Goal: Task Accomplishment & Management: Manage account settings

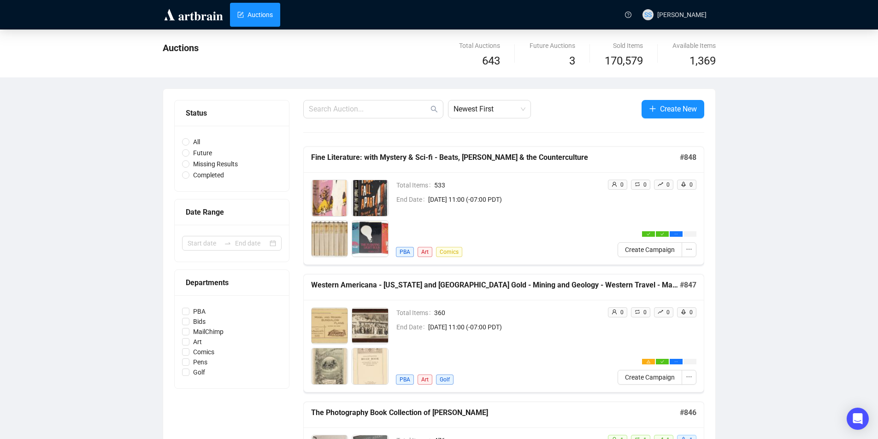
click at [200, 13] on img at bounding box center [194, 14] width 62 height 15
click at [197, 16] on img at bounding box center [194, 14] width 62 height 15
click at [491, 157] on h5 "Fine Literature: with Mystery & Sci-fi - Beats, [PERSON_NAME] & the Countercult…" at bounding box center [495, 157] width 369 height 11
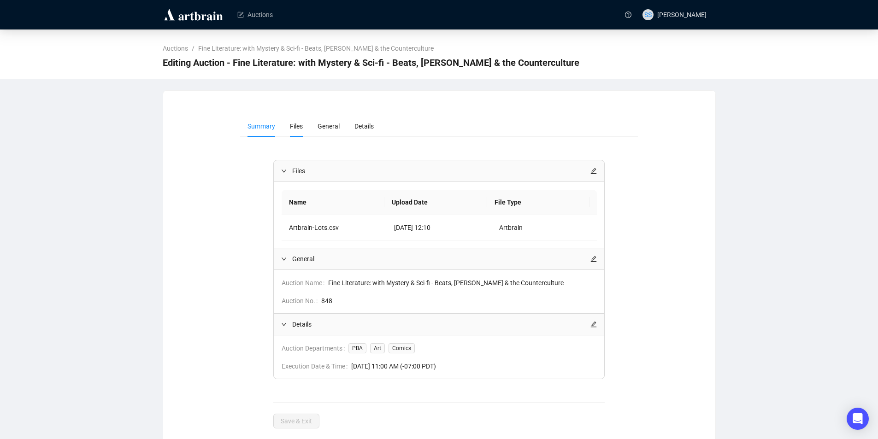
click at [302, 126] on li "Files" at bounding box center [297, 126] width 28 height 21
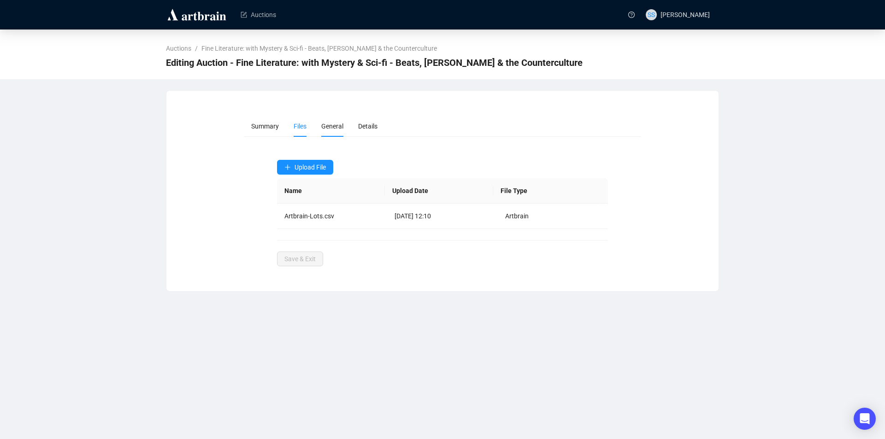
click at [329, 124] on span "General" at bounding box center [332, 126] width 22 height 7
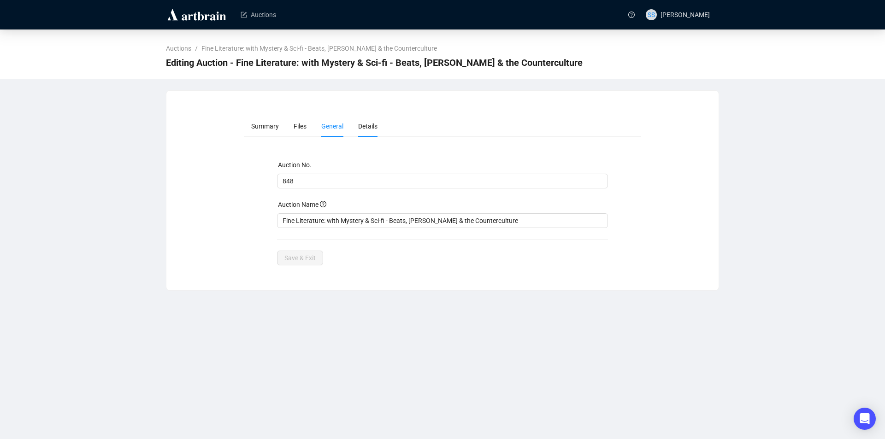
click at [362, 129] on span "Details" at bounding box center [367, 126] width 19 height 7
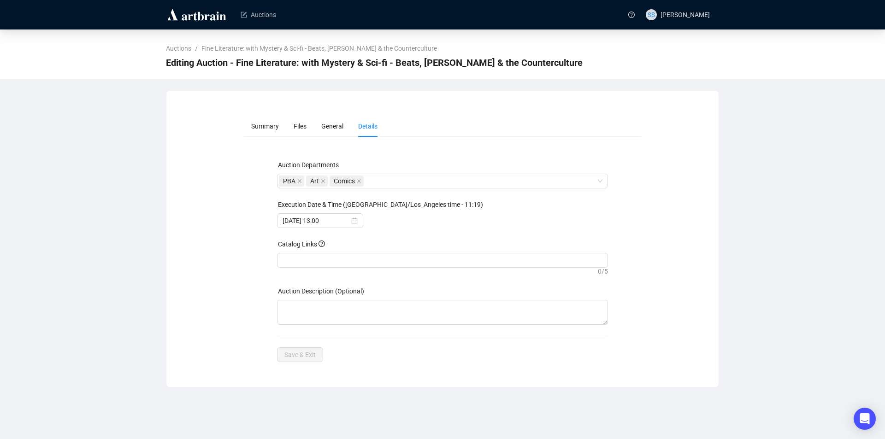
click at [205, 104] on div "Summary Files General Details Auction Departments PBA Art Comics Execution Date…" at bounding box center [442, 238] width 553 height 297
click at [258, 14] on link "Auctions" at bounding box center [258, 15] width 35 height 24
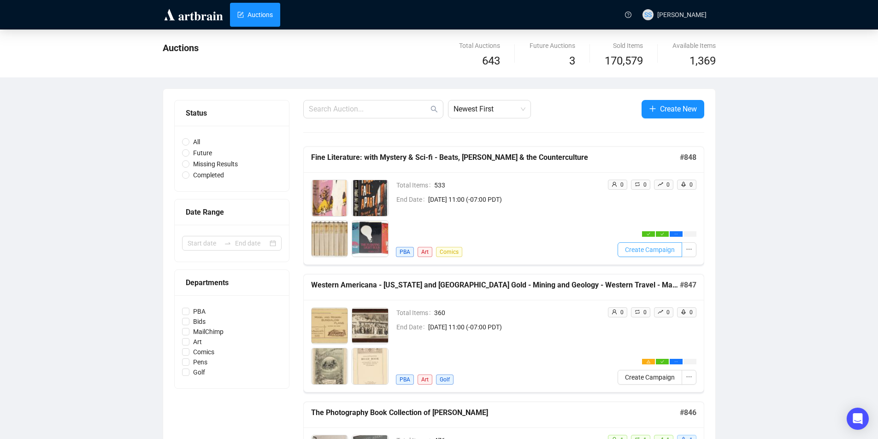
click at [642, 249] on span "Create Campaign" at bounding box center [650, 250] width 50 height 10
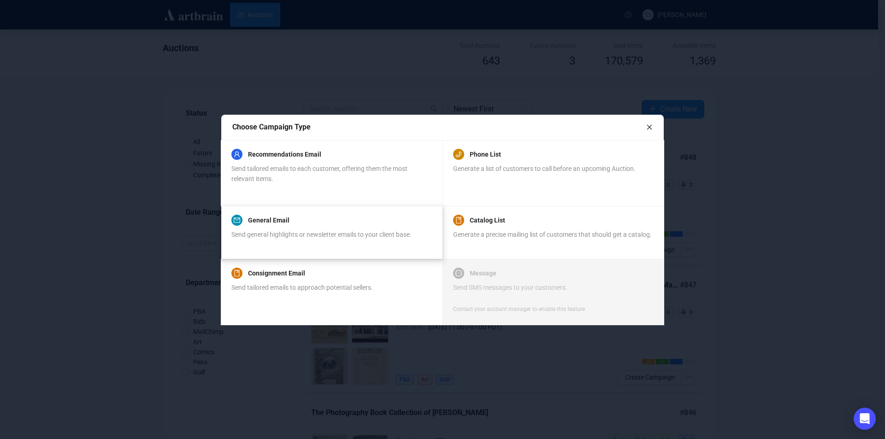
click at [311, 232] on span "Send general highlights or newsletter emails to your client base." at bounding box center [321, 234] width 180 height 7
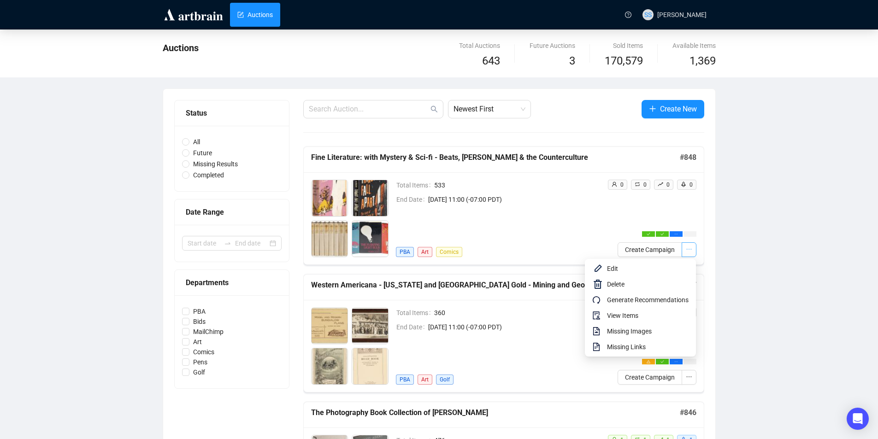
click at [692, 249] on icon "ellipsis" at bounding box center [689, 249] width 6 height 6
click at [639, 272] on span "Edit" at bounding box center [648, 269] width 82 height 10
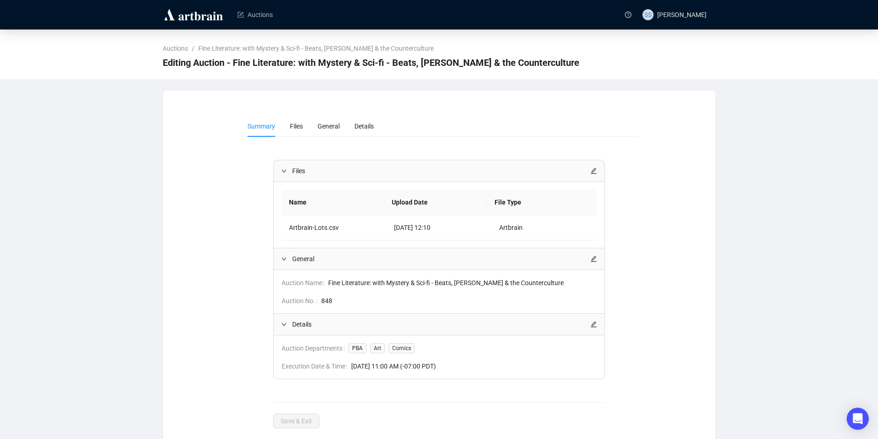
click at [594, 259] on icon "edit" at bounding box center [594, 259] width 6 height 6
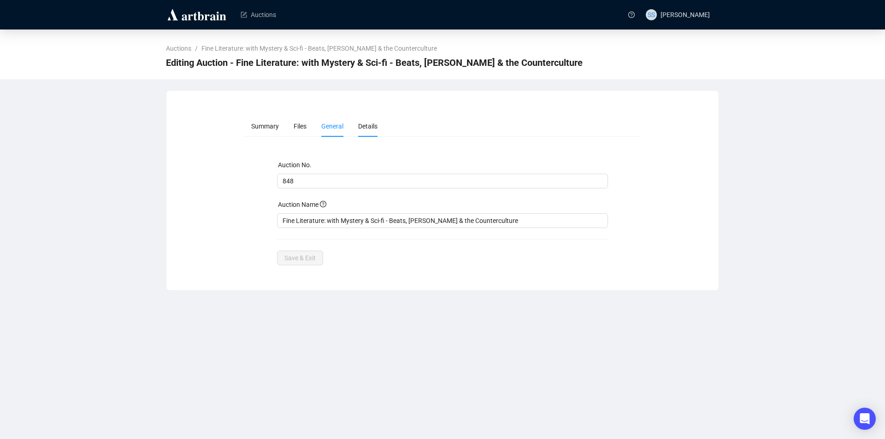
click at [362, 130] on li "Details" at bounding box center [368, 126] width 34 height 21
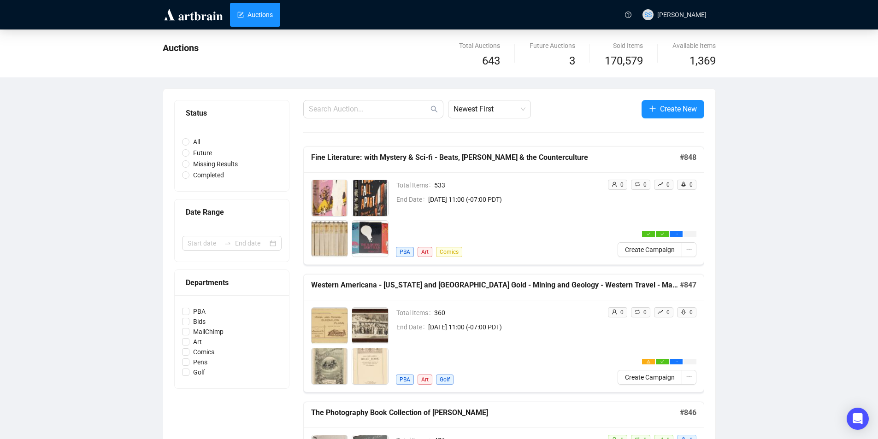
click at [424, 157] on h5 "Fine Literature: with Mystery & Sci-fi - Beats, [PERSON_NAME] & the Countercult…" at bounding box center [495, 157] width 369 height 11
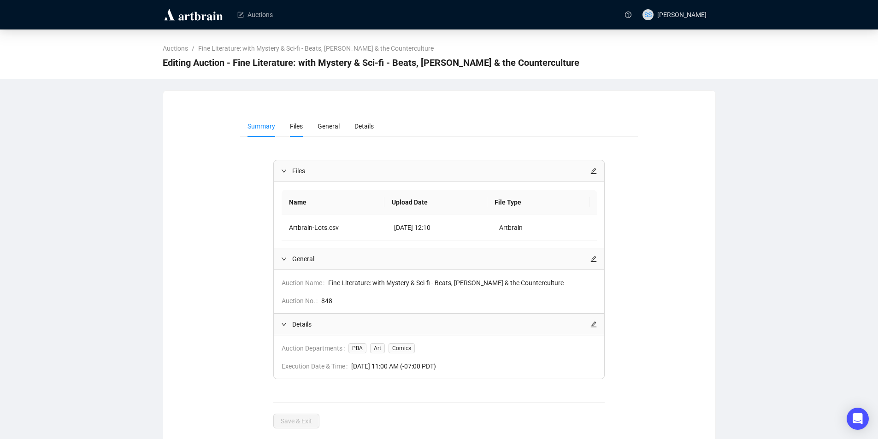
click at [297, 124] on span "Files" at bounding box center [296, 126] width 13 height 7
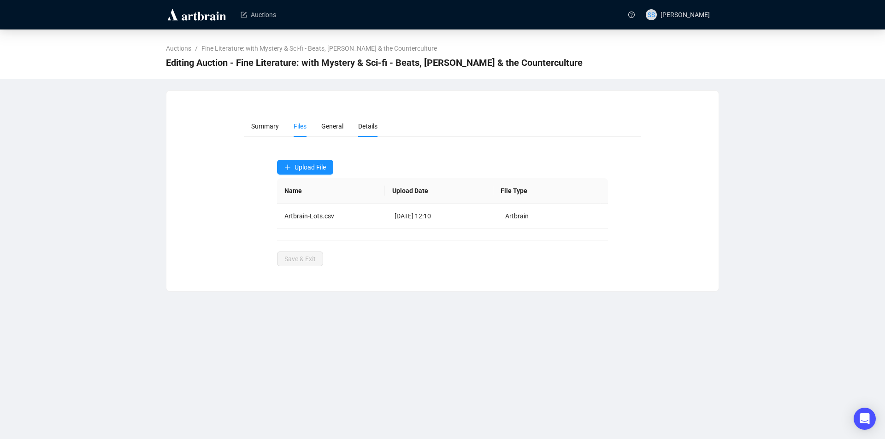
click at [370, 130] on span "Details" at bounding box center [367, 126] width 19 height 7
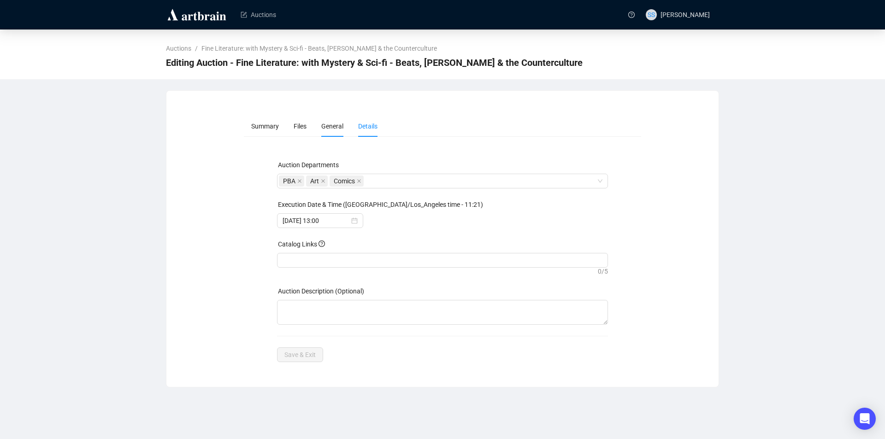
click at [339, 125] on span "General" at bounding box center [332, 126] width 22 height 7
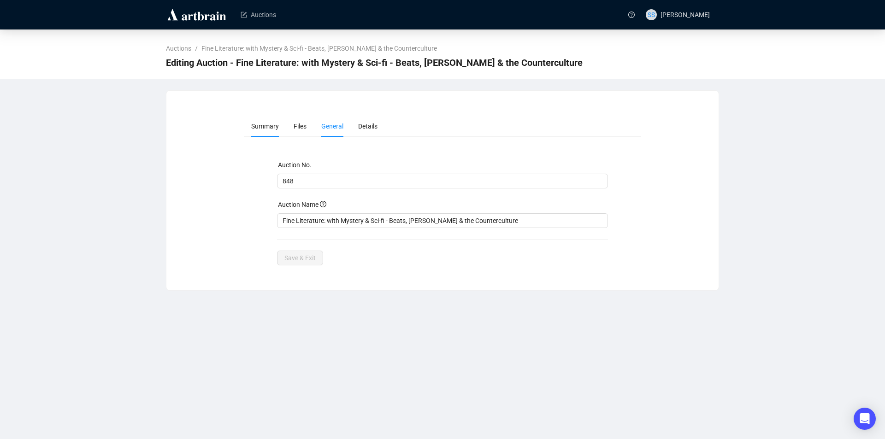
click at [252, 125] on span "Summary" at bounding box center [265, 126] width 28 height 7
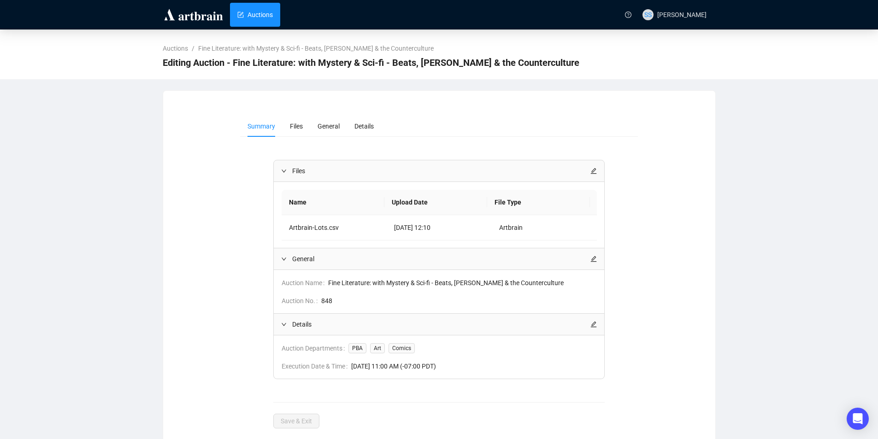
click at [251, 14] on link "Auctions" at bounding box center [254, 15] width 35 height 24
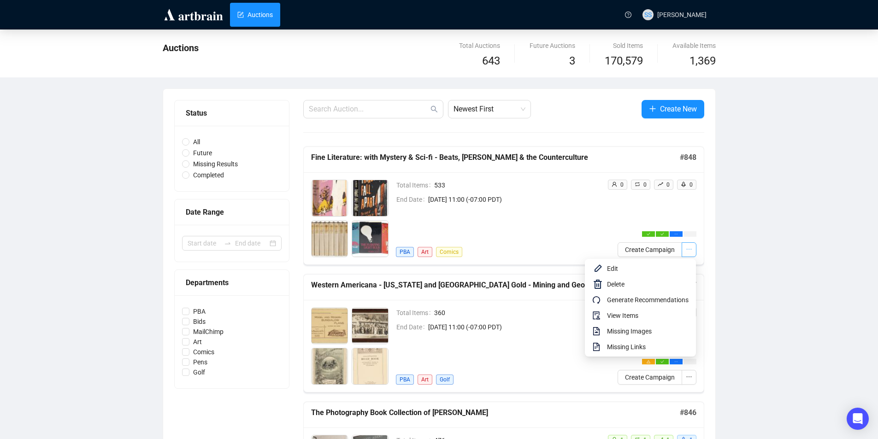
click at [689, 250] on icon "ellipsis" at bounding box center [688, 249] width 5 height 1
click at [634, 316] on span "View Items" at bounding box center [648, 316] width 82 height 10
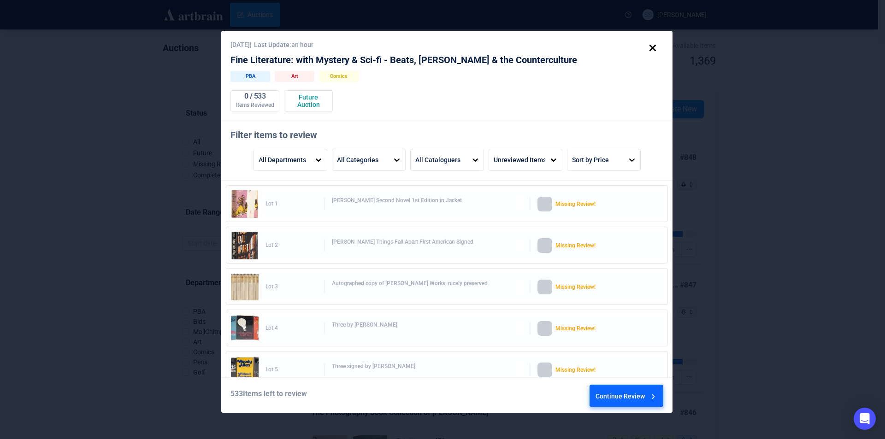
click at [654, 47] on icon at bounding box center [653, 48] width 6 height 6
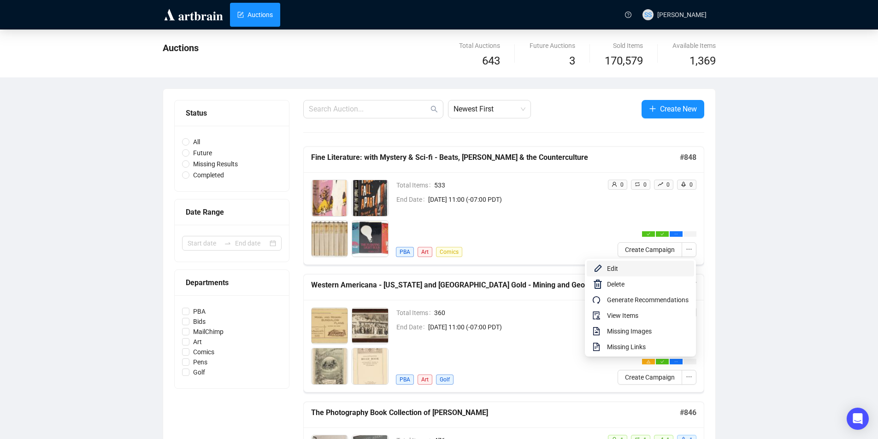
click at [620, 270] on span "Edit" at bounding box center [648, 269] width 82 height 10
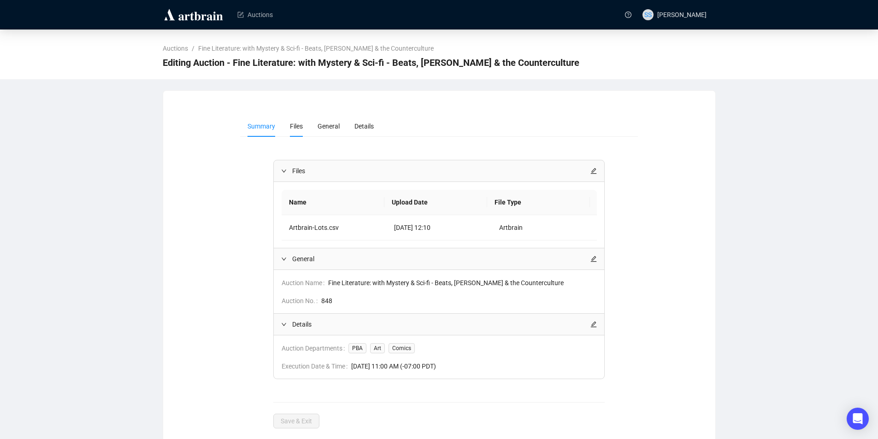
click at [294, 131] on li "Files" at bounding box center [297, 126] width 28 height 21
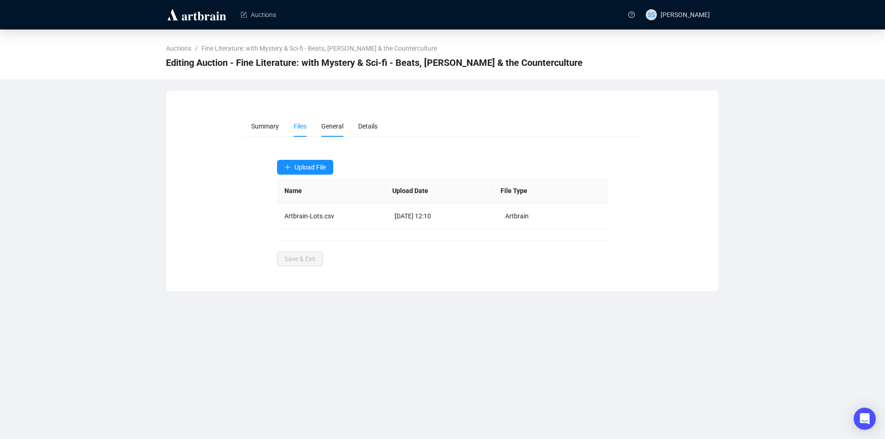
click at [326, 126] on span "General" at bounding box center [332, 126] width 22 height 7
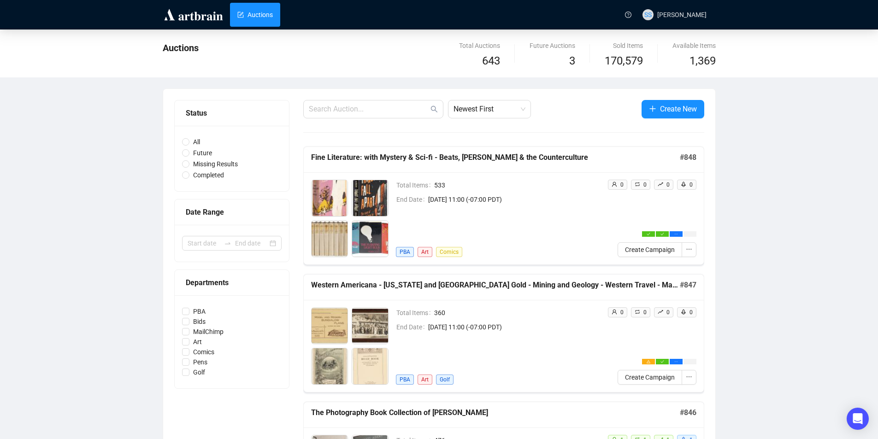
click at [183, 11] on img at bounding box center [194, 14] width 62 height 15
click at [189, 14] on img at bounding box center [194, 14] width 62 height 15
click at [706, 13] on span "[PERSON_NAME]" at bounding box center [681, 14] width 49 height 7
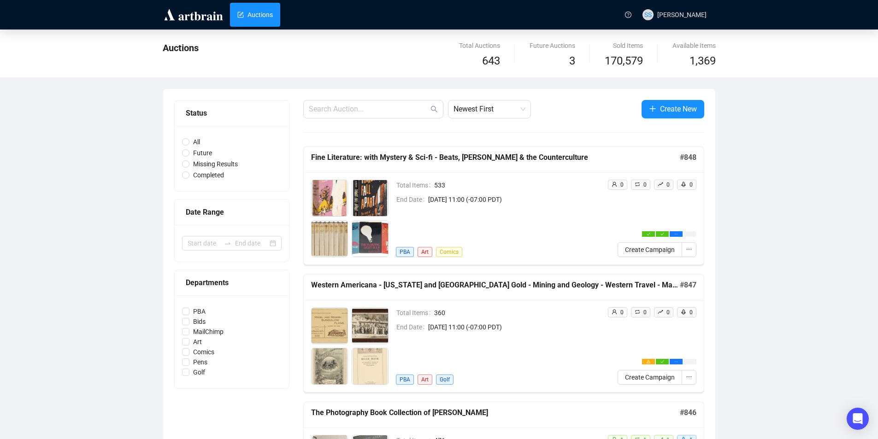
click at [731, 21] on div "Auctions SS Sean Shopes" at bounding box center [439, 14] width 878 height 29
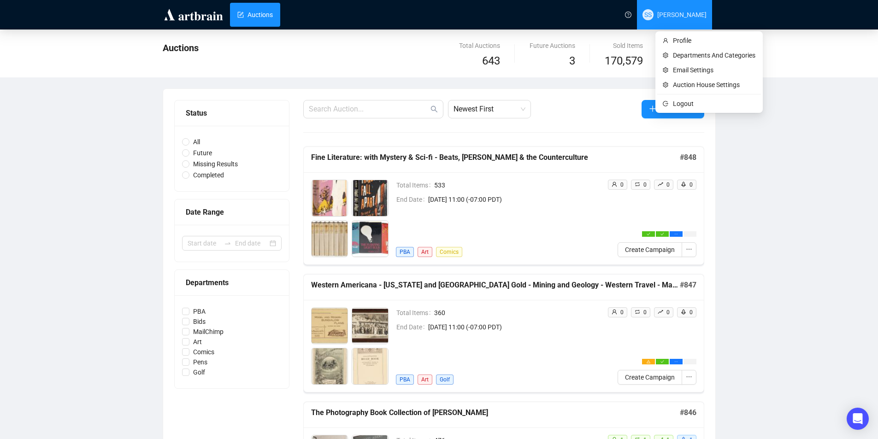
click at [685, 13] on span "[PERSON_NAME]" at bounding box center [681, 14] width 49 height 7
click at [681, 100] on span "Logout" at bounding box center [714, 104] width 83 height 10
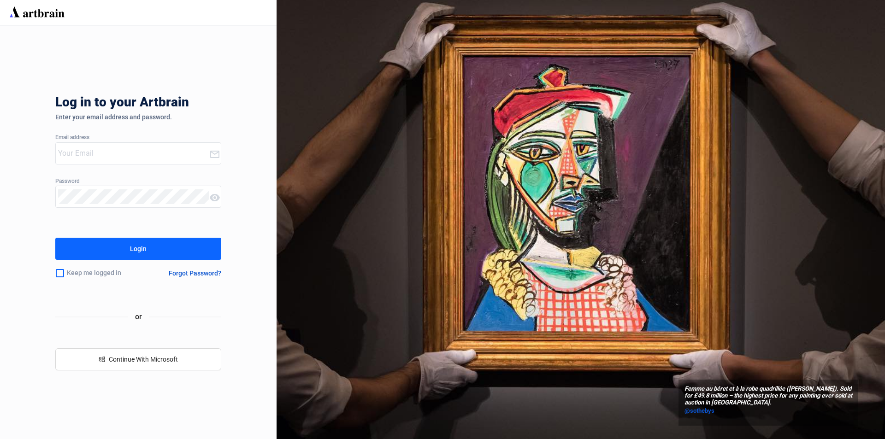
type input "[PERSON_NAME][EMAIL_ADDRESS][DOMAIN_NAME]"
click at [142, 253] on div "Login" at bounding box center [138, 249] width 17 height 15
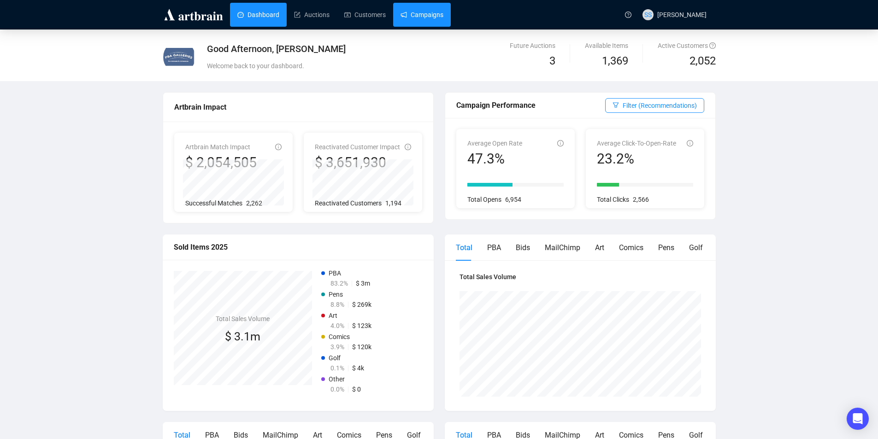
click at [414, 22] on link "Campaigns" at bounding box center [422, 15] width 43 height 24
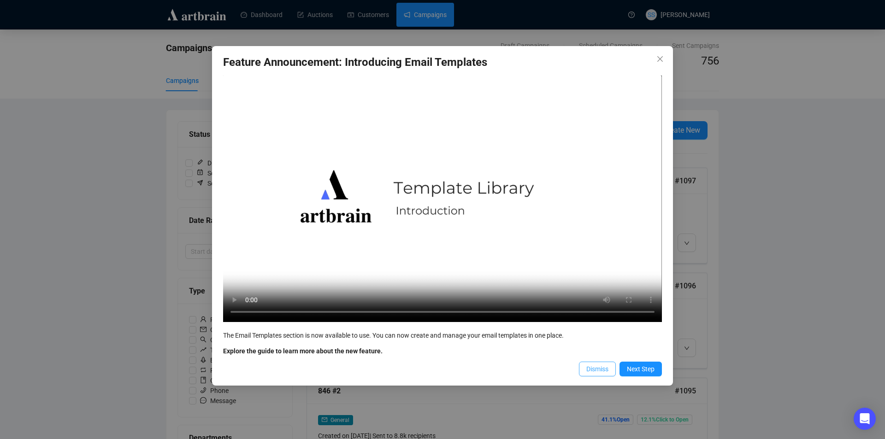
click at [603, 372] on span "Dismiss" at bounding box center [597, 369] width 22 height 10
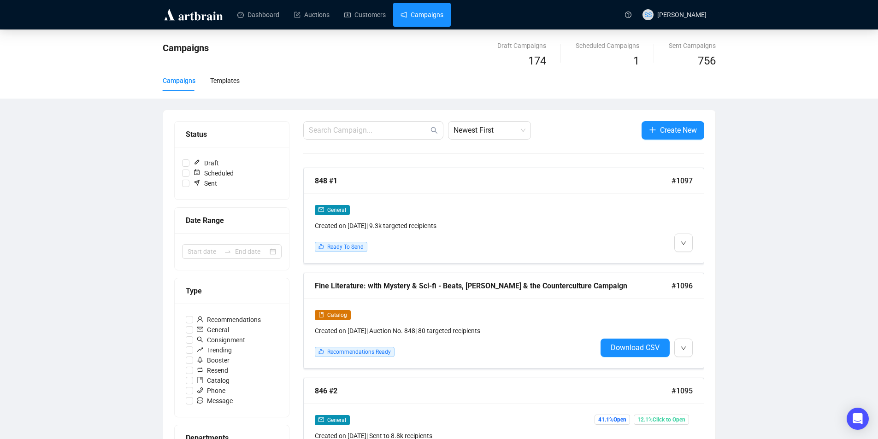
click at [325, 212] on span "General" at bounding box center [332, 210] width 35 height 10
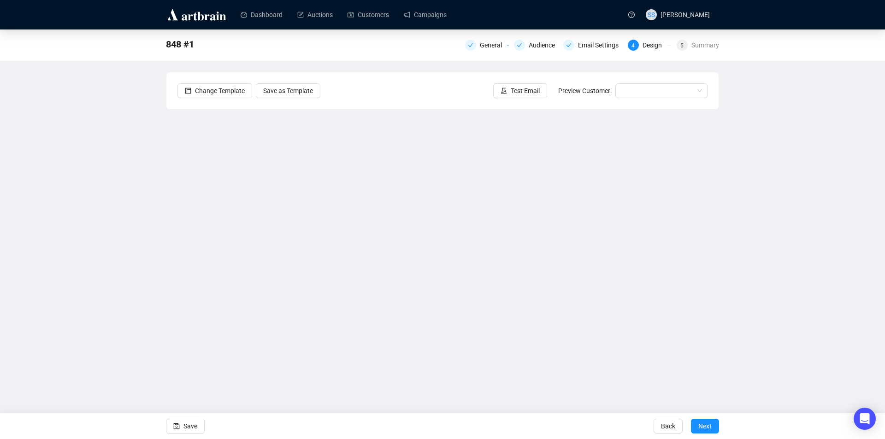
click at [104, 175] on div "848 #1 General Audience Email Settings 4 Design 5 Summary Change Template Save …" at bounding box center [442, 206] width 885 height 353
click at [116, 257] on div "848 #1 General Audience Email Settings 4 Design 5 Summary Change Template Save …" at bounding box center [442, 206] width 885 height 353
click at [181, 426] on button "Save" at bounding box center [185, 426] width 39 height 15
click at [176, 427] on icon "save" at bounding box center [177, 427] width 6 height 6
click at [122, 167] on div "848 #1 General Audience Email Settings 4 Design 5 Summary Change Template Save …" at bounding box center [442, 206] width 885 height 353
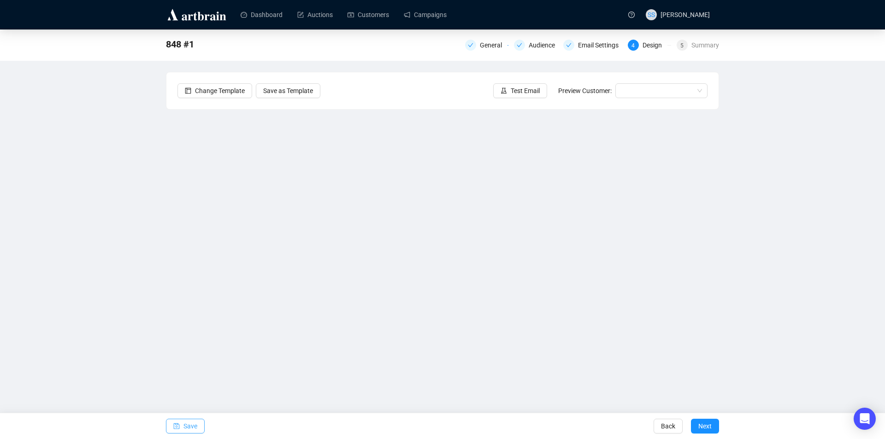
click at [184, 428] on span "Save" at bounding box center [190, 426] width 14 height 26
click at [189, 428] on span "Save" at bounding box center [190, 426] width 14 height 26
click at [524, 89] on span "Test Email" at bounding box center [525, 91] width 29 height 10
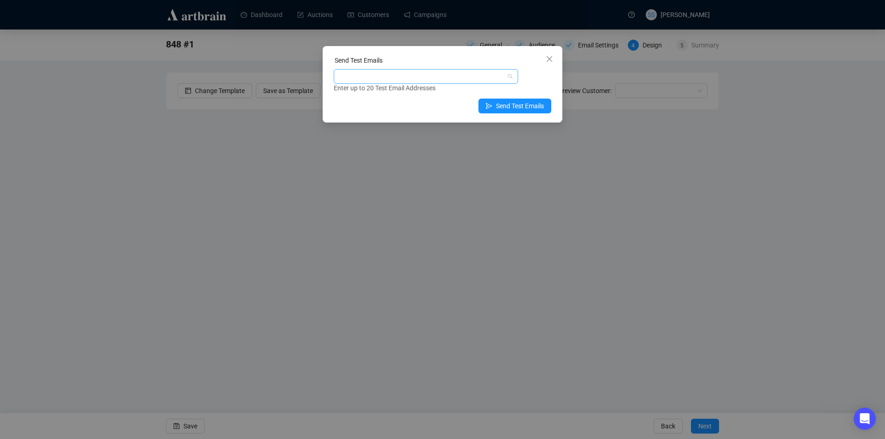
click at [392, 77] on div at bounding box center [421, 76] width 171 height 13
type input "[PERSON_NAME][EMAIL_ADDRESS][DOMAIN_NAME]"
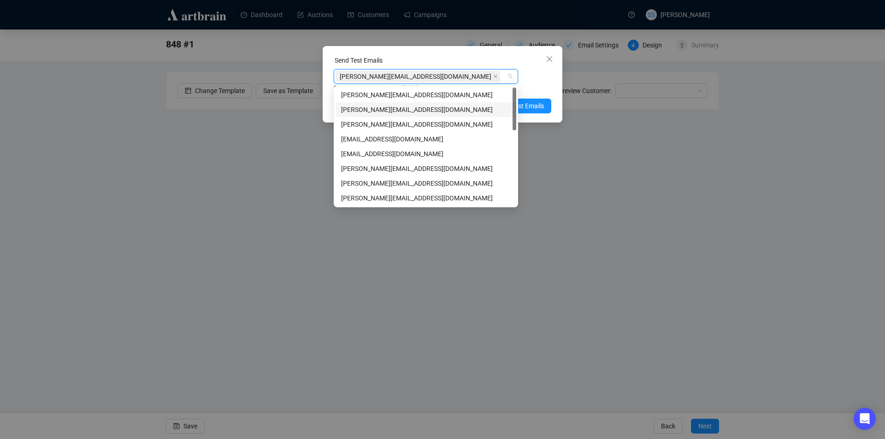
click at [532, 77] on div "sean@pbagalleries.com Enter up to 20 Test Email Addresses" at bounding box center [443, 81] width 218 height 24
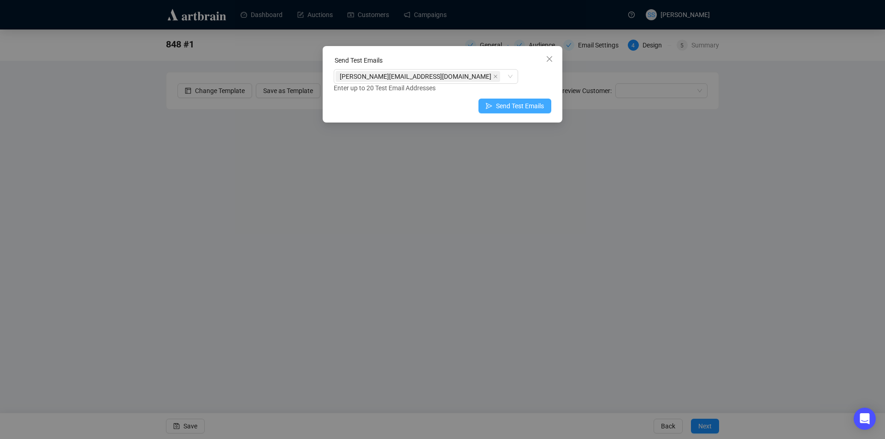
click at [513, 102] on span "Send Test Emails" at bounding box center [520, 106] width 48 height 10
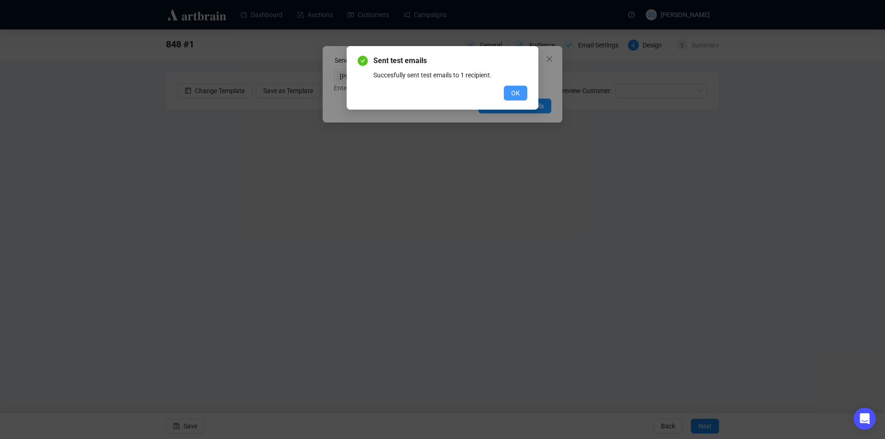
click at [520, 91] on button "OK" at bounding box center [516, 93] width 24 height 15
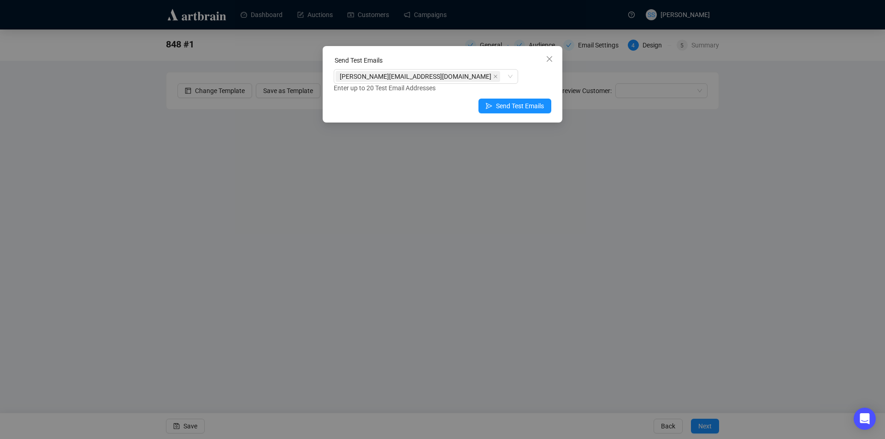
click at [5, 267] on div "Send Test Emails sean@pbagalleries.com Enter up to 20 Test Email Addresses Send…" at bounding box center [442, 219] width 885 height 439
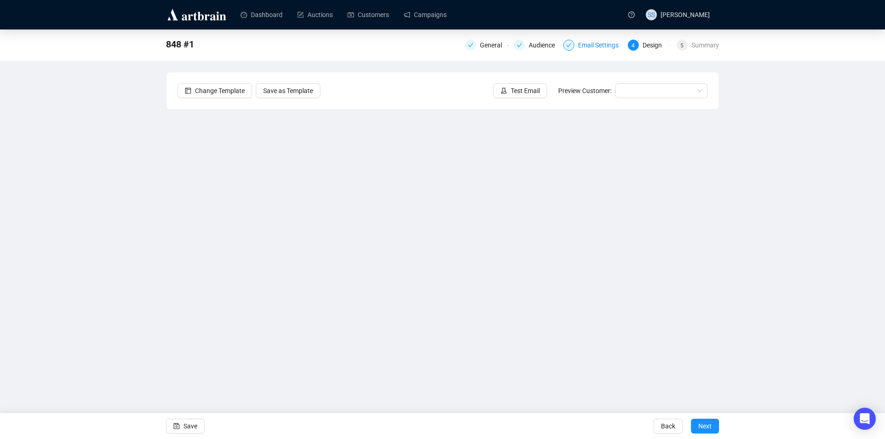
click at [591, 44] on div "Email Settings" at bounding box center [601, 45] width 46 height 11
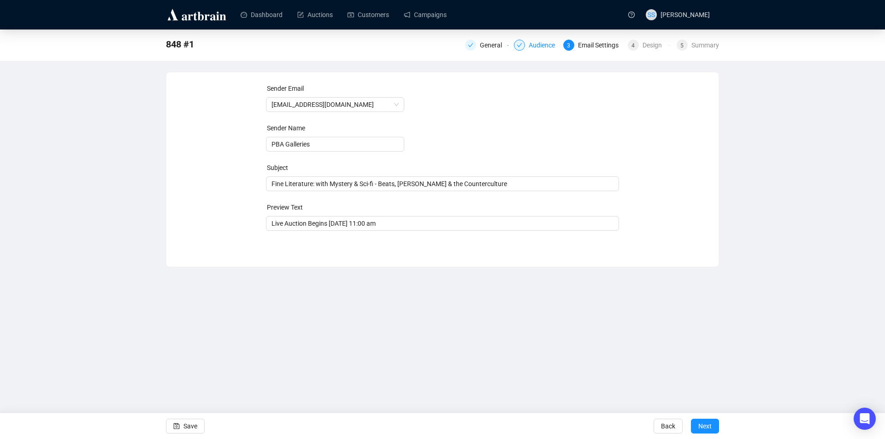
click at [537, 42] on div "Audience" at bounding box center [545, 45] width 32 height 11
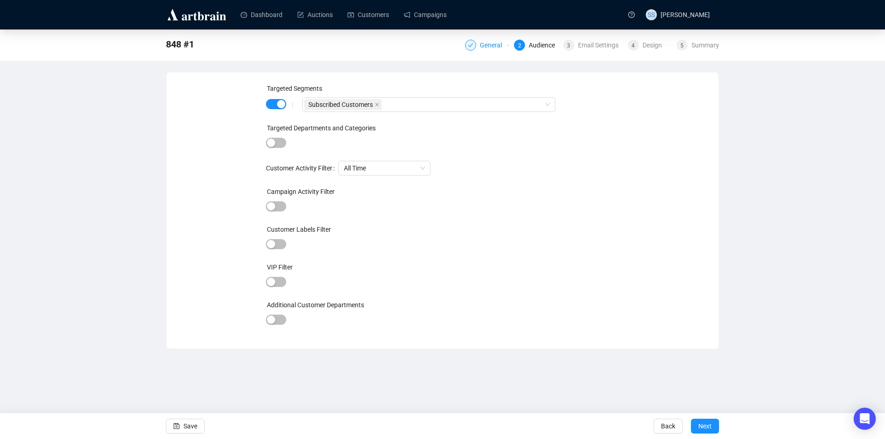
click at [486, 44] on div "General" at bounding box center [494, 45] width 28 height 11
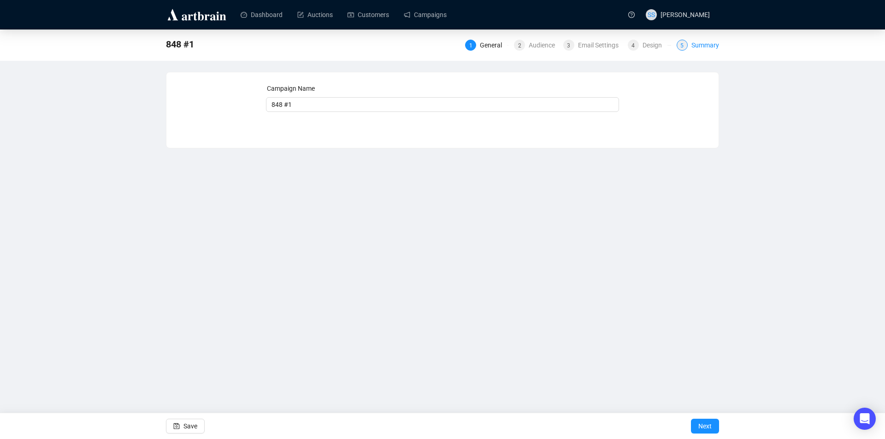
click at [698, 46] on div "Summary" at bounding box center [705, 45] width 28 height 11
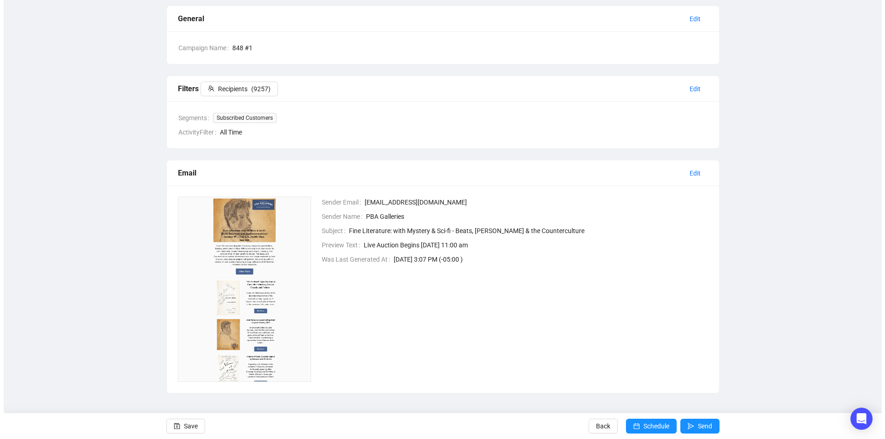
scroll to position [67, 0]
click at [640, 426] on span "Schedule" at bounding box center [653, 426] width 26 height 26
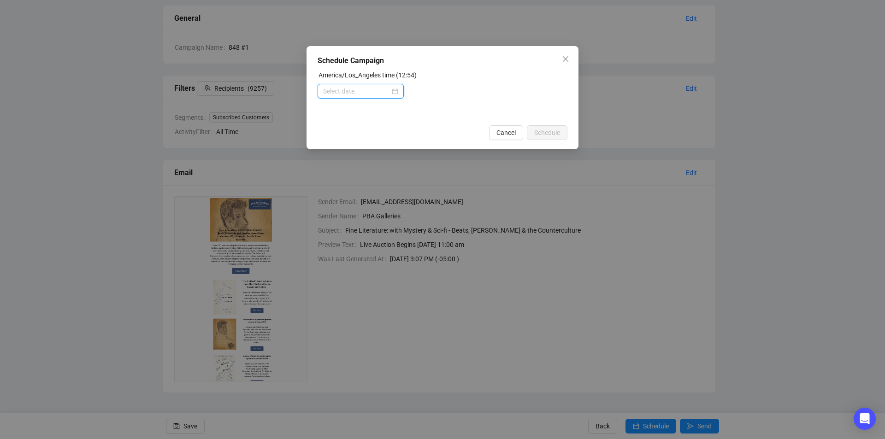
click at [378, 93] on input at bounding box center [356, 91] width 67 height 10
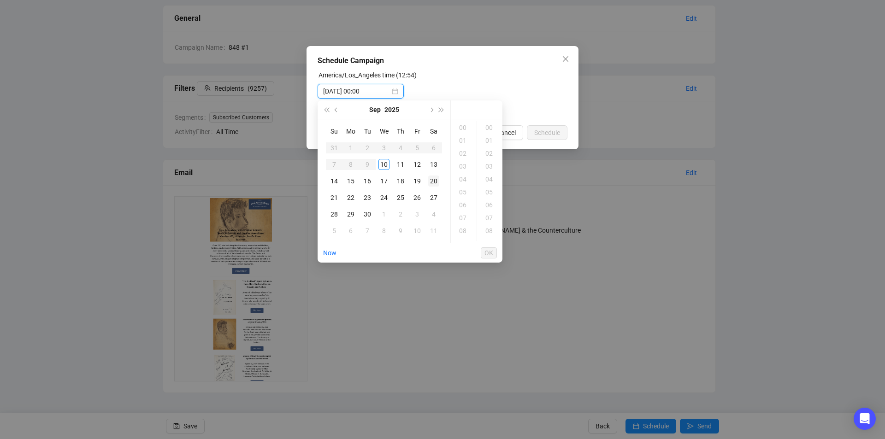
type input "2025-09-20 00:00"
type input "2025-09-10 00:06"
type input "2025-09-10 00:02"
type input "2025-09-10 02:00"
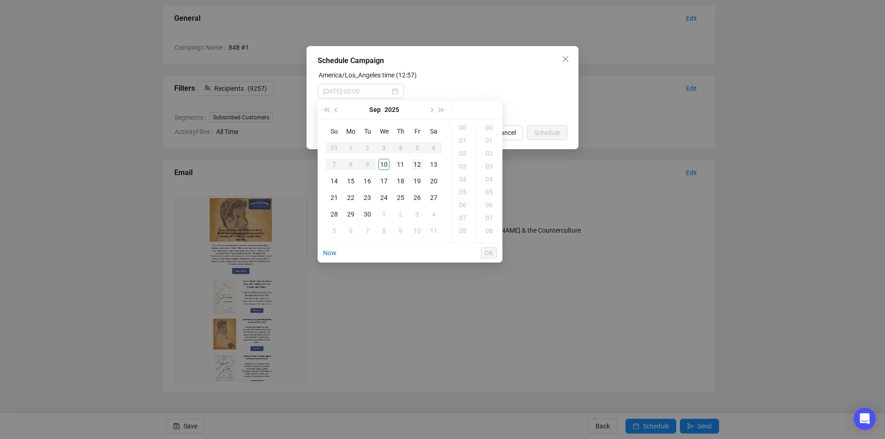
click at [417, 164] on div "12" at bounding box center [417, 164] width 11 height 11
click at [461, 163] on div "03" at bounding box center [464, 166] width 22 height 13
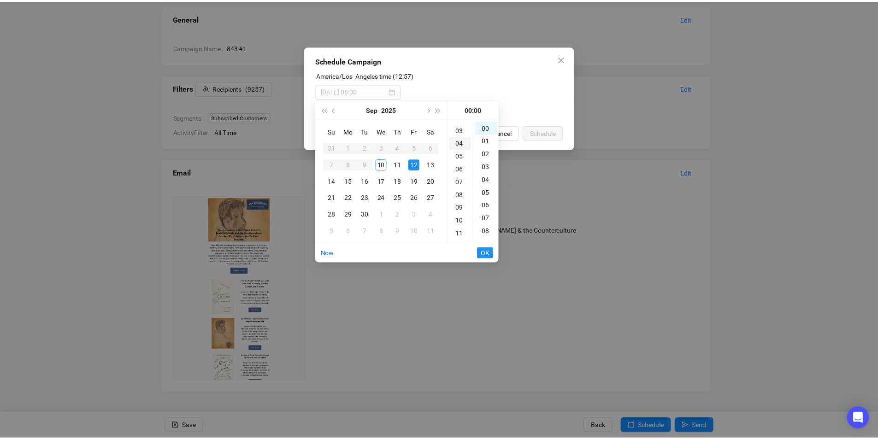
scroll to position [39, 0]
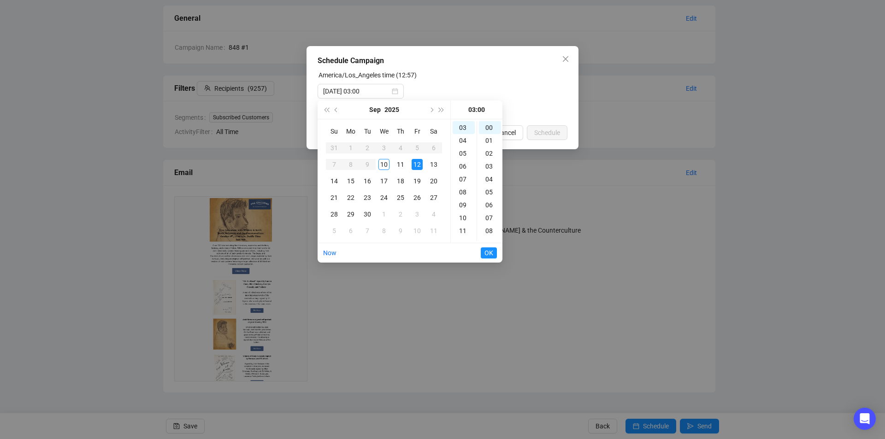
click at [488, 254] on span "OK" at bounding box center [488, 253] width 9 height 18
type input "2025-09-12 05:00"
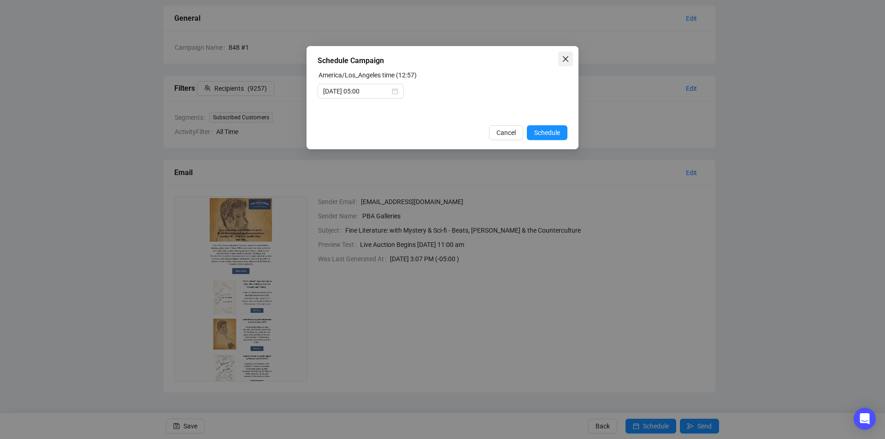
click at [569, 59] on icon "close" at bounding box center [565, 58] width 7 height 7
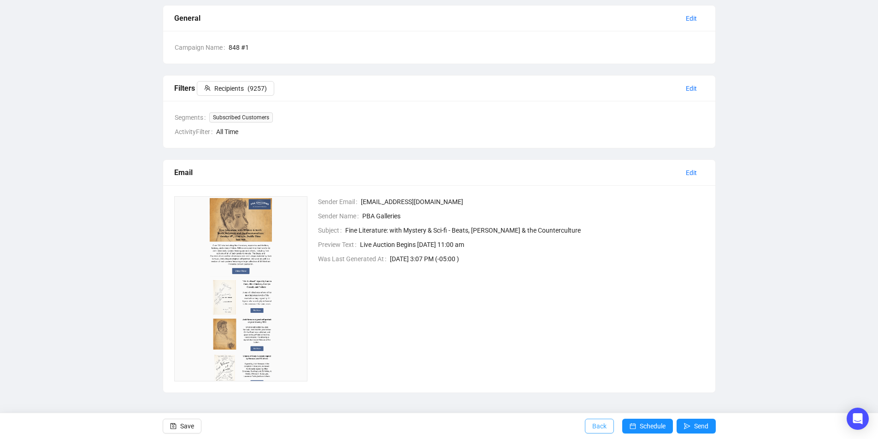
click at [599, 423] on span "Back" at bounding box center [599, 426] width 14 height 26
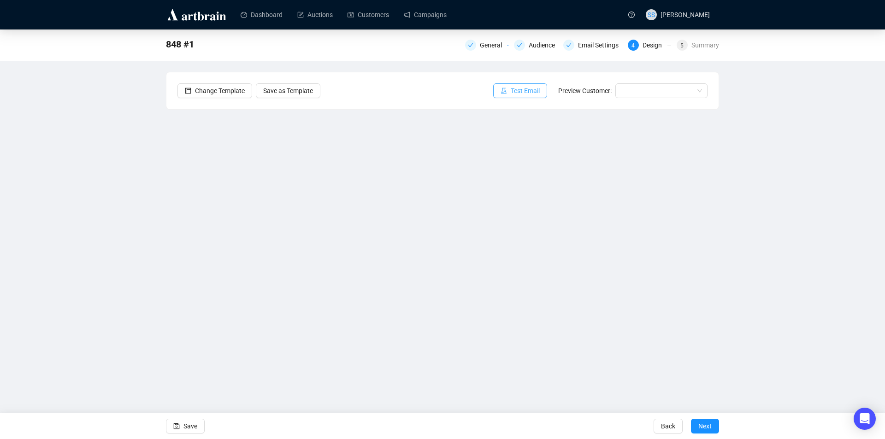
click at [521, 91] on span "Test Email" at bounding box center [525, 91] width 29 height 10
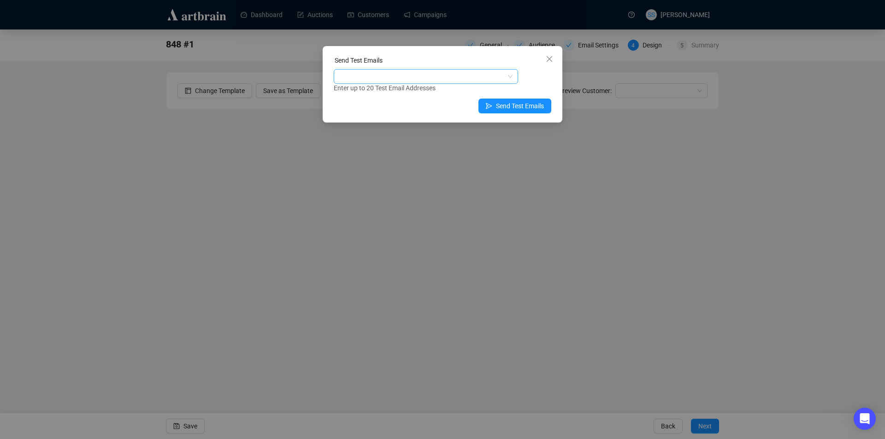
click at [413, 83] on div at bounding box center [426, 76] width 184 height 15
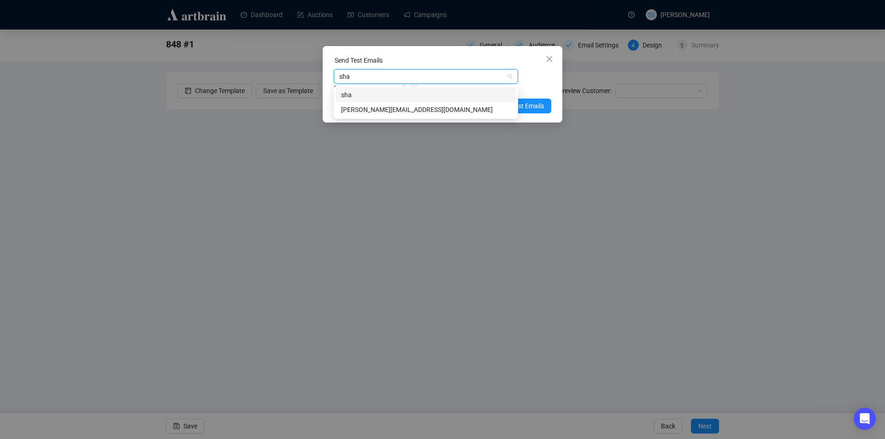
type input "shar"
click at [395, 112] on div "[PERSON_NAME][EMAIL_ADDRESS][DOMAIN_NAME]" at bounding box center [426, 110] width 170 height 10
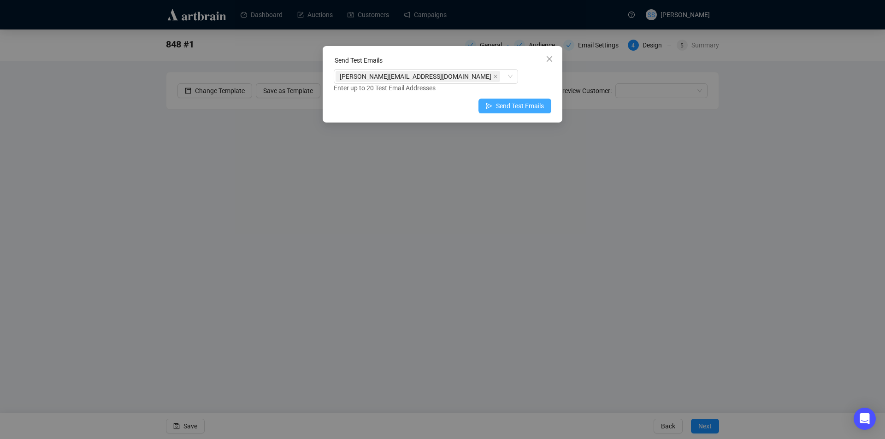
click at [533, 104] on span "Send Test Emails" at bounding box center [520, 106] width 48 height 10
click at [533, 104] on body "Dashboard Auctions Customers Campaigns SS Sean Shopes 848 #1 General Audience E…" at bounding box center [442, 219] width 885 height 439
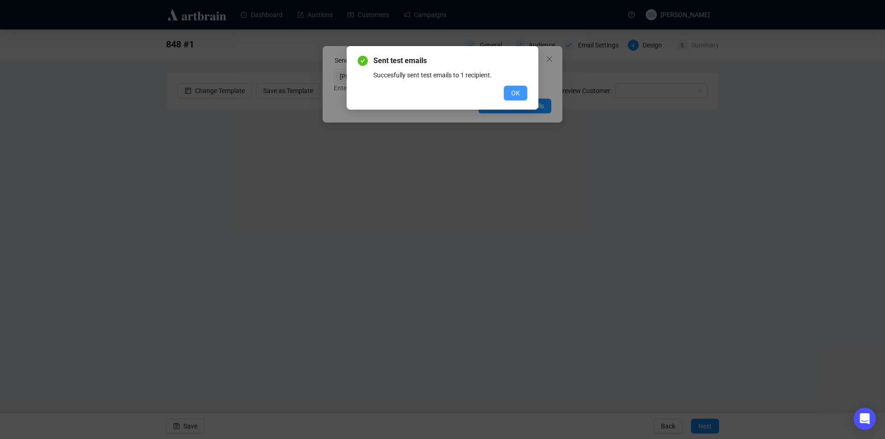
click at [512, 93] on span "OK" at bounding box center [515, 93] width 9 height 10
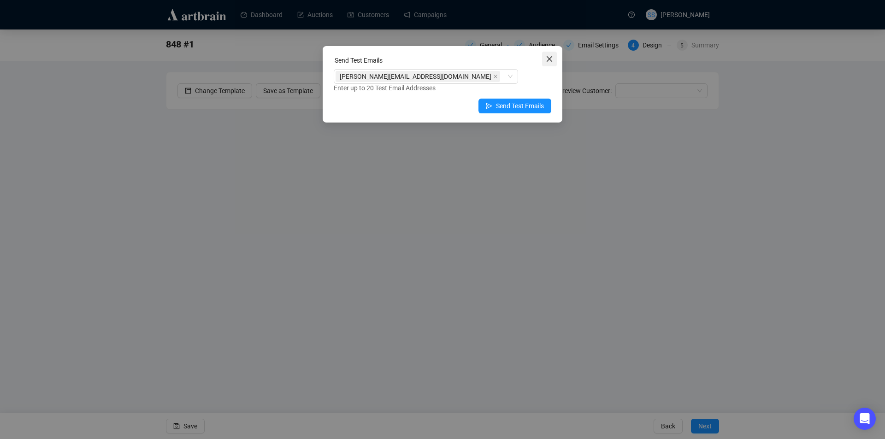
click at [551, 54] on button "Close" at bounding box center [549, 59] width 15 height 15
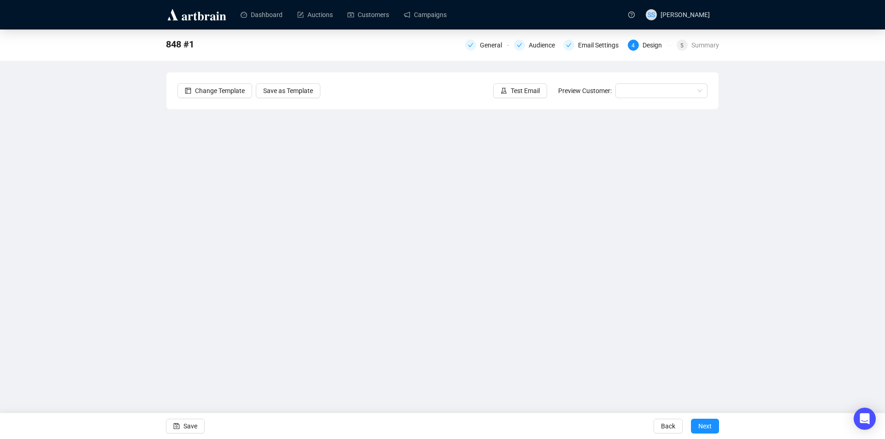
click at [104, 190] on div "848 #1 General Audience Email Settings 4 Design 5 Summary Change Template Save …" at bounding box center [442, 206] width 885 height 353
click at [102, 259] on div "848 #1 General Audience Email Settings 4 Design 5 Summary Change Template Save …" at bounding box center [442, 206] width 885 height 353
click at [182, 424] on button "Save" at bounding box center [185, 426] width 39 height 15
click at [82, 243] on div "848 #1 General Audience Email Settings 4 Design 5 Summary Change Template Save …" at bounding box center [442, 206] width 885 height 353
click at [96, 189] on div "848 #1 General Audience Email Settings 4 Design 5 Summary Change Template Save …" at bounding box center [442, 206] width 885 height 353
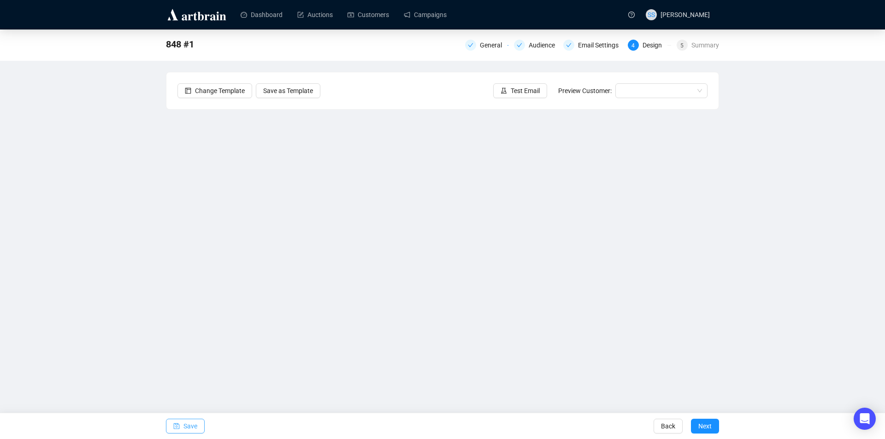
click at [178, 429] on icon "save" at bounding box center [177, 427] width 6 height 6
click at [126, 246] on div "848 #1 General Audience Email Settings 4 Design 5 Summary Change Template Save …" at bounding box center [442, 206] width 885 height 353
click at [141, 298] on div "848 #1 General Audience Email Settings 4 Design 5 Summary Change Template Save …" at bounding box center [442, 206] width 885 height 353
click at [183, 424] on span "Save" at bounding box center [190, 426] width 14 height 26
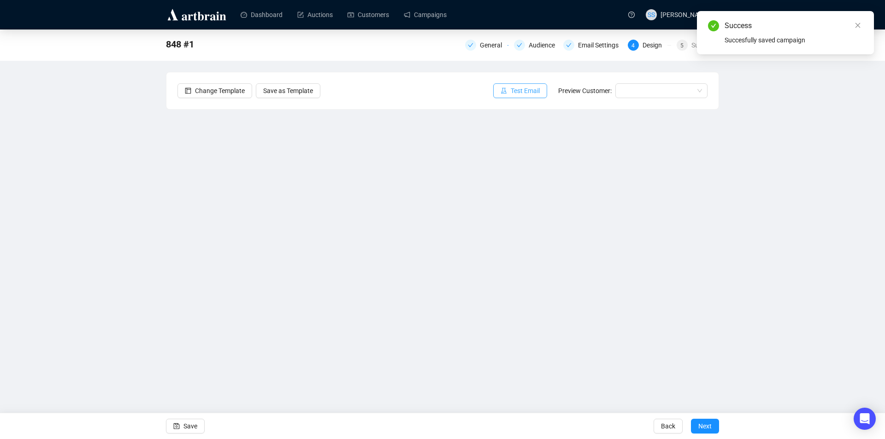
click at [530, 91] on span "Test Email" at bounding box center [525, 91] width 29 height 10
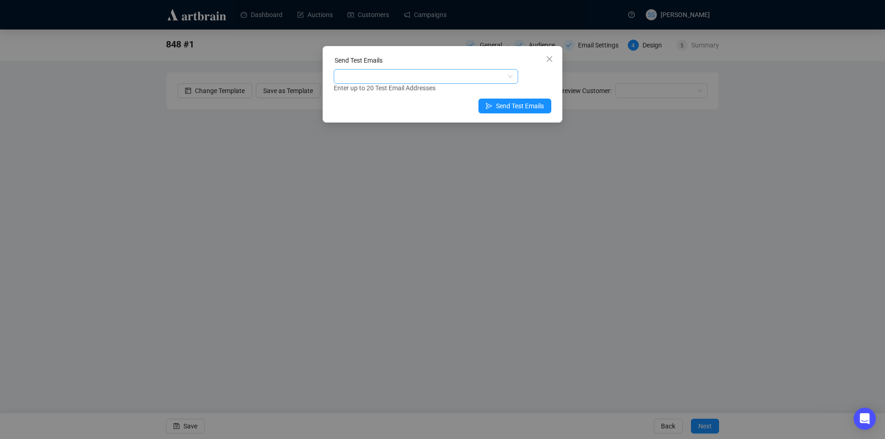
click at [399, 78] on div at bounding box center [421, 76] width 171 height 13
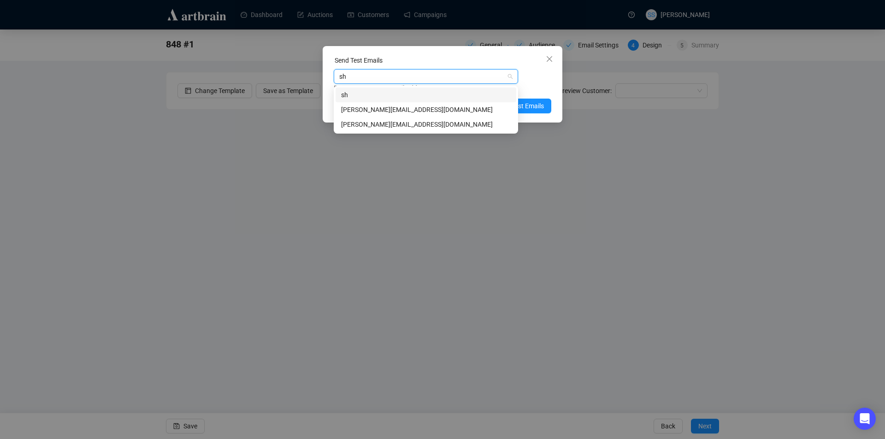
type input "sha"
click at [390, 115] on div "[PERSON_NAME][EMAIL_ADDRESS][DOMAIN_NAME]" at bounding box center [426, 109] width 181 height 15
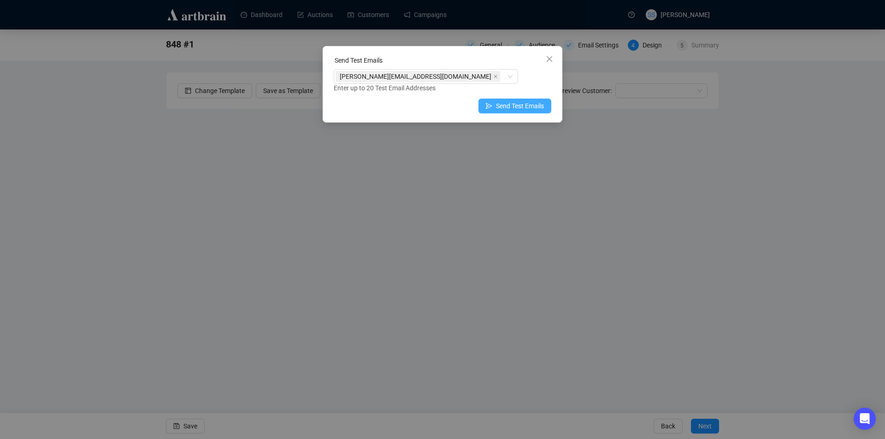
click at [531, 108] on span "Send Test Emails" at bounding box center [520, 106] width 48 height 10
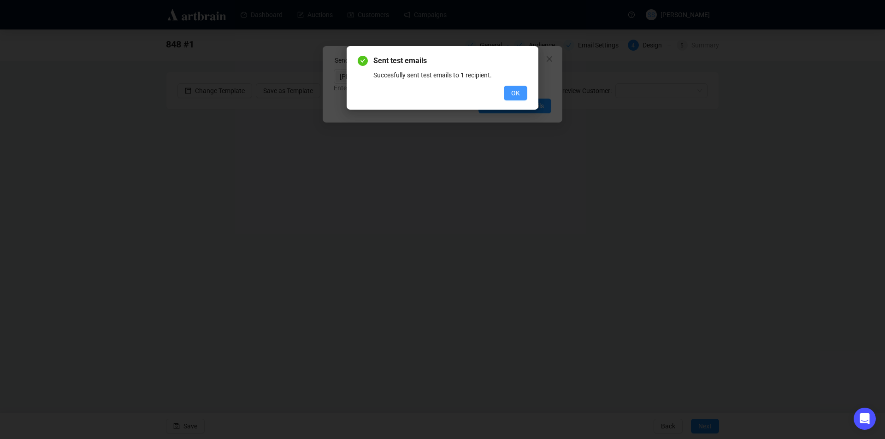
click at [517, 93] on span "OK" at bounding box center [515, 93] width 9 height 10
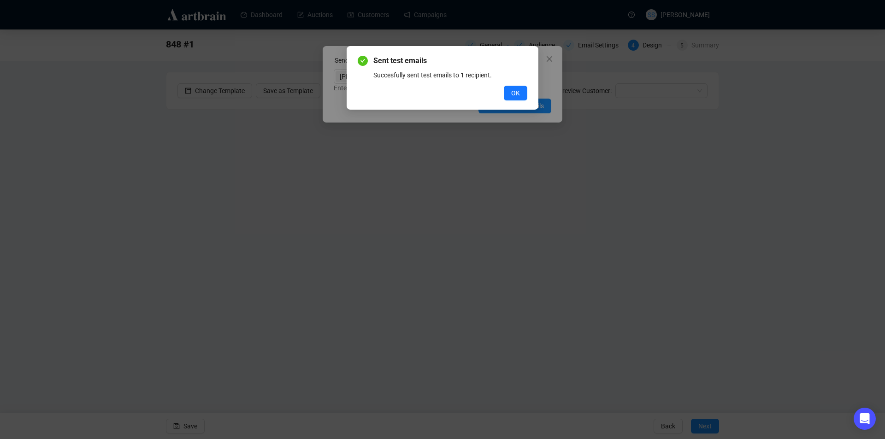
click at [517, 93] on span "OK" at bounding box center [515, 93] width 9 height 10
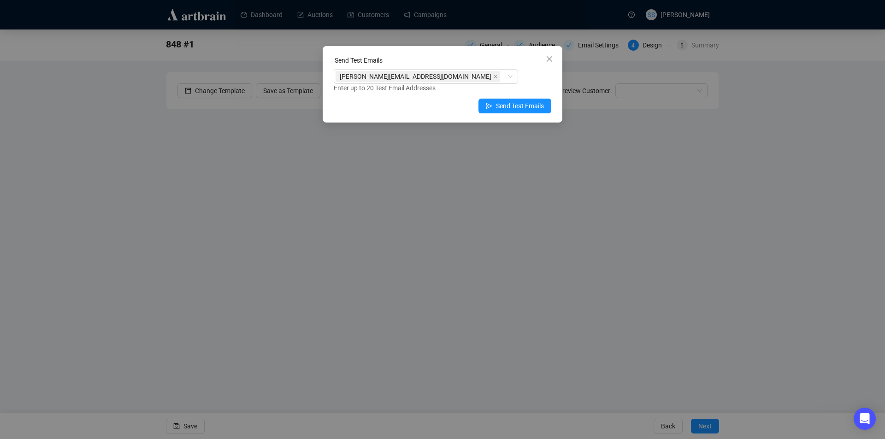
click at [551, 59] on icon "close" at bounding box center [549, 58] width 7 height 7
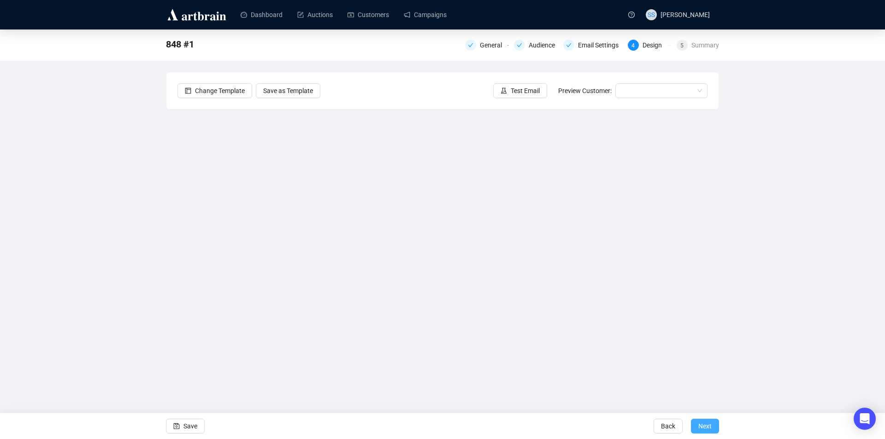
click at [703, 428] on span "Next" at bounding box center [704, 426] width 13 height 26
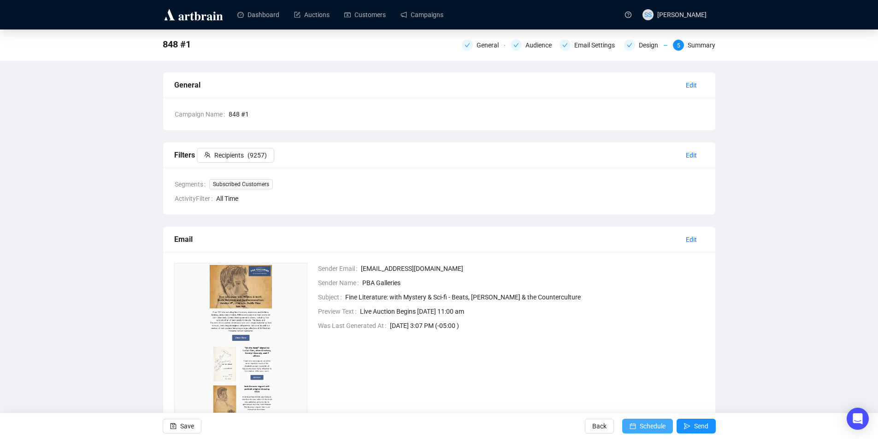
click at [646, 421] on span "Schedule" at bounding box center [653, 426] width 26 height 26
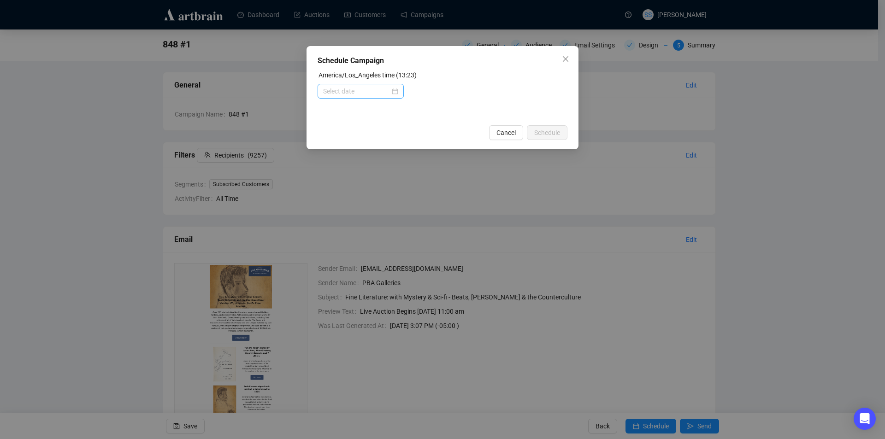
click at [396, 89] on div at bounding box center [360, 91] width 75 height 10
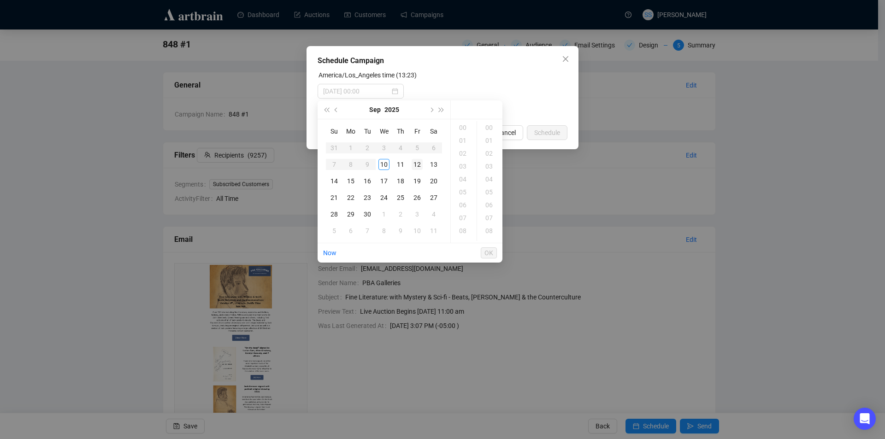
click at [418, 164] on div "12" at bounding box center [417, 164] width 11 height 11
click at [461, 164] on div "03" at bounding box center [464, 166] width 22 height 13
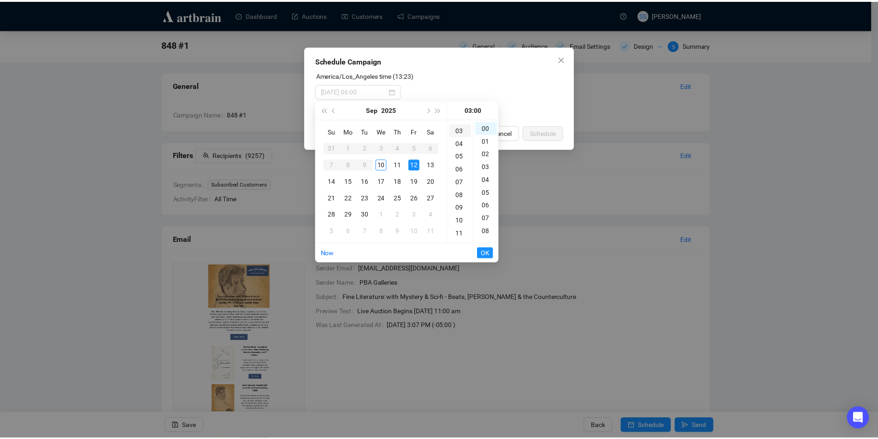
scroll to position [39, 0]
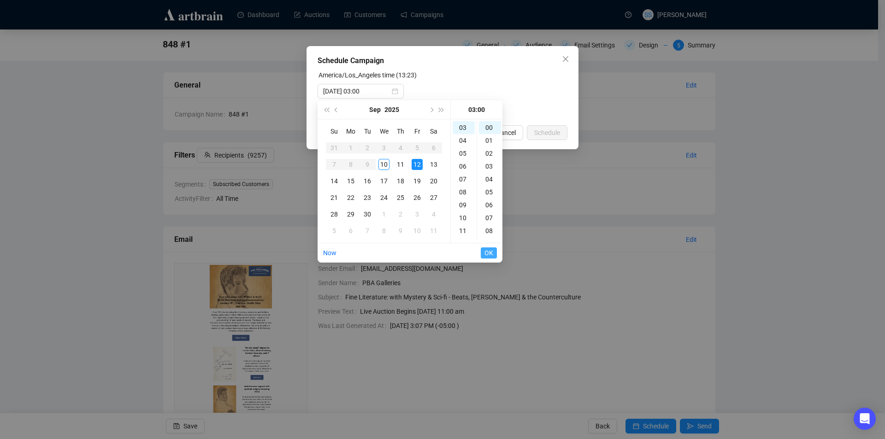
click at [489, 251] on span "OK" at bounding box center [488, 253] width 9 height 18
type input "2025-09-12 05:00"
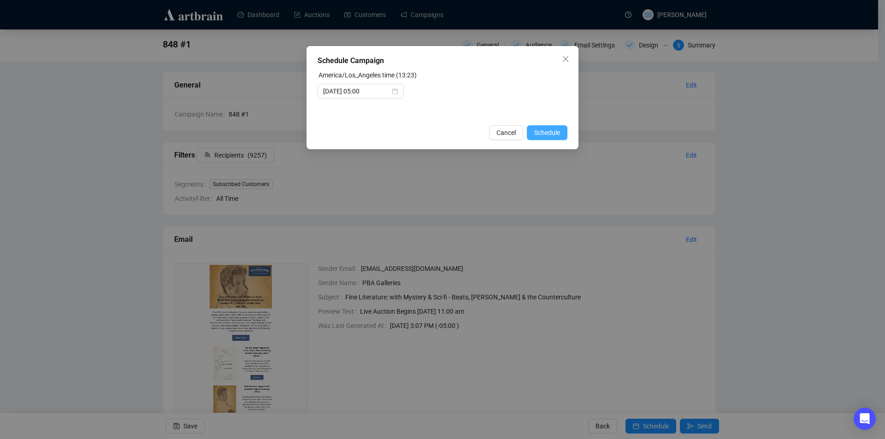
click at [550, 136] on span "Schedule" at bounding box center [547, 133] width 26 height 10
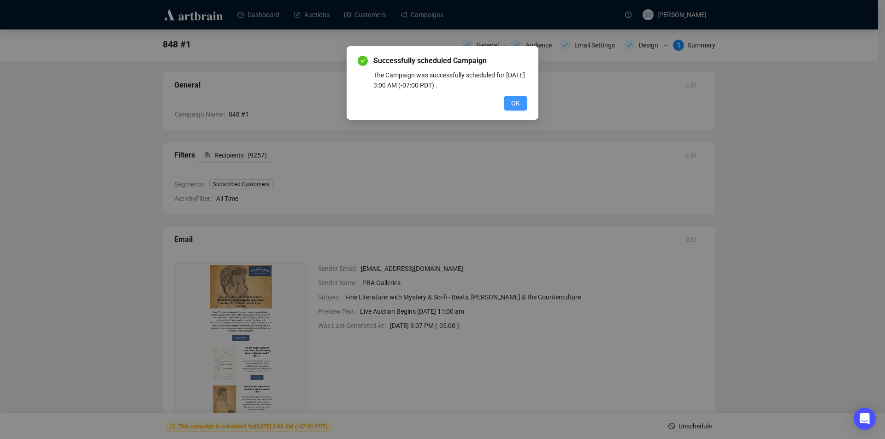
click at [514, 104] on span "OK" at bounding box center [515, 103] width 9 height 10
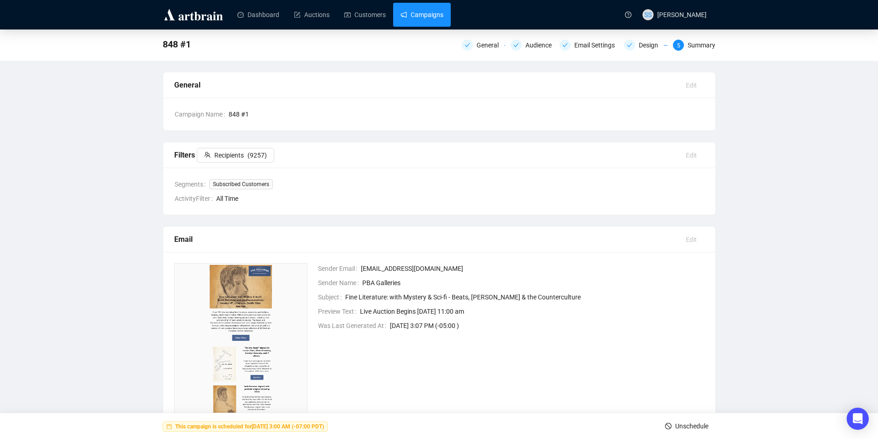
click at [429, 12] on link "Campaigns" at bounding box center [422, 15] width 43 height 24
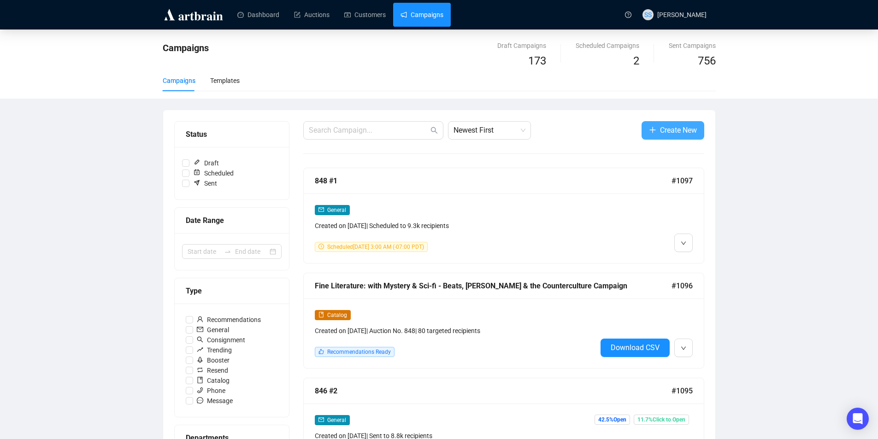
click at [670, 131] on span "Create New" at bounding box center [678, 130] width 37 height 12
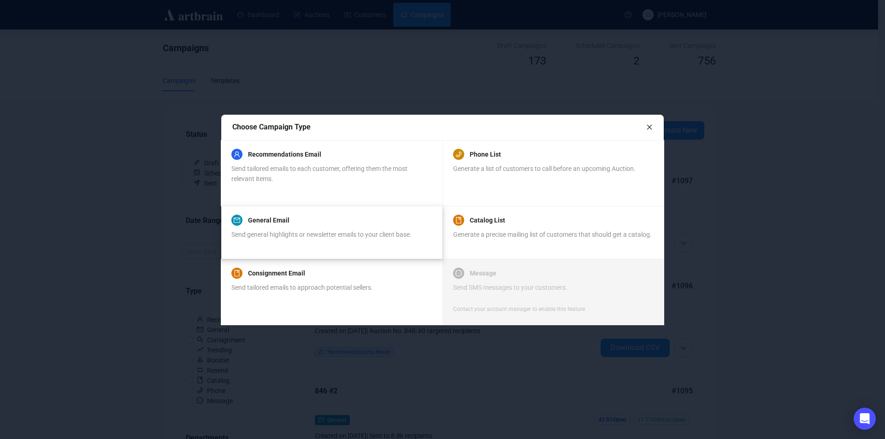
click at [265, 227] on div "General Email Send general highlights or newsletter emails to your client base." at bounding box center [321, 232] width 180 height 35
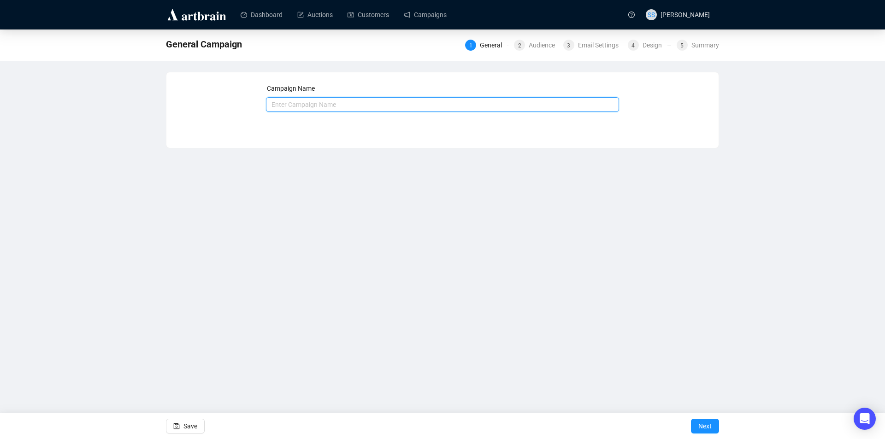
click at [311, 104] on input "text" at bounding box center [443, 104] width 354 height 15
type input "848 #2"
click at [251, 134] on div "Campaign Name 848 #2 Save Next" at bounding box center [442, 110] width 553 height 77
click at [704, 425] on span "Next" at bounding box center [704, 426] width 13 height 26
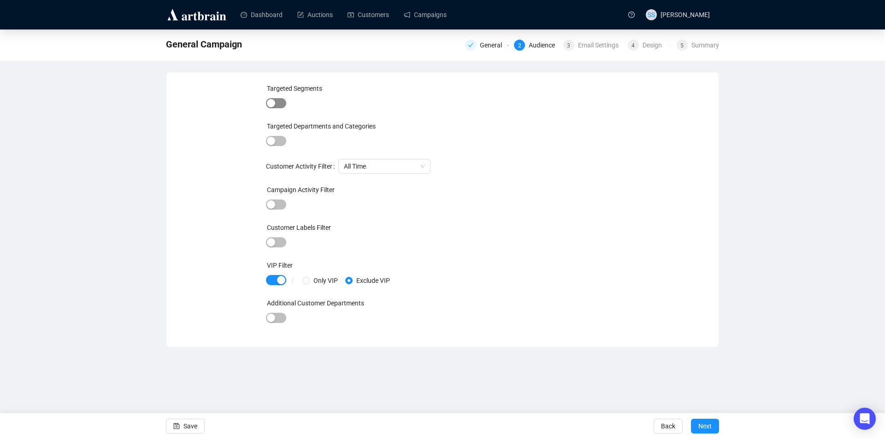
click at [283, 103] on span "button" at bounding box center [276, 103] width 20 height 10
drag, startPoint x: 280, startPoint y: 103, endPoint x: 266, endPoint y: 106, distance: 13.7
click at [266, 106] on button "button" at bounding box center [276, 104] width 20 height 10
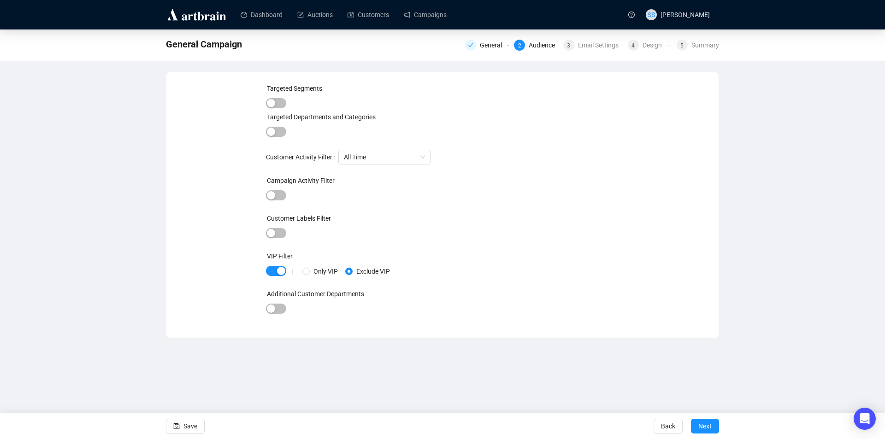
drag, startPoint x: 271, startPoint y: 102, endPoint x: 293, endPoint y: 100, distance: 22.3
click at [293, 100] on div at bounding box center [443, 103] width 354 height 13
click at [284, 103] on span "button" at bounding box center [276, 103] width 20 height 10
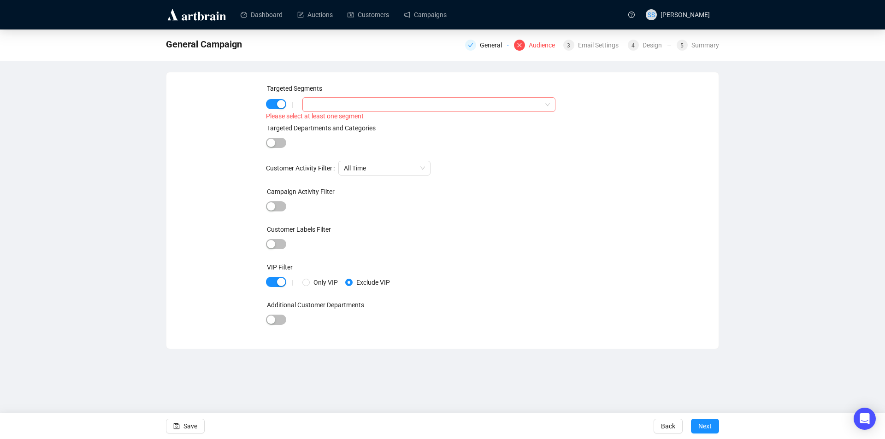
click at [309, 104] on input "search" at bounding box center [309, 104] width 2 height 11
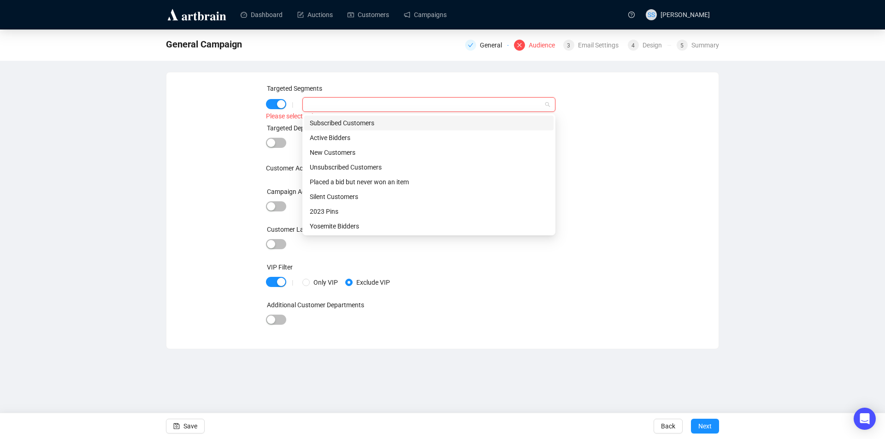
click at [325, 127] on div "Subscribed Customers" at bounding box center [429, 123] width 238 height 10
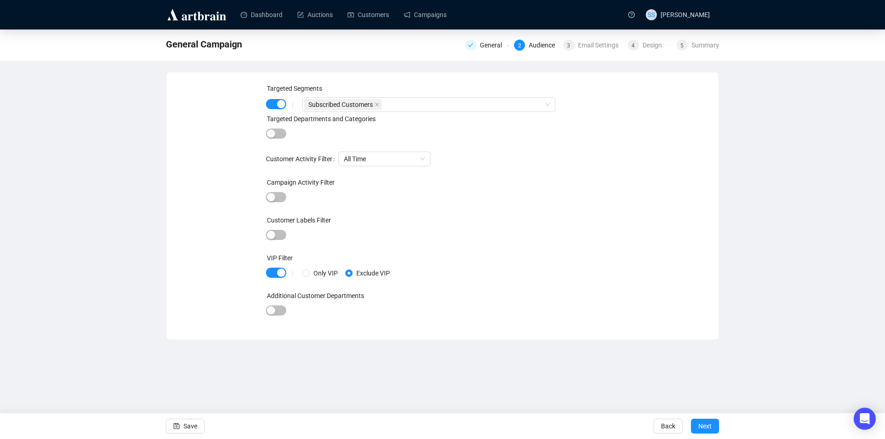
click at [236, 139] on div "Targeted Segments | Subscribed Customers Targeted Departments and Categories Cu…" at bounding box center [442, 205] width 530 height 245
click at [391, 106] on div "Subscribed Customers" at bounding box center [424, 104] width 240 height 13
click at [589, 236] on div at bounding box center [443, 235] width 354 height 13
click at [705, 425] on span "Next" at bounding box center [704, 426] width 13 height 26
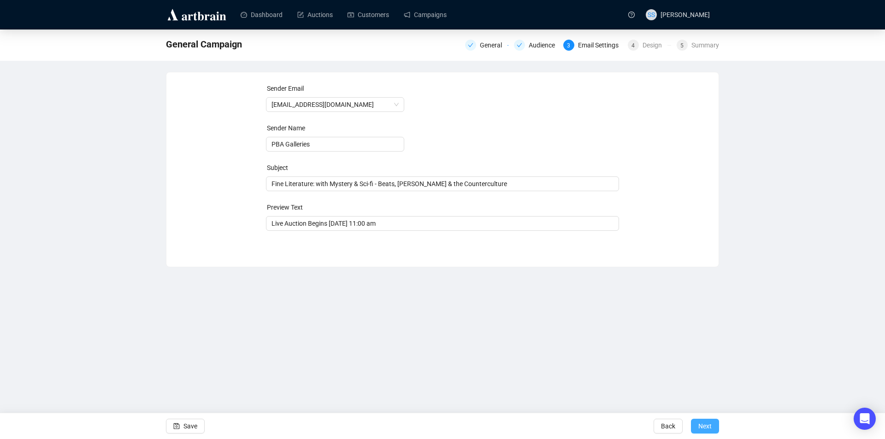
click at [705, 424] on span "Next" at bounding box center [704, 426] width 13 height 26
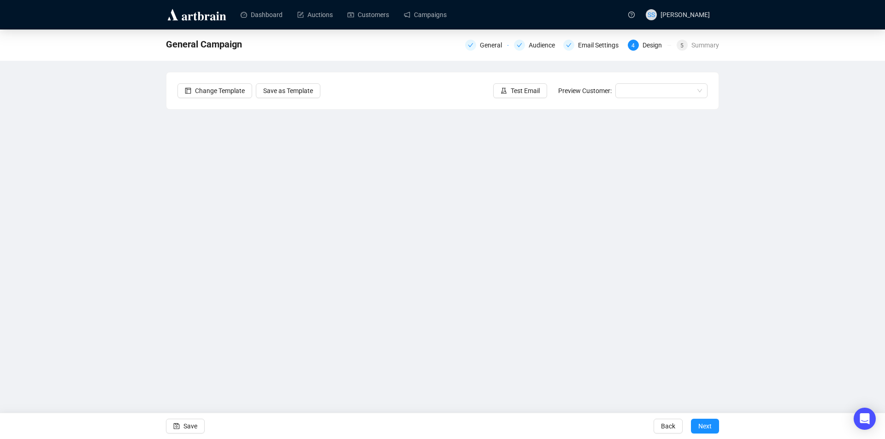
click at [163, 226] on div "General Campaign General Audience Email Settings 4 Design 5 Summary Change Temp…" at bounding box center [442, 206] width 885 height 353
click at [117, 189] on div "General Campaign General Audience Email Settings 4 Design 5 Summary Change Temp…" at bounding box center [442, 206] width 885 height 353
click at [90, 192] on div "General Campaign General Audience Email Settings 4 Design 5 Summary Change Temp…" at bounding box center [442, 206] width 885 height 353
click at [71, 233] on div "General Campaign General Audience Email Settings 4 Design 5 Summary Change Temp…" at bounding box center [442, 206] width 885 height 353
click at [41, 166] on div "General Campaign General Audience Email Settings 4 Design 5 Summary Change Temp…" at bounding box center [442, 206] width 885 height 353
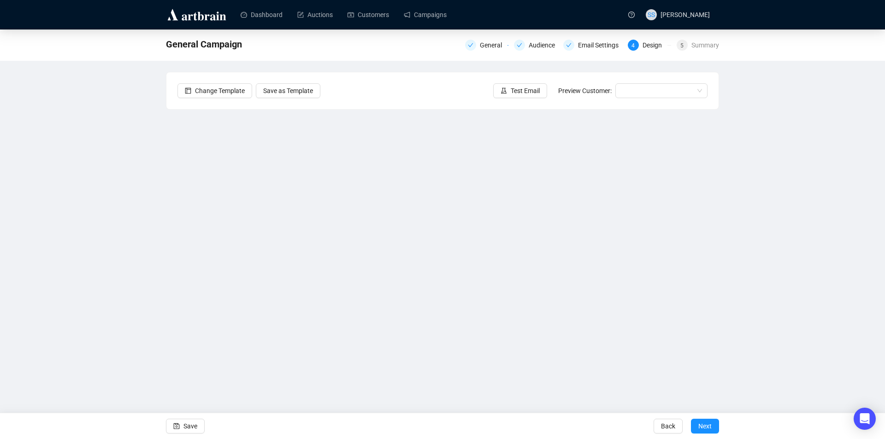
click at [155, 295] on div "General Campaign General Audience Email Settings 4 Design 5 Summary Change Temp…" at bounding box center [442, 206] width 885 height 353
click at [122, 181] on div "General Campaign General Audience Email Settings 4 Design 5 Summary Change Temp…" at bounding box center [442, 206] width 885 height 353
click at [180, 424] on button "Save" at bounding box center [185, 426] width 39 height 15
click at [129, 180] on div "848 #2 General Audience Email Settings 4 Design 5 Summary Change Template Save …" at bounding box center [442, 206] width 885 height 353
click at [189, 422] on span "Save" at bounding box center [190, 426] width 14 height 26
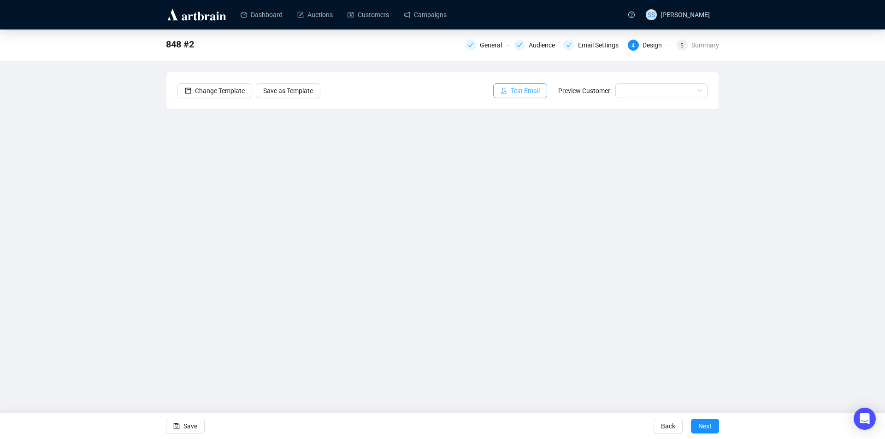
click at [523, 89] on span "Test Email" at bounding box center [525, 91] width 29 height 10
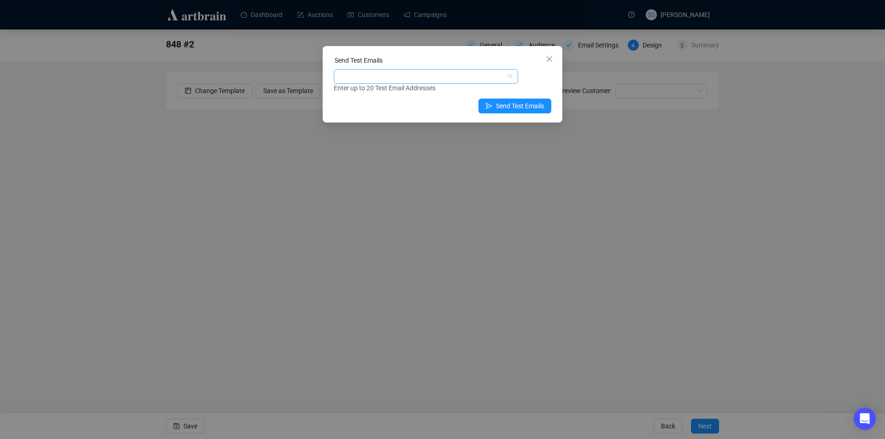
click at [435, 79] on div at bounding box center [421, 76] width 171 height 13
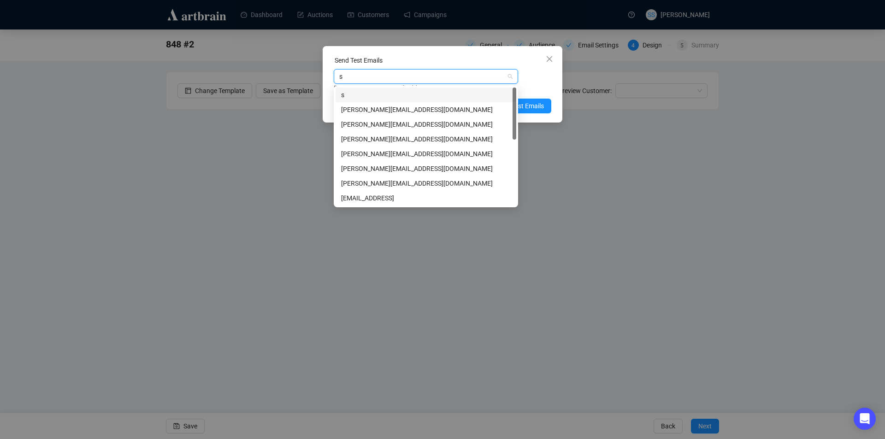
type input "se"
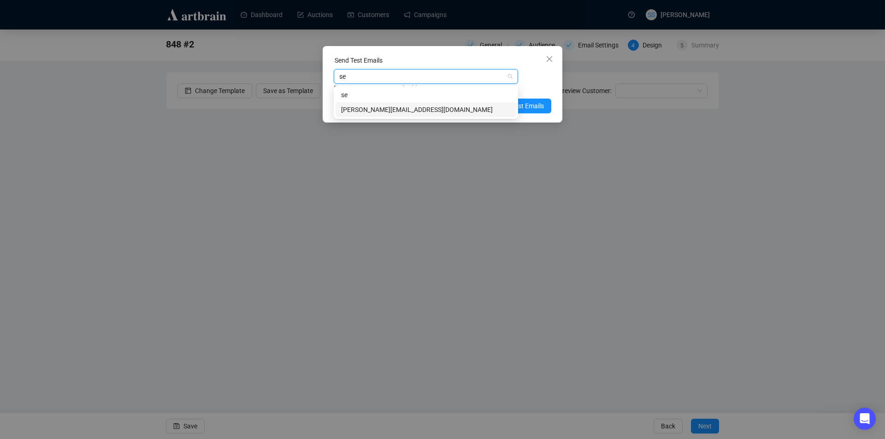
click at [397, 112] on div "[PERSON_NAME][EMAIL_ADDRESS][DOMAIN_NAME]" at bounding box center [426, 110] width 170 height 10
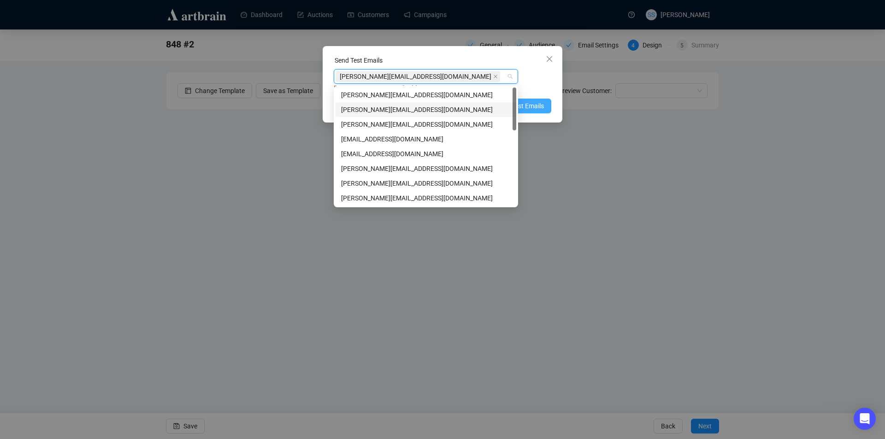
click at [533, 103] on span "Send Test Emails" at bounding box center [520, 106] width 48 height 10
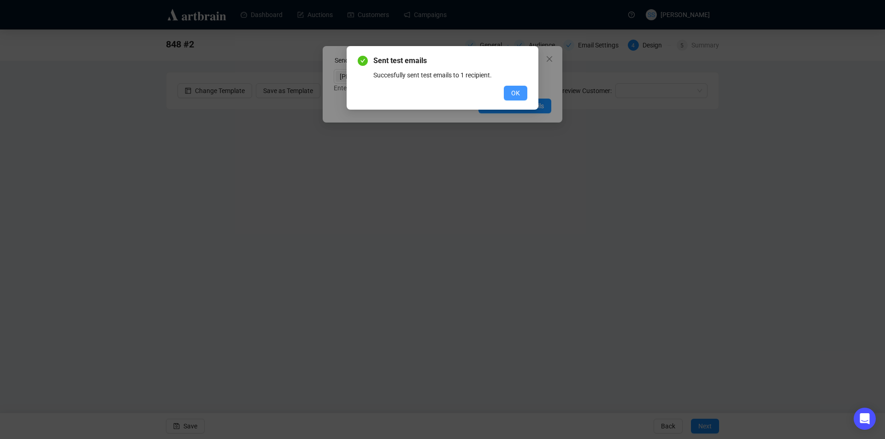
click at [514, 90] on span "OK" at bounding box center [515, 93] width 9 height 10
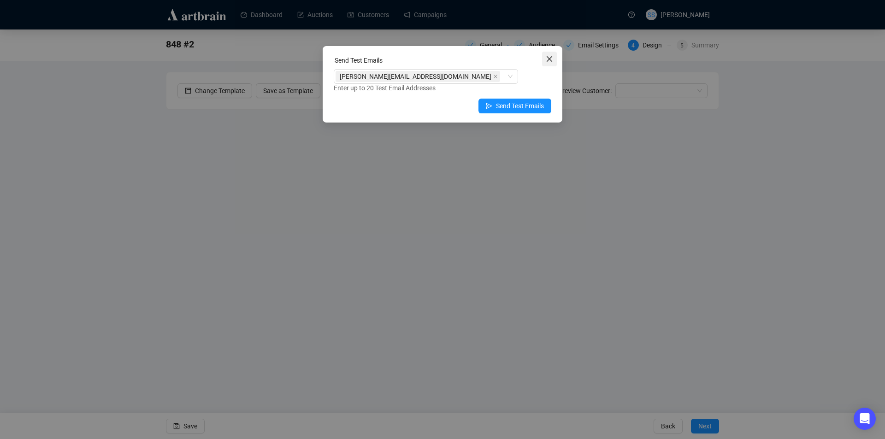
click at [552, 60] on icon "close" at bounding box center [549, 58] width 7 height 7
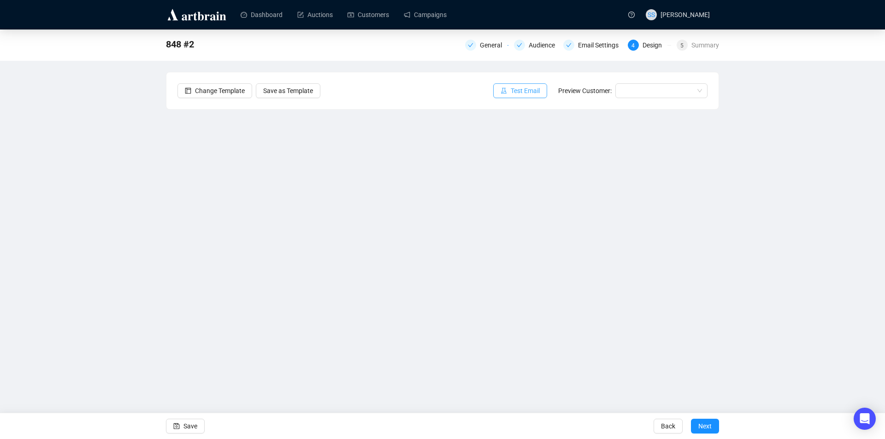
click at [524, 90] on span "Test Email" at bounding box center [525, 91] width 29 height 10
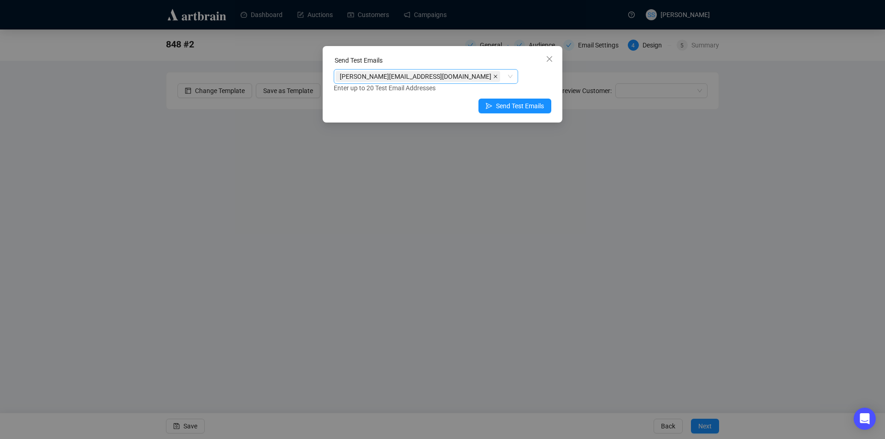
click at [493, 75] on icon "close" at bounding box center [495, 76] width 5 height 5
click at [394, 74] on div at bounding box center [421, 76] width 171 height 13
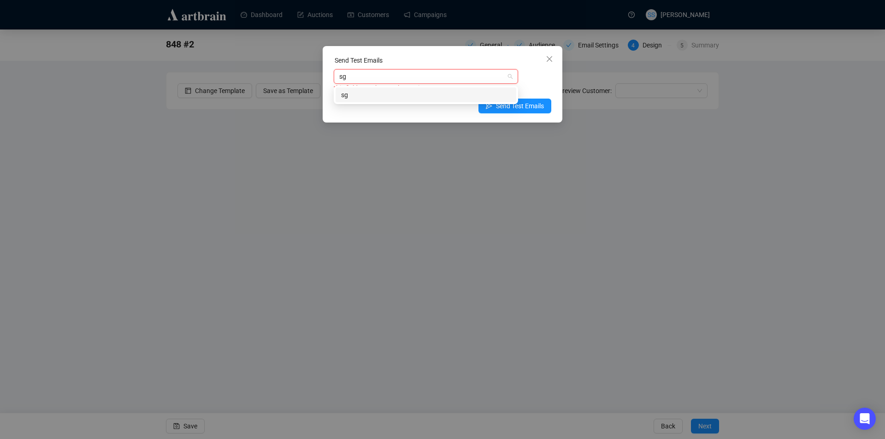
type input "s"
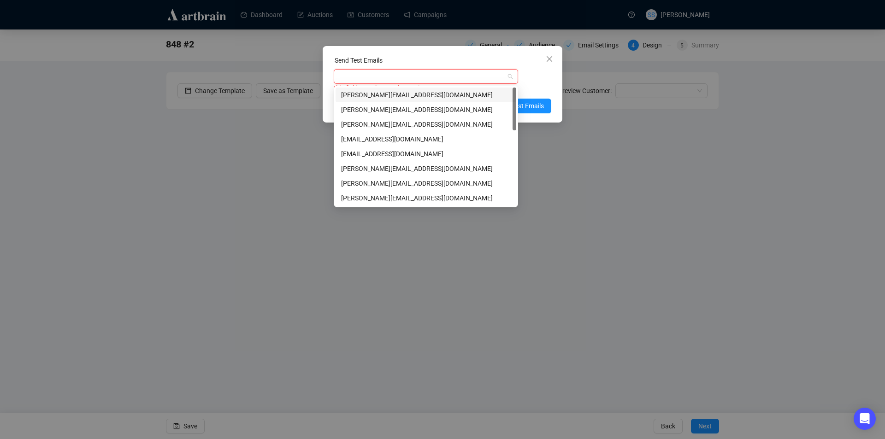
type input "h"
type input "sh"
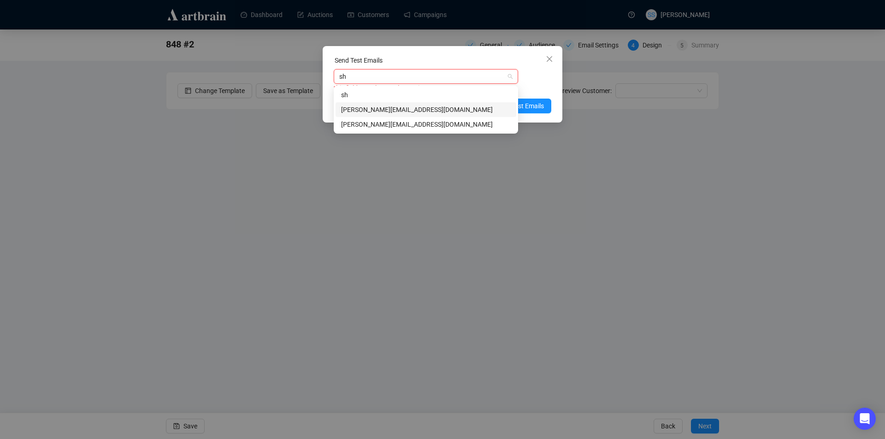
click at [383, 108] on div "[PERSON_NAME][EMAIL_ADDRESS][DOMAIN_NAME]" at bounding box center [426, 110] width 170 height 10
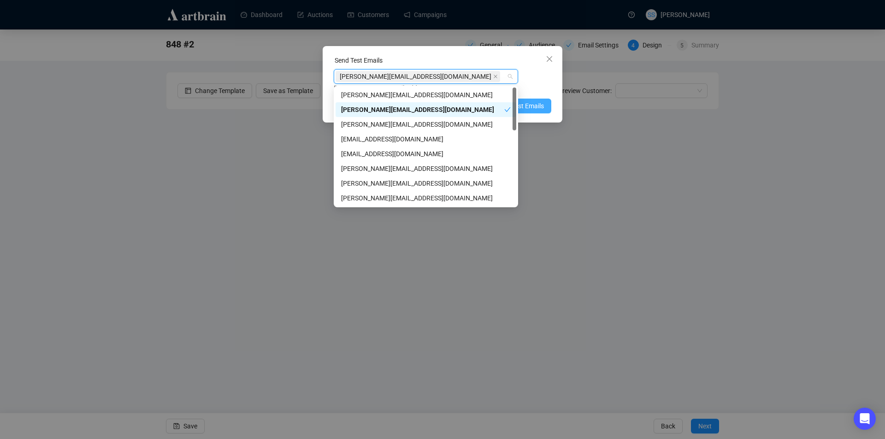
click at [531, 101] on span "Send Test Emails" at bounding box center [520, 106] width 48 height 10
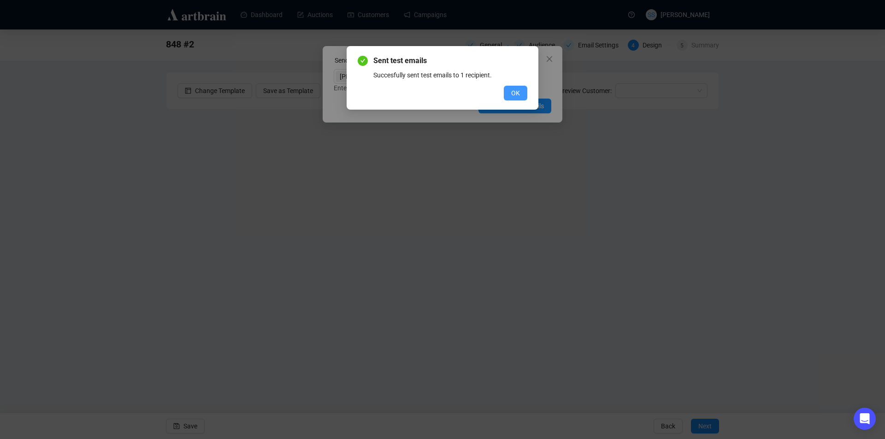
click at [512, 89] on span "OK" at bounding box center [515, 93] width 9 height 10
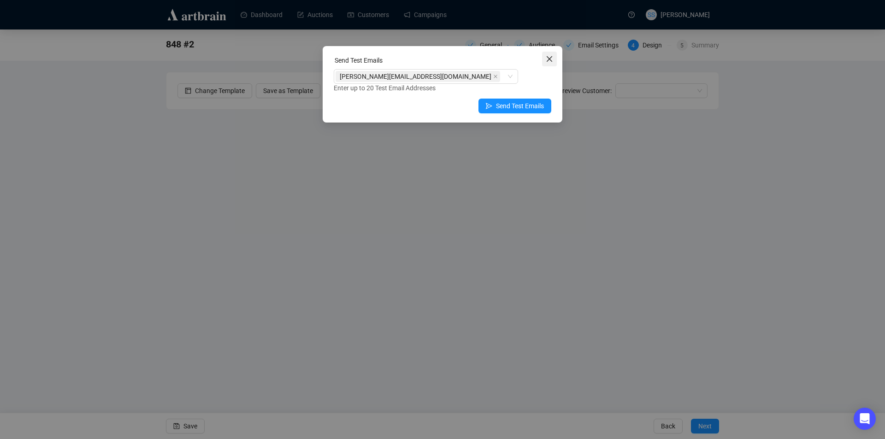
click at [549, 61] on icon "close" at bounding box center [549, 58] width 7 height 7
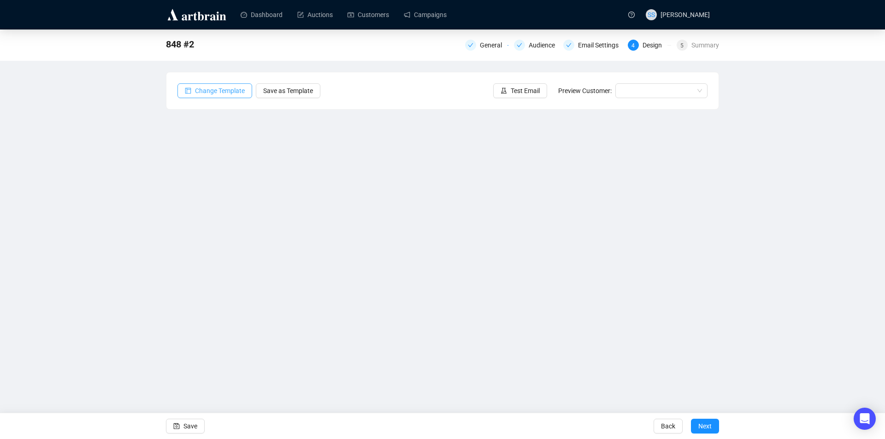
click at [207, 90] on span "Change Template" at bounding box center [220, 91] width 50 height 10
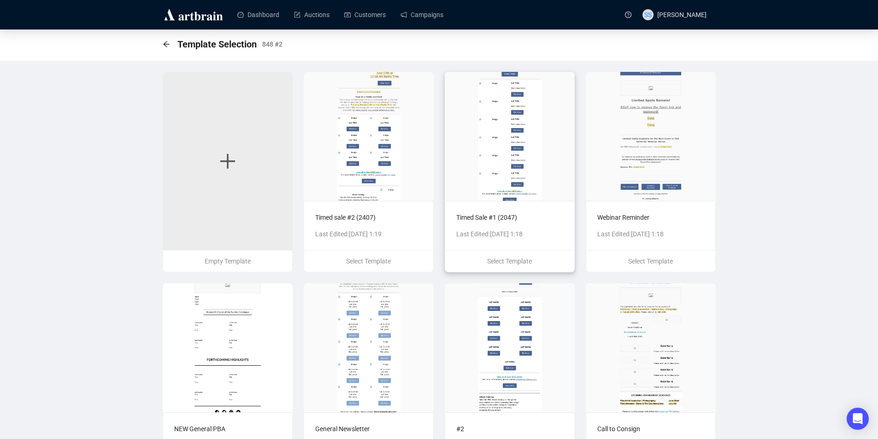
scroll to position [46, 0]
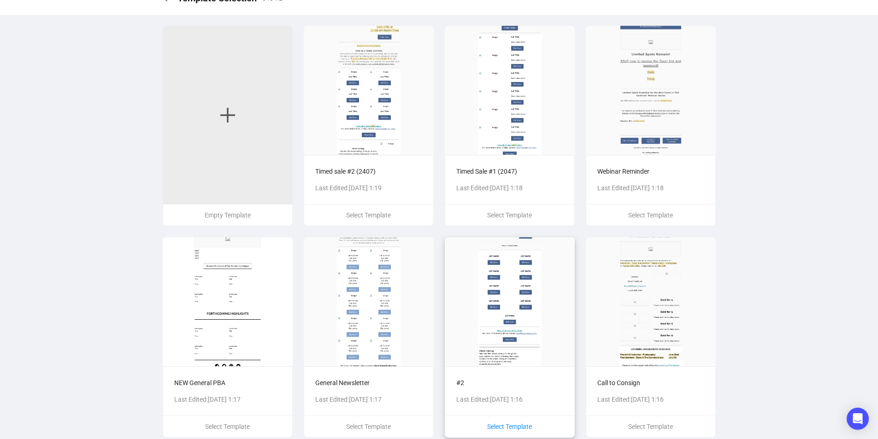
click at [512, 425] on span "Select Template" at bounding box center [509, 426] width 45 height 7
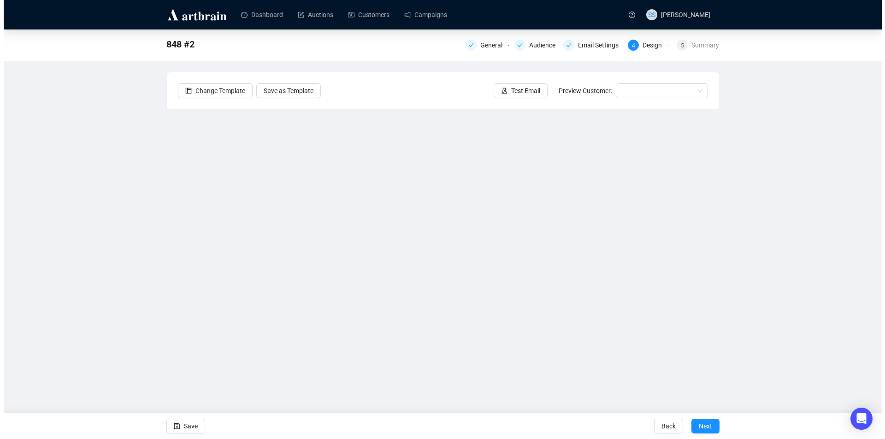
scroll to position [0, 0]
drag, startPoint x: 729, startPoint y: 214, endPoint x: 732, endPoint y: 201, distance: 13.7
click at [732, 201] on div "848 #2 General Audience Email Settings 4 Design 5 Summary Change Template Save …" at bounding box center [442, 206] width 885 height 353
click at [151, 207] on div "848 #2 General Audience Email Settings 4 Design 5 Summary Change Template Save …" at bounding box center [442, 206] width 885 height 353
click at [516, 92] on span "Test Email" at bounding box center [525, 91] width 29 height 10
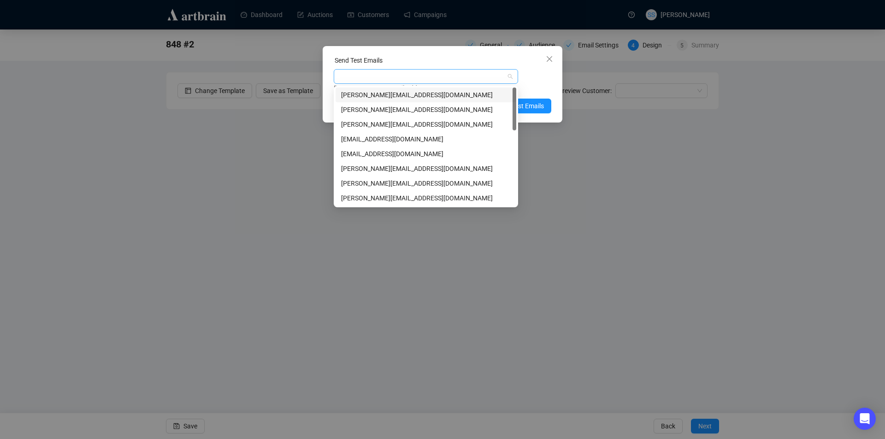
click at [342, 76] on div at bounding box center [421, 76] width 171 height 13
type input "sh"
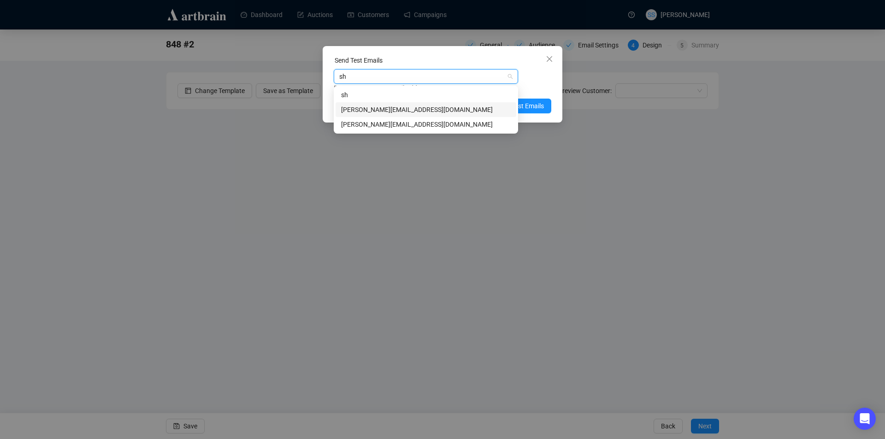
click at [425, 112] on div "[PERSON_NAME][EMAIL_ADDRESS][DOMAIN_NAME]" at bounding box center [426, 110] width 170 height 10
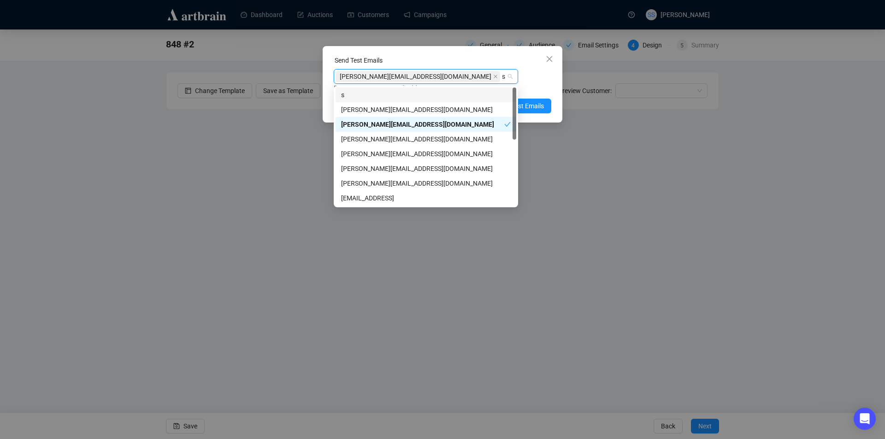
type input "se"
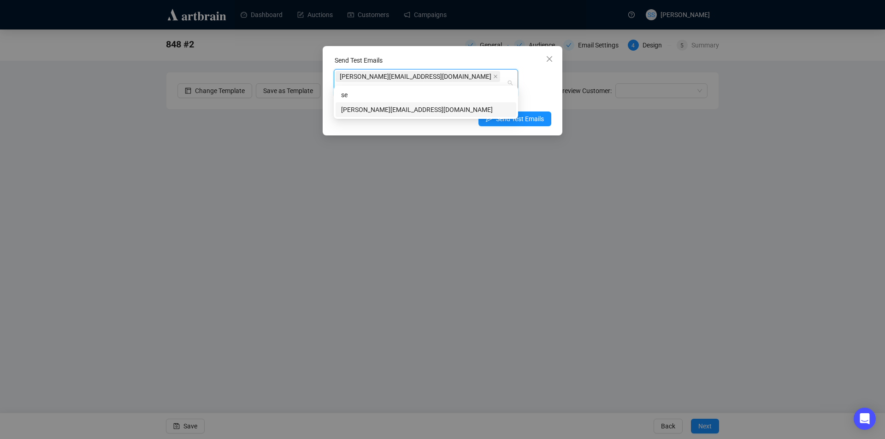
click at [423, 105] on div "[PERSON_NAME][EMAIL_ADDRESS][DOMAIN_NAME]" at bounding box center [426, 110] width 170 height 10
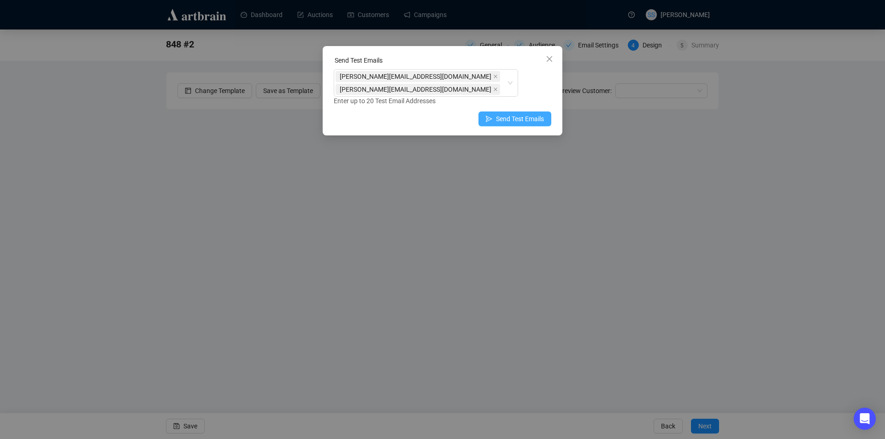
click at [532, 119] on span "Send Test Emails" at bounding box center [520, 119] width 48 height 10
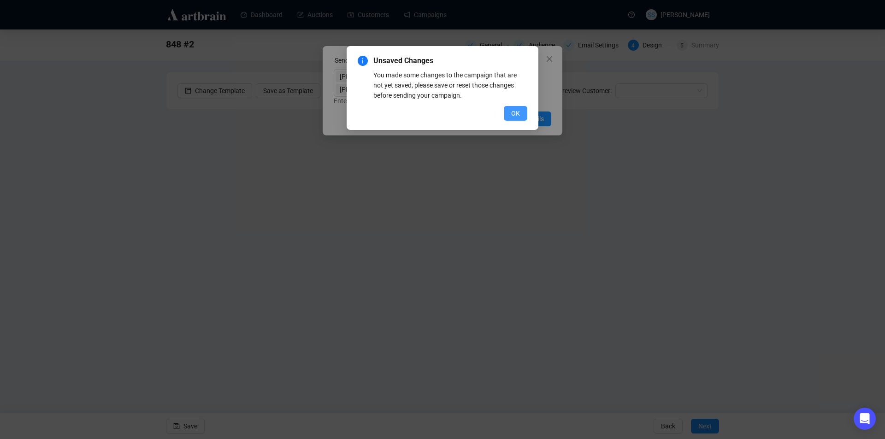
click at [521, 115] on button "OK" at bounding box center [516, 113] width 24 height 15
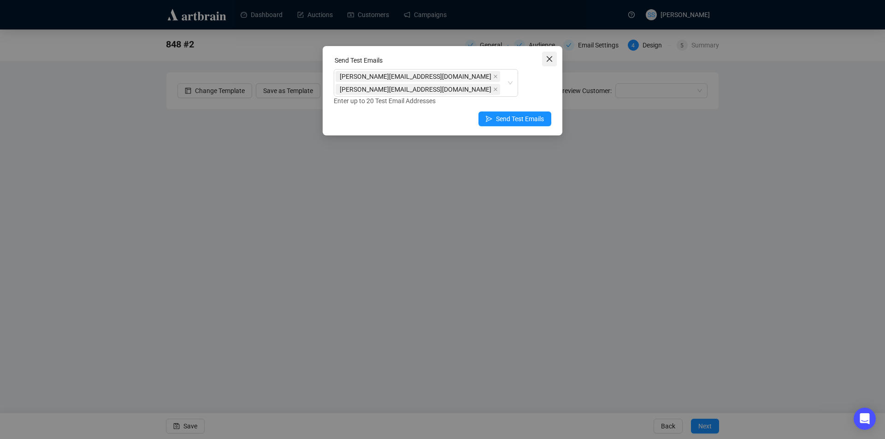
click at [547, 58] on icon "close" at bounding box center [549, 58] width 7 height 7
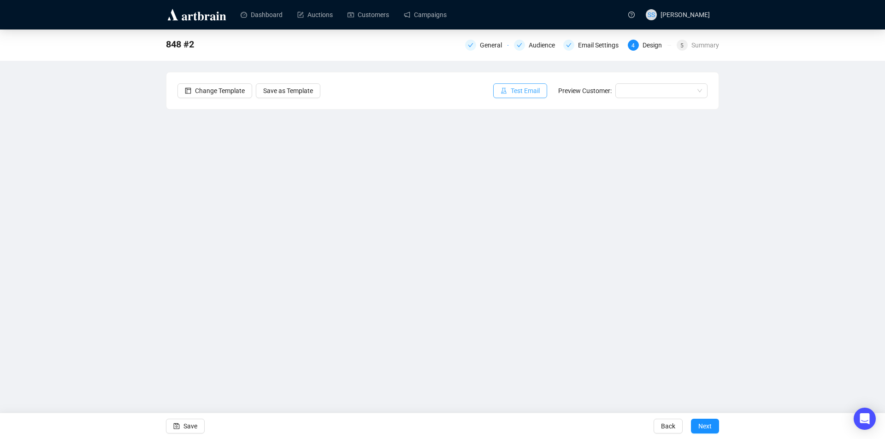
click at [514, 88] on span "Test Email" at bounding box center [525, 91] width 29 height 10
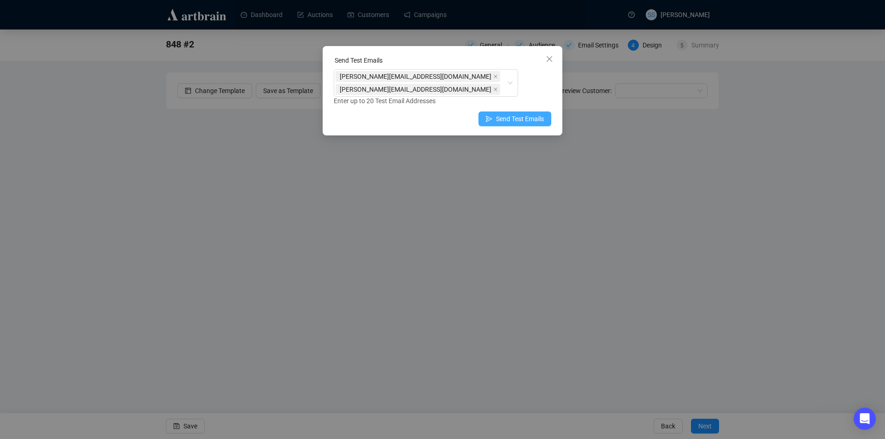
click at [508, 119] on span "Send Test Emails" at bounding box center [520, 119] width 48 height 10
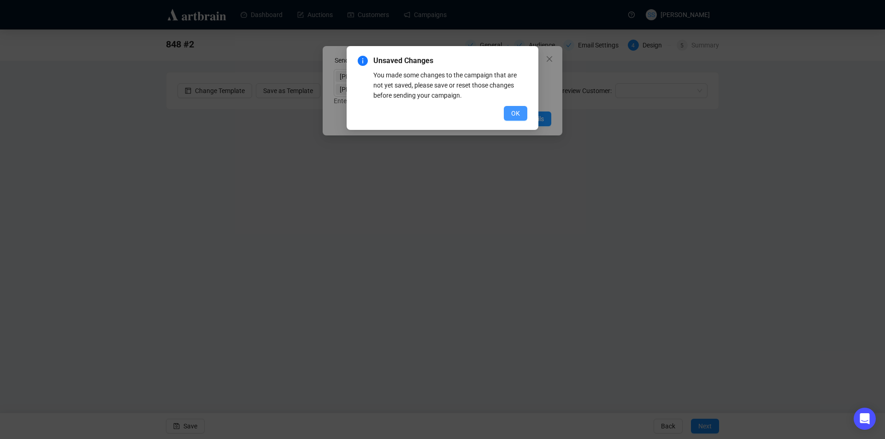
click at [511, 113] on button "OK" at bounding box center [516, 113] width 24 height 15
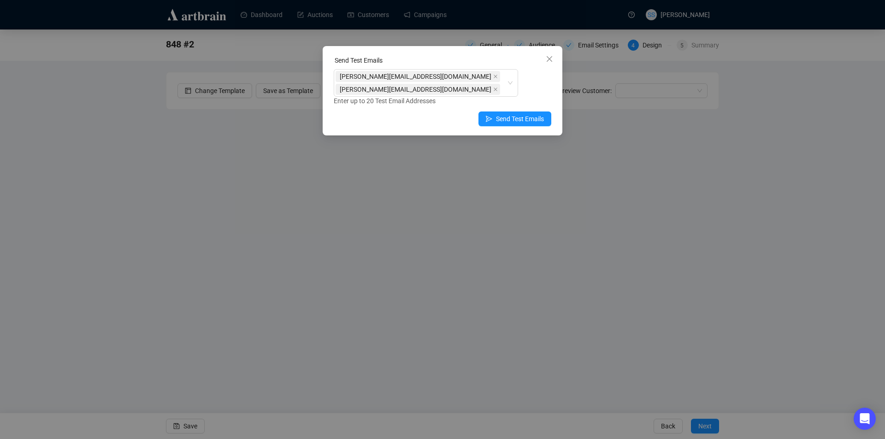
click at [27, 227] on div "Send Test Emails sharon@pbagalleries.com sean@pbagalleries.com Enter up to 20 T…" at bounding box center [442, 219] width 885 height 439
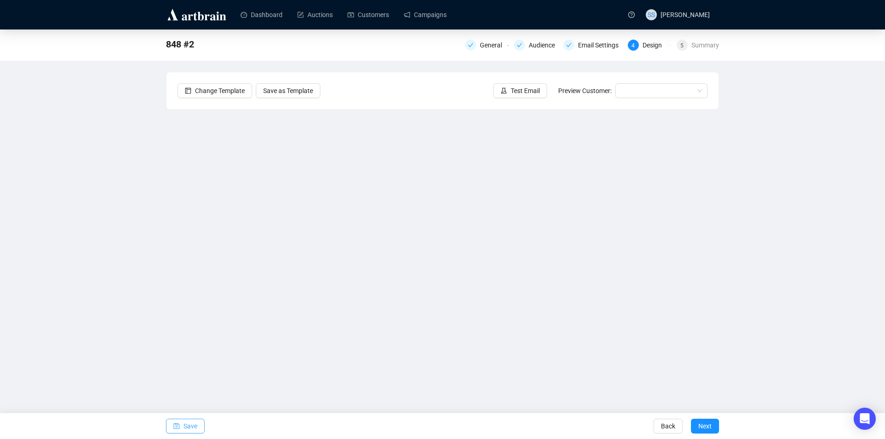
click at [186, 430] on span "Save" at bounding box center [190, 426] width 14 height 26
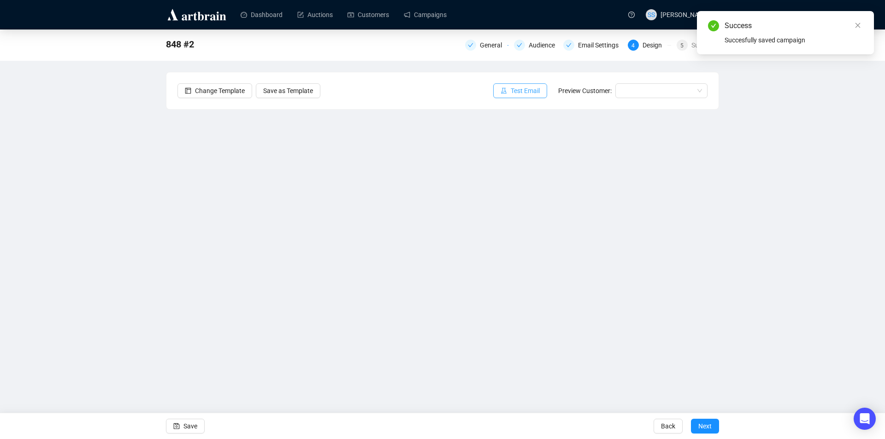
click at [537, 89] on span "Test Email" at bounding box center [525, 91] width 29 height 10
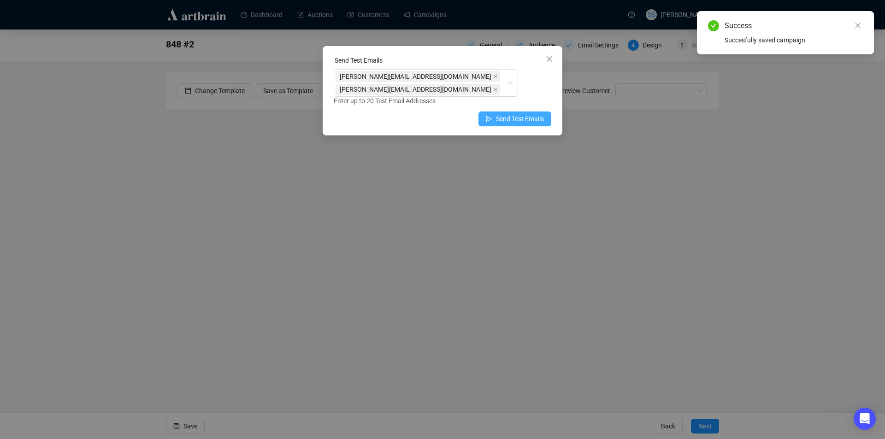
click at [511, 120] on span "Send Test Emails" at bounding box center [520, 119] width 48 height 10
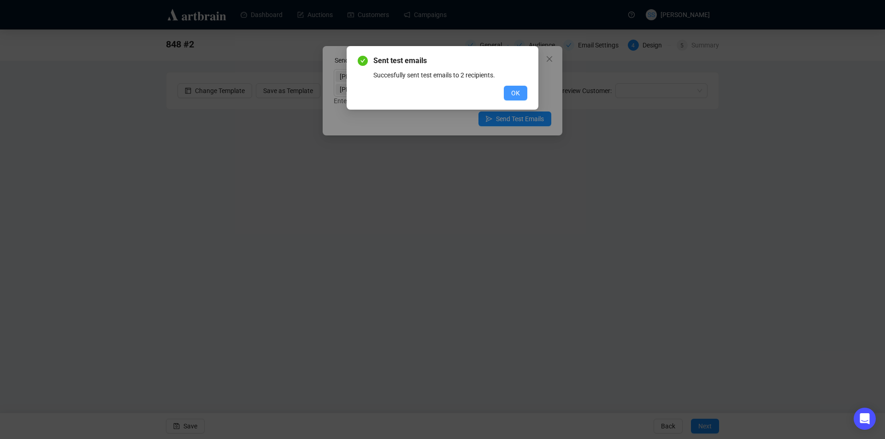
click at [511, 94] on span "OK" at bounding box center [515, 93] width 9 height 10
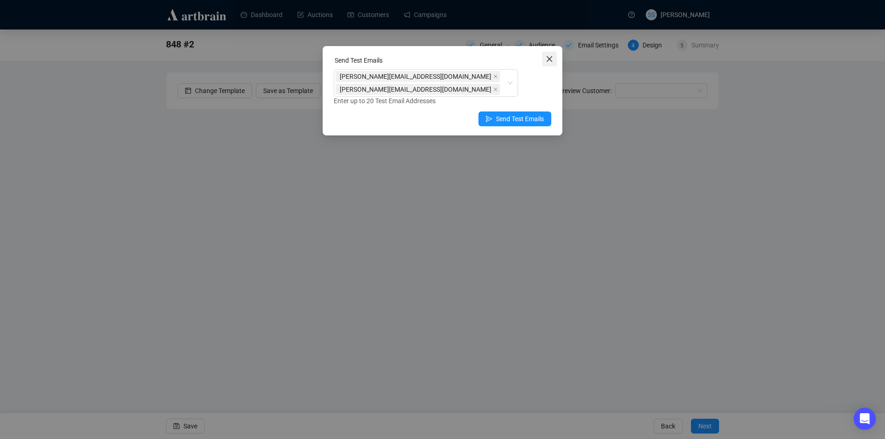
click at [552, 55] on icon "close" at bounding box center [549, 58] width 7 height 7
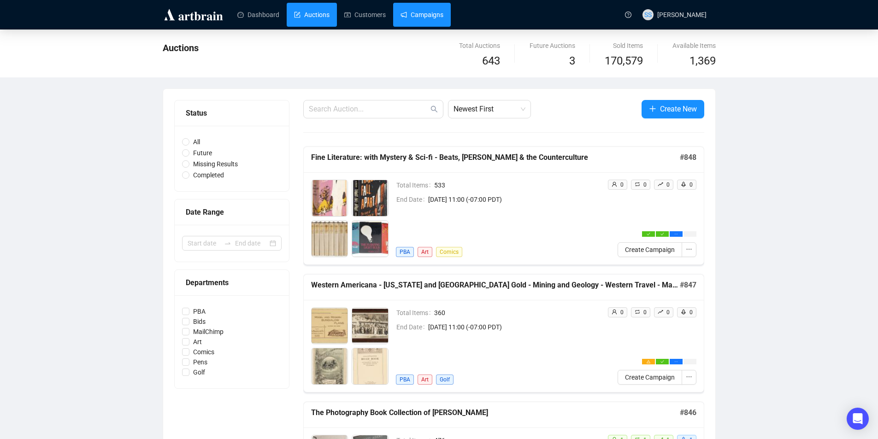
click at [426, 12] on link "Campaigns" at bounding box center [422, 15] width 43 height 24
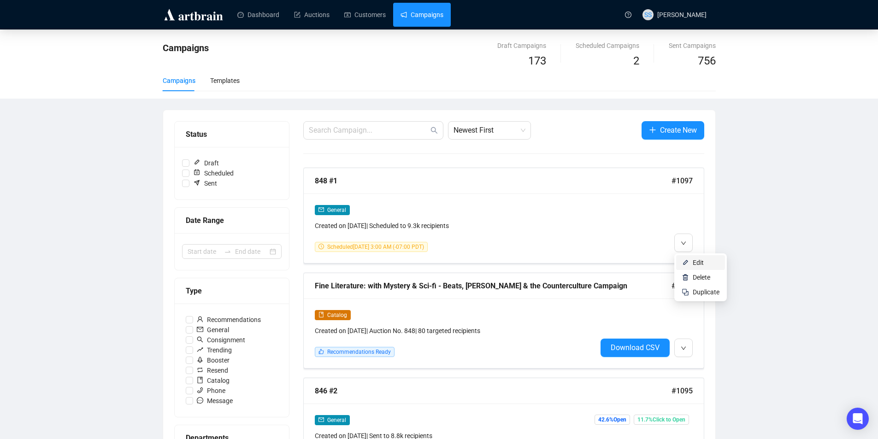
click at [704, 259] on span "Edit" at bounding box center [706, 263] width 27 height 10
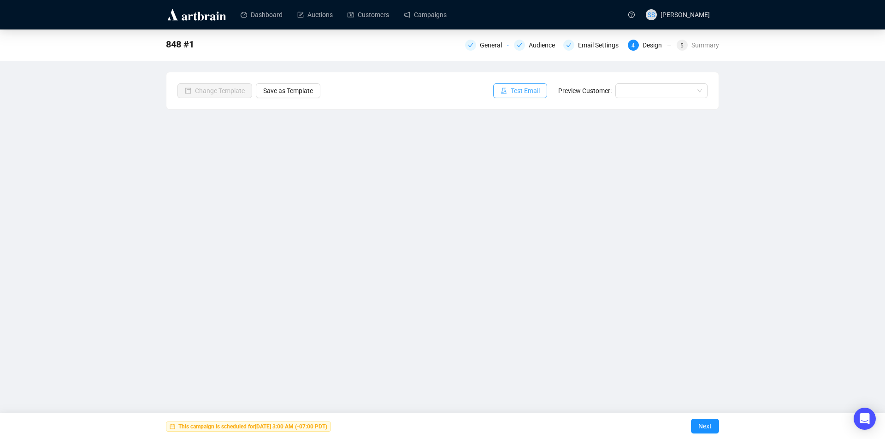
click at [524, 93] on span "Test Email" at bounding box center [525, 91] width 29 height 10
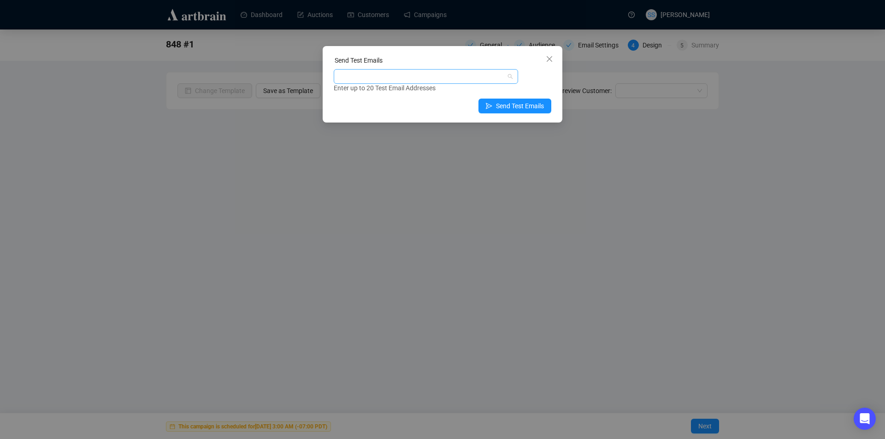
click at [417, 74] on div at bounding box center [421, 76] width 171 height 13
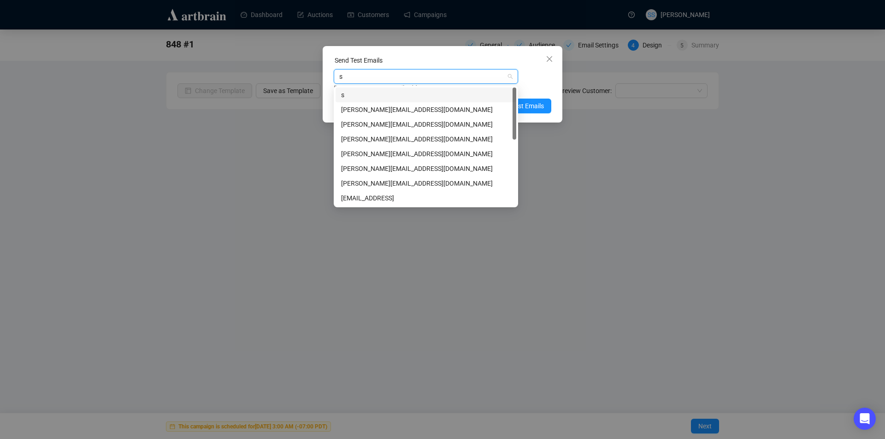
type input "se"
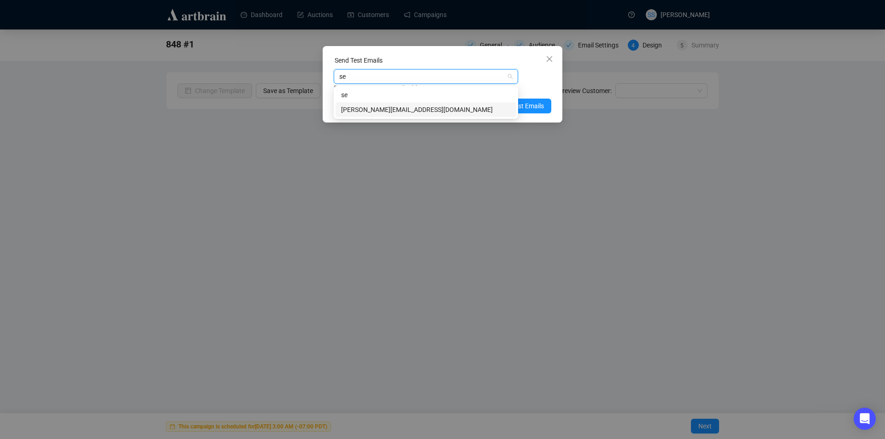
click at [388, 110] on div "[PERSON_NAME][EMAIL_ADDRESS][DOMAIN_NAME]" at bounding box center [426, 110] width 170 height 10
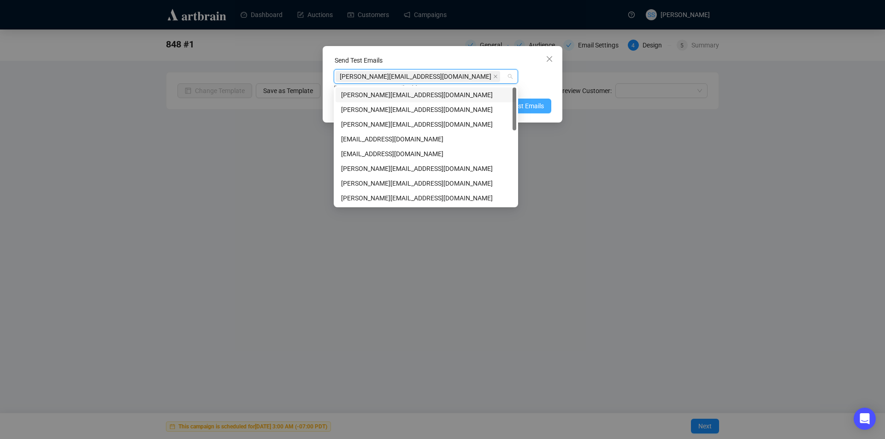
click at [530, 104] on span "Send Test Emails" at bounding box center [520, 106] width 48 height 10
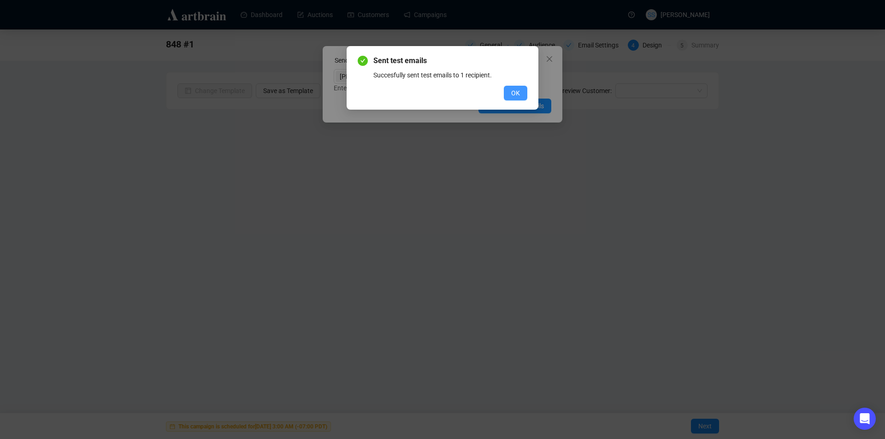
click at [515, 95] on span "OK" at bounding box center [515, 93] width 9 height 10
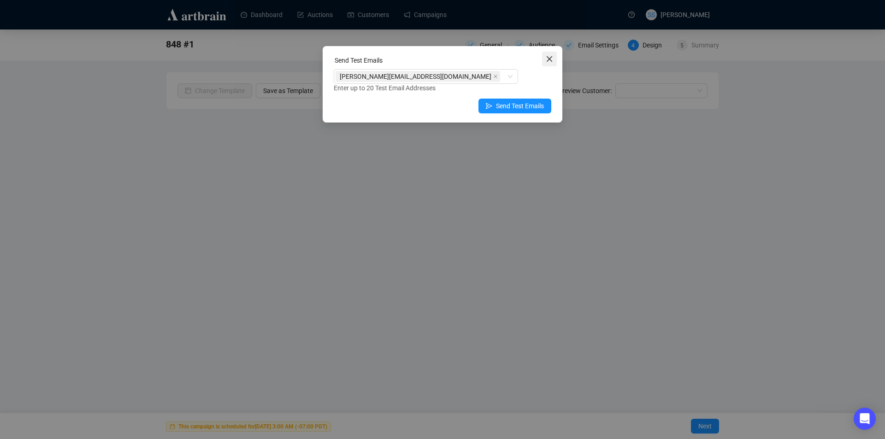
click at [551, 59] on icon "close" at bounding box center [549, 58] width 7 height 7
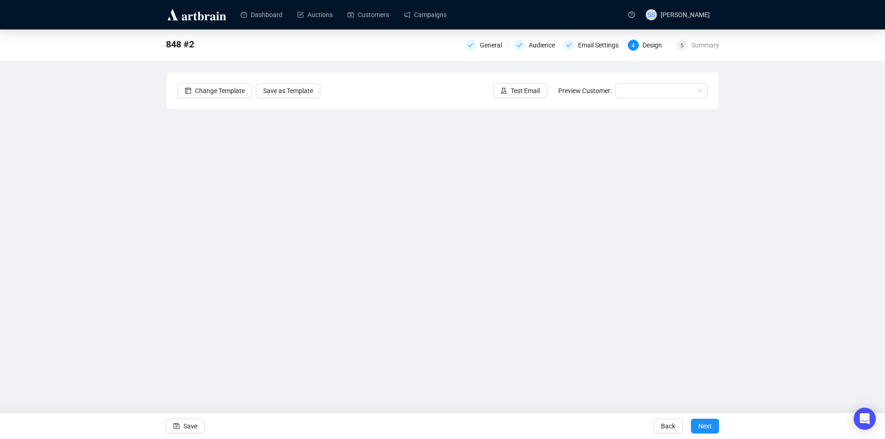
click at [151, 194] on div "848 #2 General Audience Email Settings 4 Design 5 Summary Change Template Save …" at bounding box center [442, 206] width 885 height 353
click at [191, 425] on span "Save" at bounding box center [190, 426] width 14 height 26
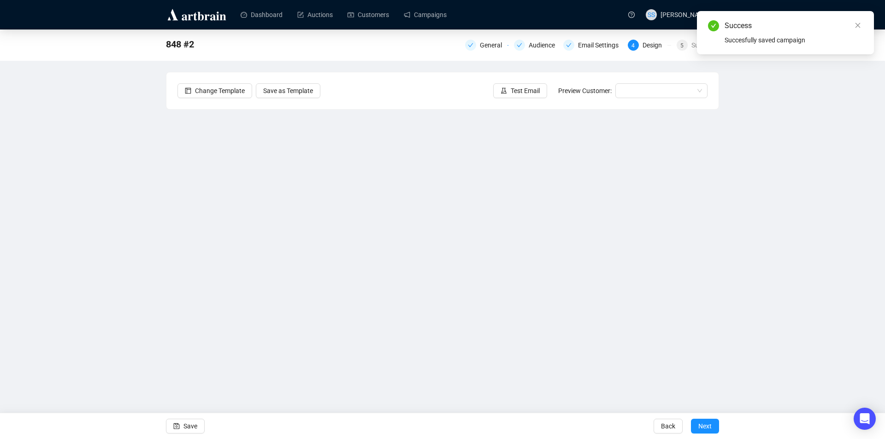
click at [137, 191] on div "848 #2 General Audience Email Settings 4 Design 5 Summary Change Template Save …" at bounding box center [442, 206] width 885 height 353
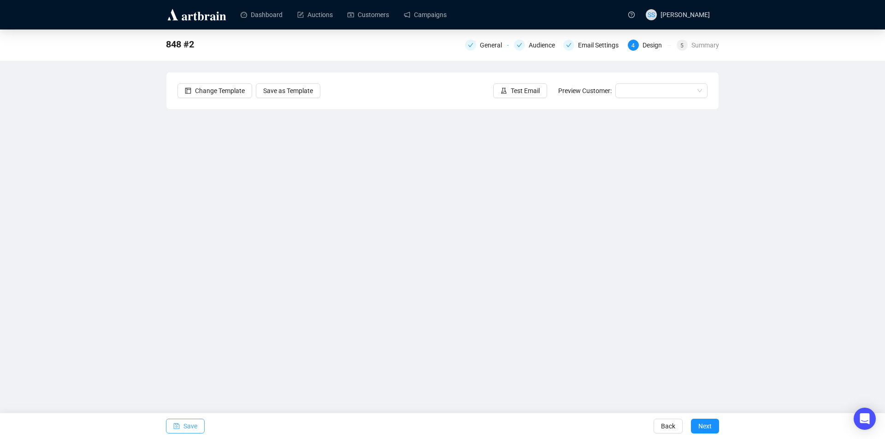
click at [187, 428] on span "Save" at bounding box center [190, 426] width 14 height 26
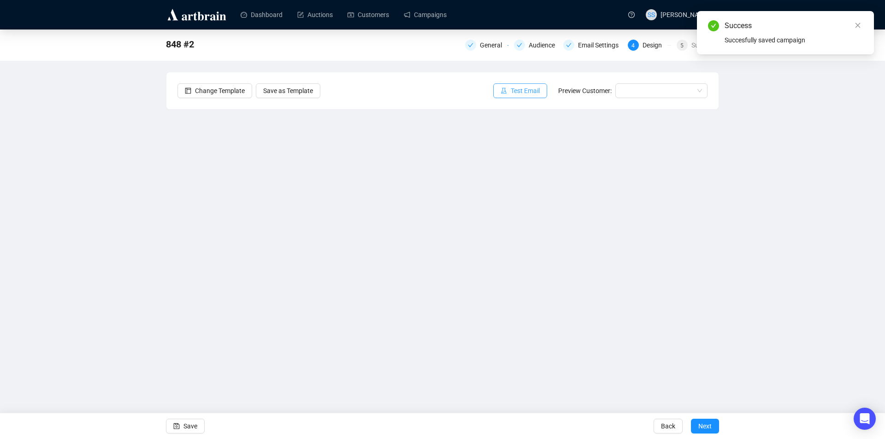
click at [539, 89] on span "Test Email" at bounding box center [525, 91] width 29 height 10
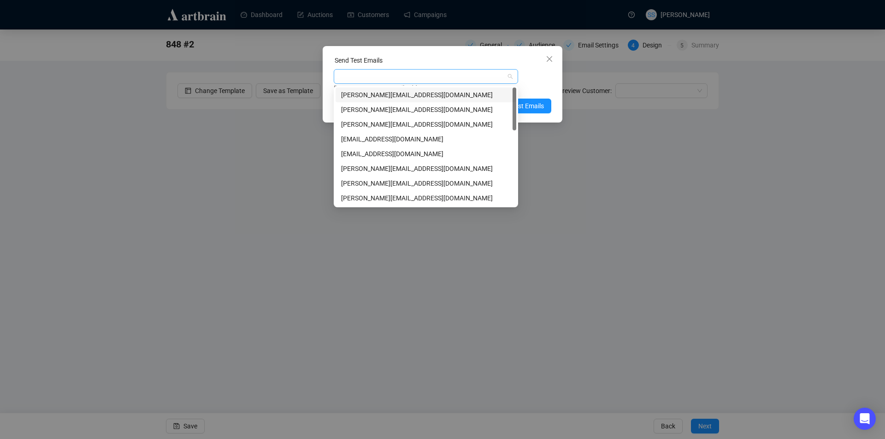
click at [446, 77] on div at bounding box center [421, 76] width 171 height 13
type input "se"
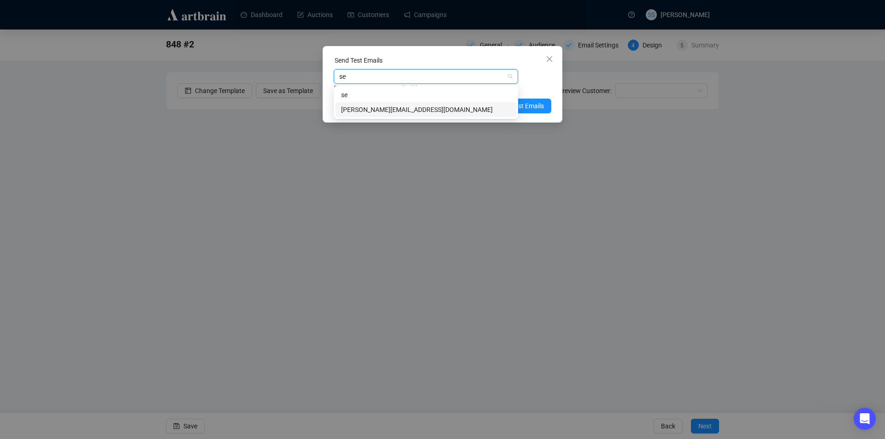
click at [419, 107] on div "[PERSON_NAME][EMAIL_ADDRESS][DOMAIN_NAME]" at bounding box center [426, 110] width 170 height 10
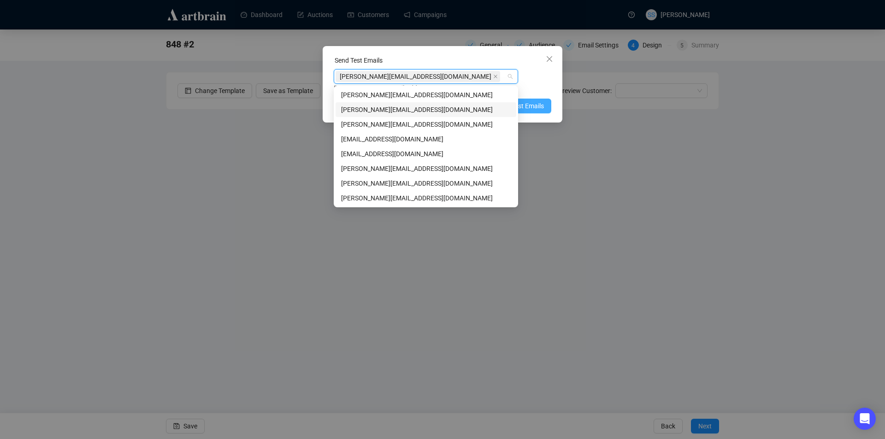
click at [527, 104] on span "Send Test Emails" at bounding box center [520, 106] width 48 height 10
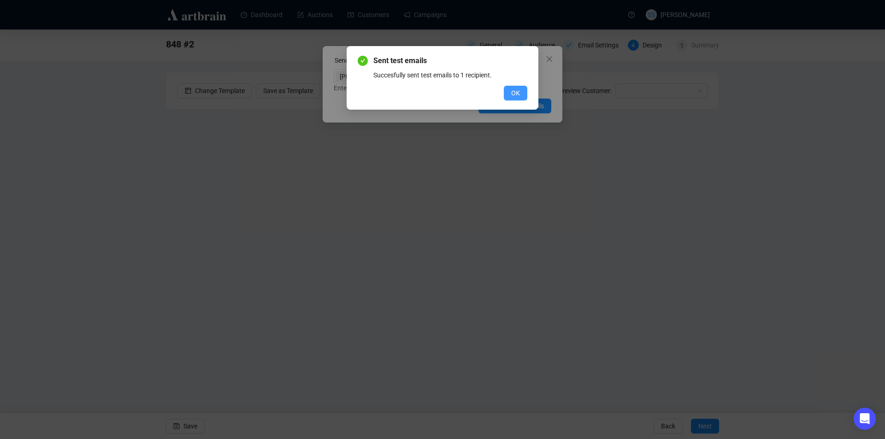
click at [511, 87] on button "OK" at bounding box center [516, 93] width 24 height 15
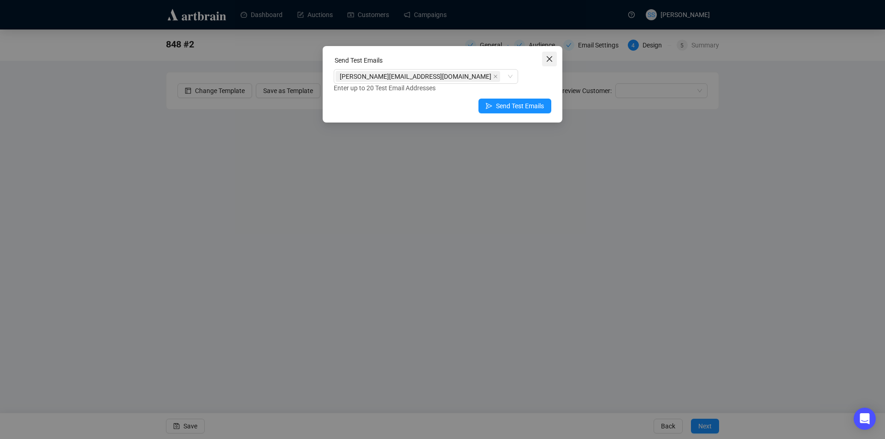
click at [552, 53] on button "Close" at bounding box center [549, 59] width 15 height 15
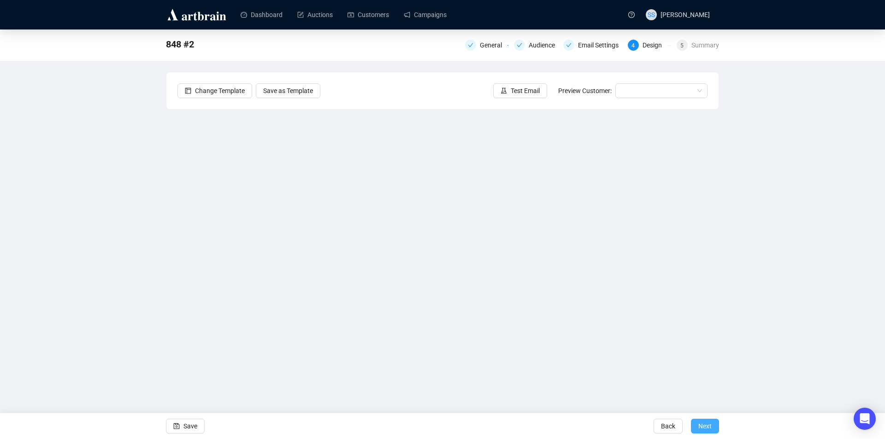
click at [708, 424] on span "Next" at bounding box center [704, 426] width 13 height 26
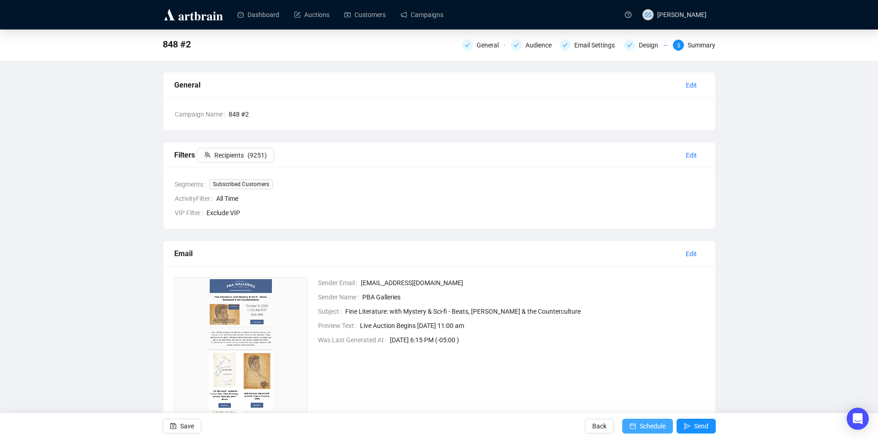
click at [645, 421] on span "Schedule" at bounding box center [653, 426] width 26 height 26
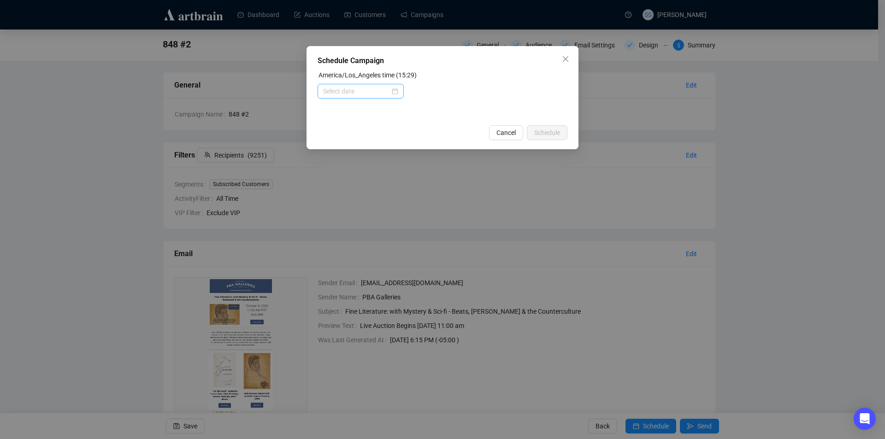
click at [395, 92] on div at bounding box center [360, 91] width 75 height 10
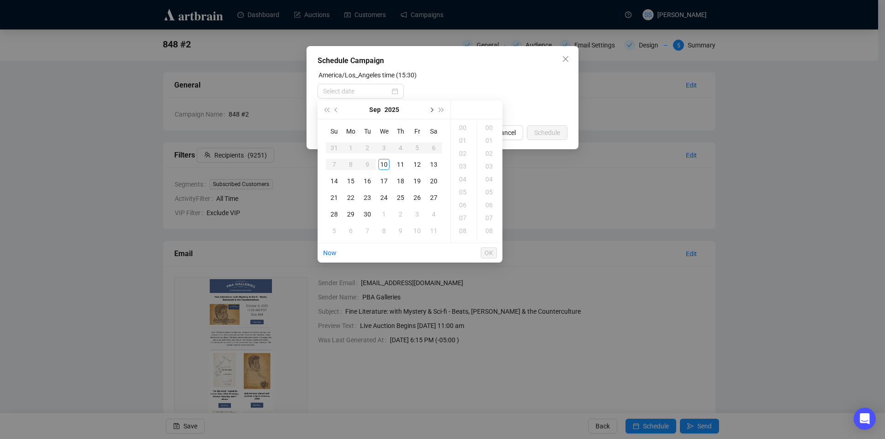
click at [432, 110] on span "Next month (PageDown)" at bounding box center [431, 109] width 5 height 5
click at [334, 164] on div "5" at bounding box center [334, 164] width 11 height 11
click at [461, 164] on div "03" at bounding box center [464, 166] width 22 height 13
click at [488, 251] on span "OK" at bounding box center [488, 253] width 9 height 18
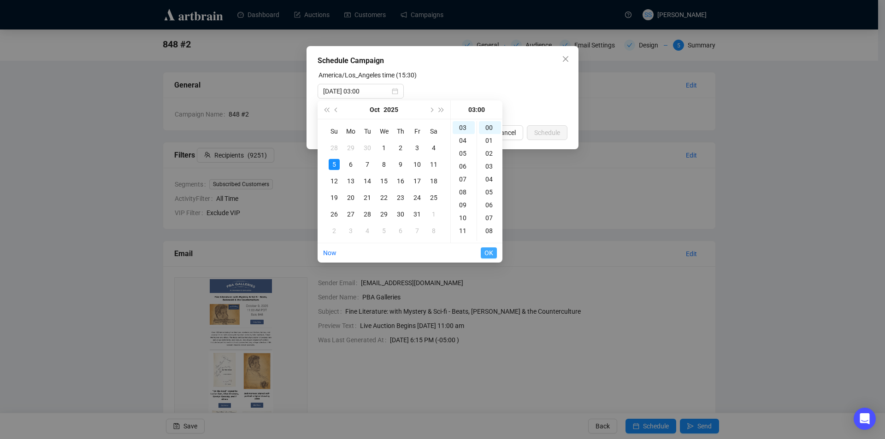
type input "[DATE] 05:00"
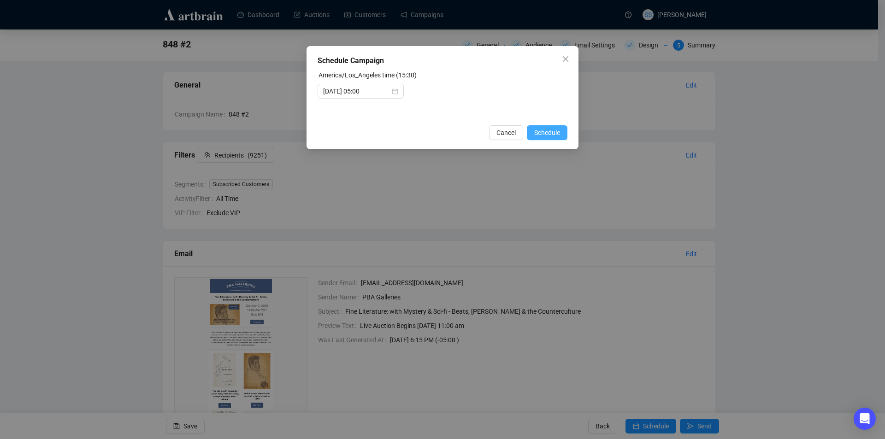
click at [540, 127] on button "Schedule" at bounding box center [547, 132] width 41 height 15
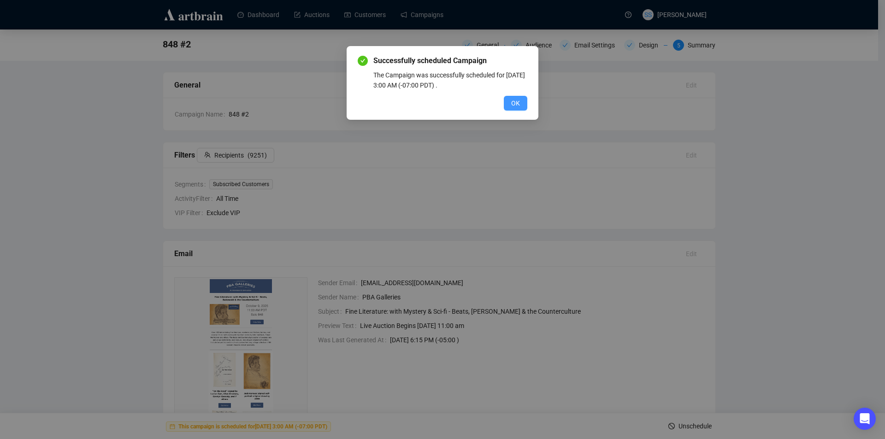
click at [516, 102] on span "OK" at bounding box center [515, 103] width 9 height 10
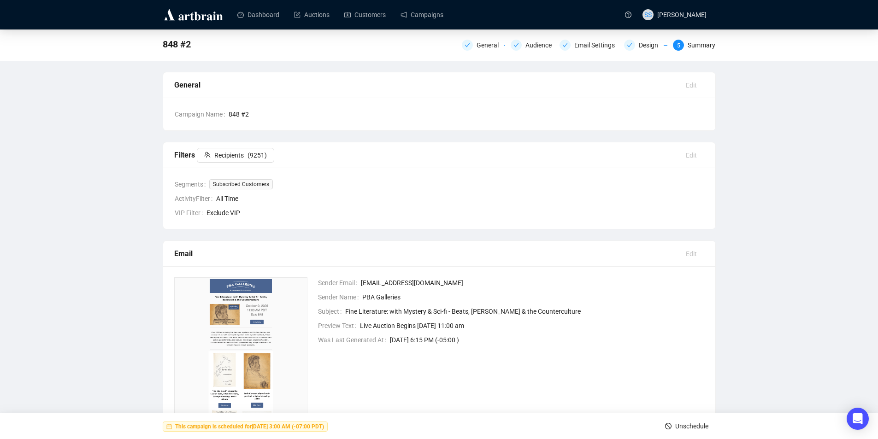
click at [690, 425] on span "Unschedule" at bounding box center [691, 426] width 33 height 26
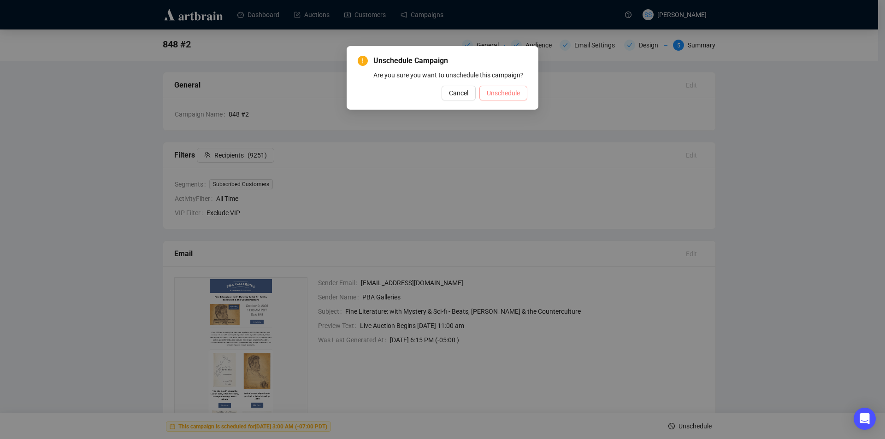
click at [504, 90] on span "Unschedule" at bounding box center [503, 93] width 33 height 10
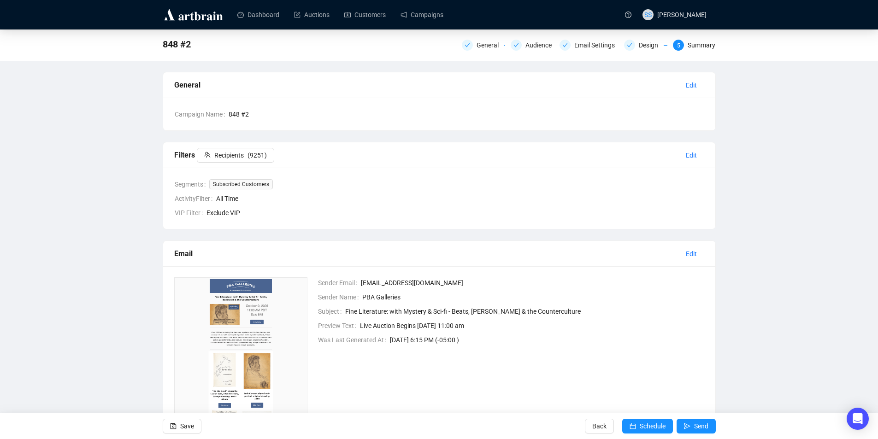
drag, startPoint x: 656, startPoint y: 425, endPoint x: 633, endPoint y: 415, distance: 25.2
click at [656, 425] on span "Schedule" at bounding box center [653, 426] width 26 height 26
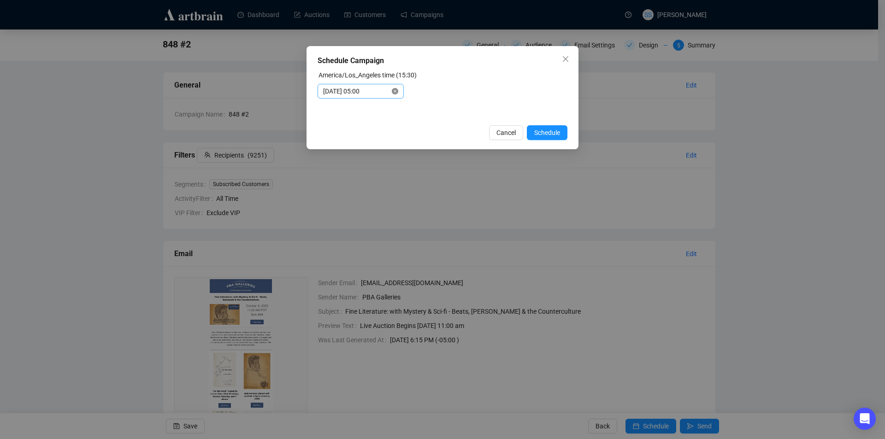
click at [397, 90] on icon "close-circle" at bounding box center [395, 91] width 6 height 6
click at [371, 90] on input at bounding box center [356, 91] width 67 height 10
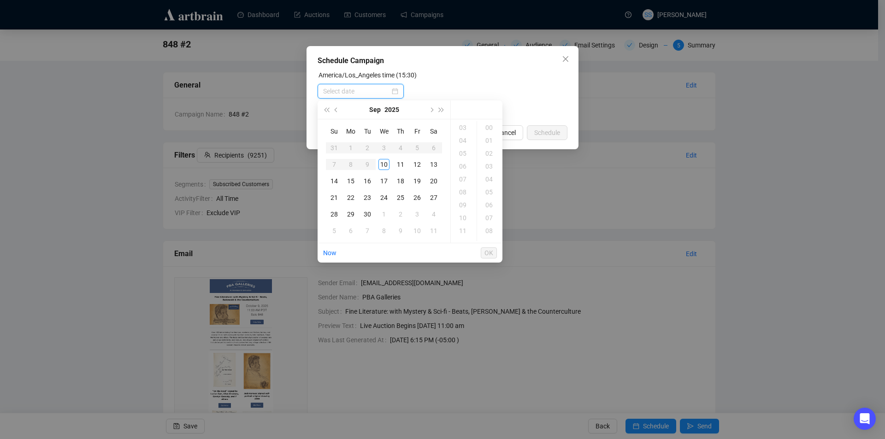
scroll to position [0, 0]
type input "[DATE] 00:00"
click at [432, 112] on button "Next month (PageDown)" at bounding box center [431, 109] width 10 height 18
click at [384, 161] on div "8" at bounding box center [383, 164] width 11 height 11
click at [466, 164] on div "03" at bounding box center [464, 166] width 22 height 13
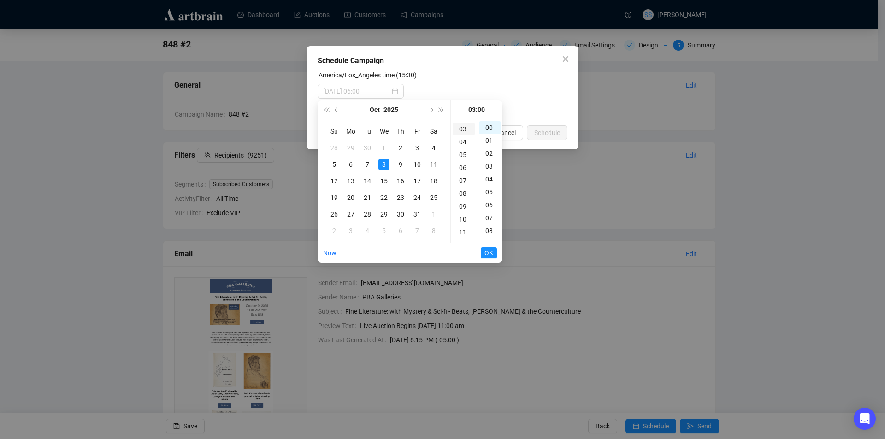
scroll to position [39, 0]
click at [489, 251] on span "OK" at bounding box center [488, 253] width 9 height 18
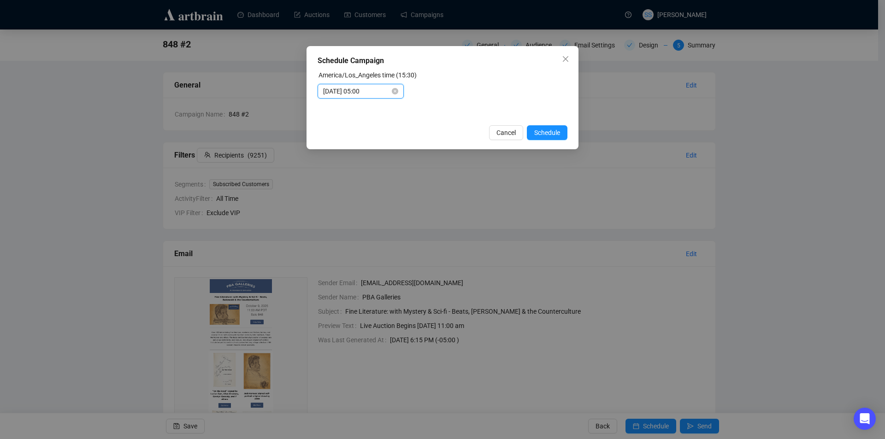
click at [373, 93] on input "[DATE] 05:00" at bounding box center [356, 91] width 67 height 10
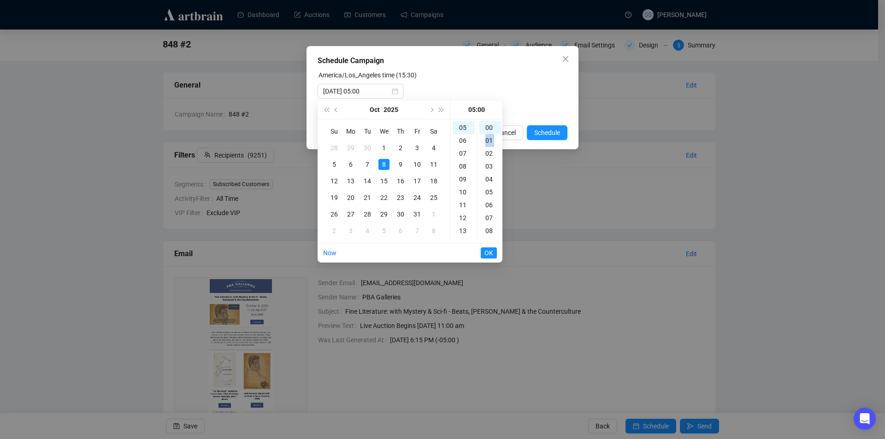
drag, startPoint x: 477, startPoint y: 147, endPoint x: 477, endPoint y: 130, distance: 16.1
click at [477, 131] on ul "00 01 02 03 04 05 06 07 08 09 10 11 12 13 14 15 16 17 18 19 20 21 22 23 24 25 2…" at bounding box center [490, 181] width 26 height 120
click at [464, 163] on div "03" at bounding box center [464, 166] width 22 height 13
click at [464, 163] on div "06" at bounding box center [464, 167] width 22 height 13
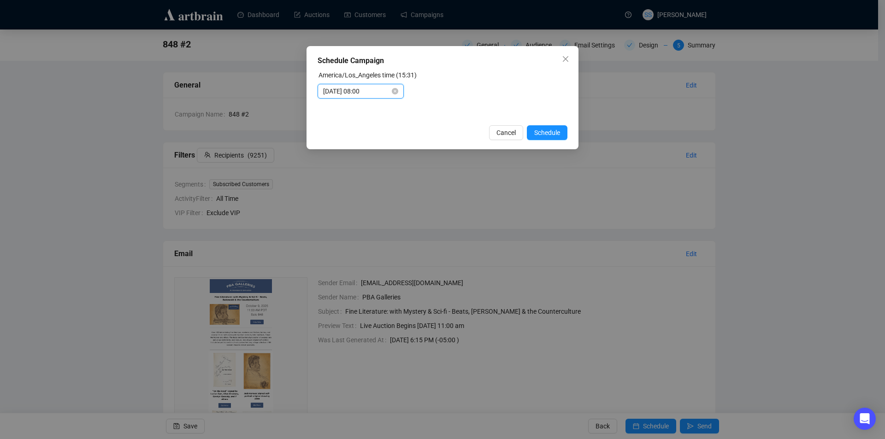
click at [375, 90] on input "[DATE] 08:00" at bounding box center [356, 91] width 67 height 10
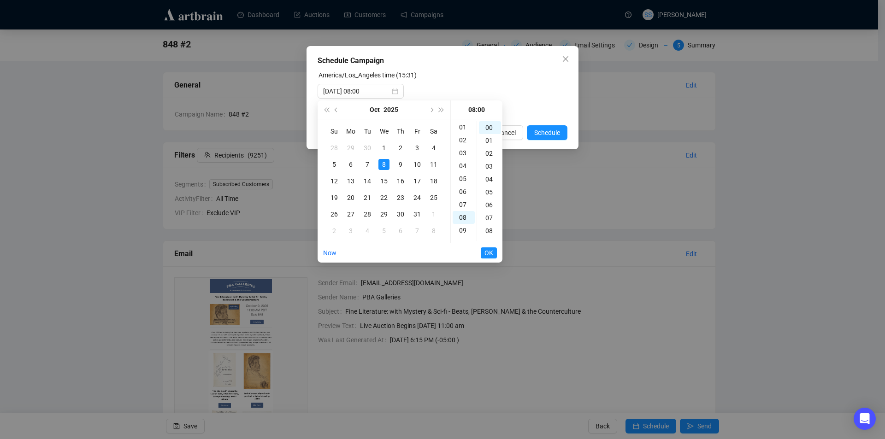
scroll to position [12, 0]
click at [464, 153] on div "03" at bounding box center [464, 154] width 22 height 13
click at [486, 252] on span "OK" at bounding box center [488, 253] width 9 height 18
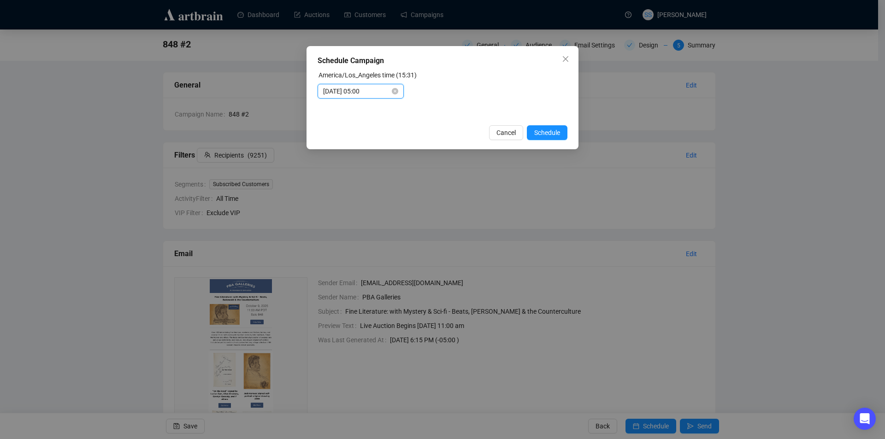
click at [386, 95] on input "[DATE] 05:00" at bounding box center [356, 91] width 67 height 10
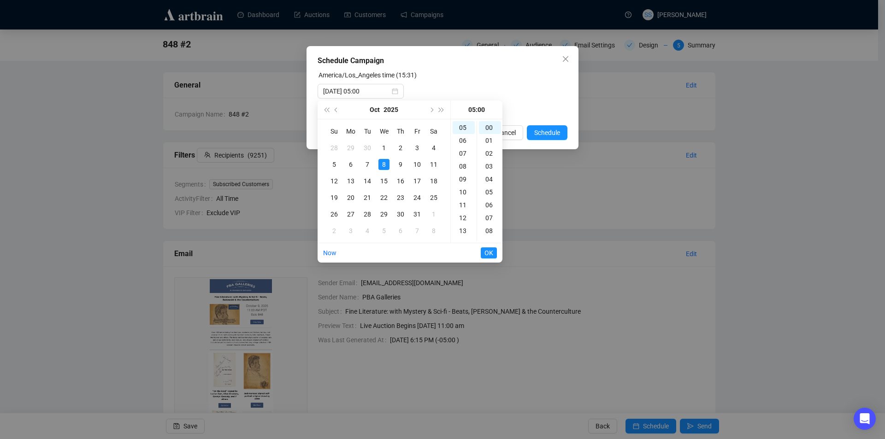
scroll to position [0, 0]
click at [462, 163] on div "03" at bounding box center [464, 166] width 22 height 13
click at [463, 124] on div "03" at bounding box center [464, 127] width 22 height 13
click at [489, 254] on span "OK" at bounding box center [488, 253] width 9 height 18
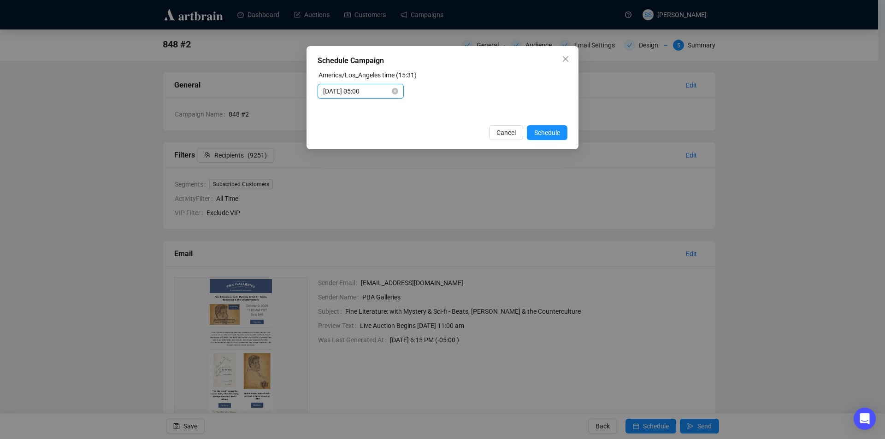
click at [379, 89] on input "[DATE] 05:00" at bounding box center [356, 91] width 67 height 10
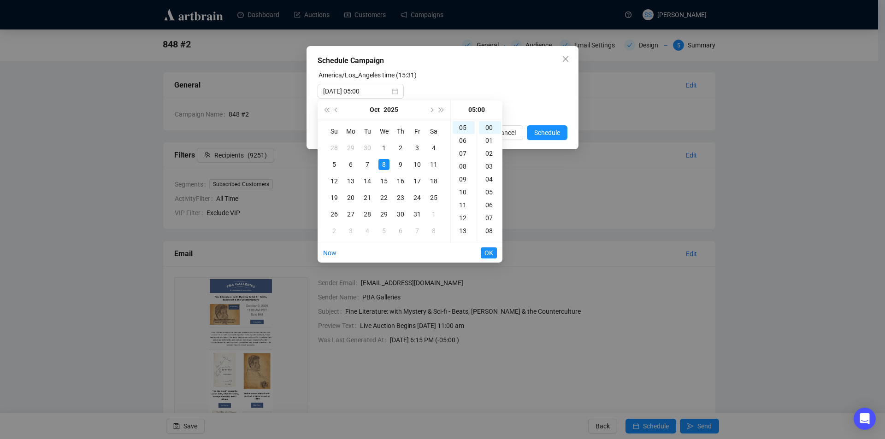
scroll to position [0, 0]
click at [460, 148] on div "02" at bounding box center [464, 153] width 22 height 13
click at [460, 141] on div "03" at bounding box center [464, 140] width 22 height 13
click at [460, 124] on div "03" at bounding box center [464, 127] width 22 height 13
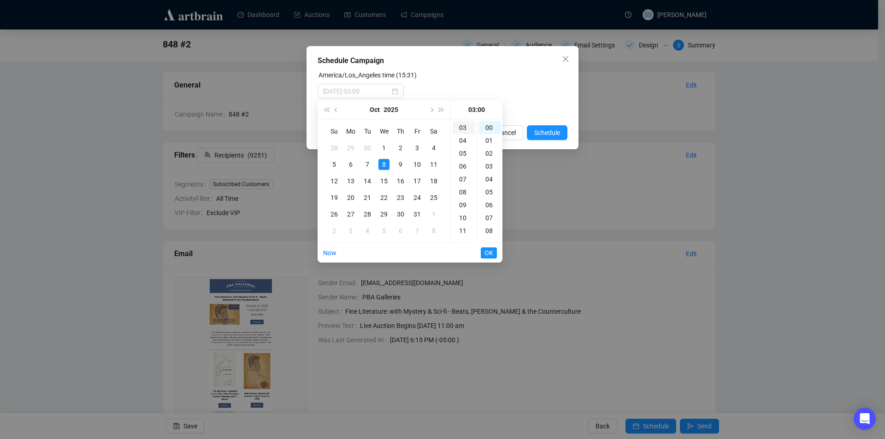
click at [463, 128] on div "03" at bounding box center [464, 127] width 22 height 13
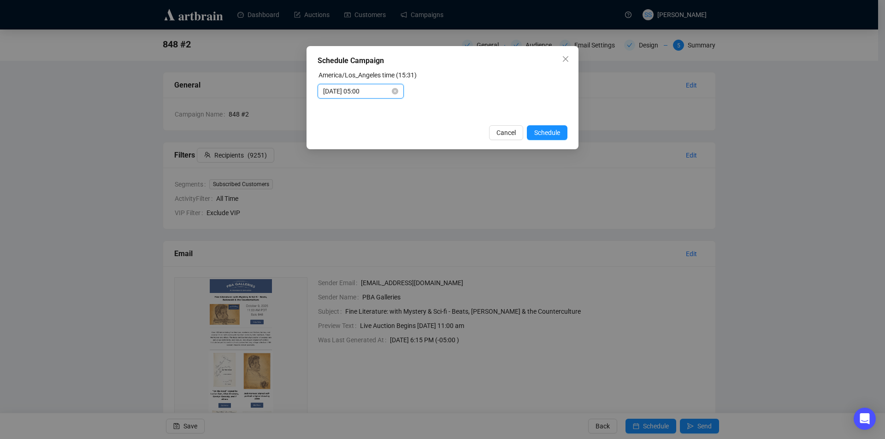
click at [376, 90] on input "[DATE] 05:00" at bounding box center [356, 91] width 67 height 10
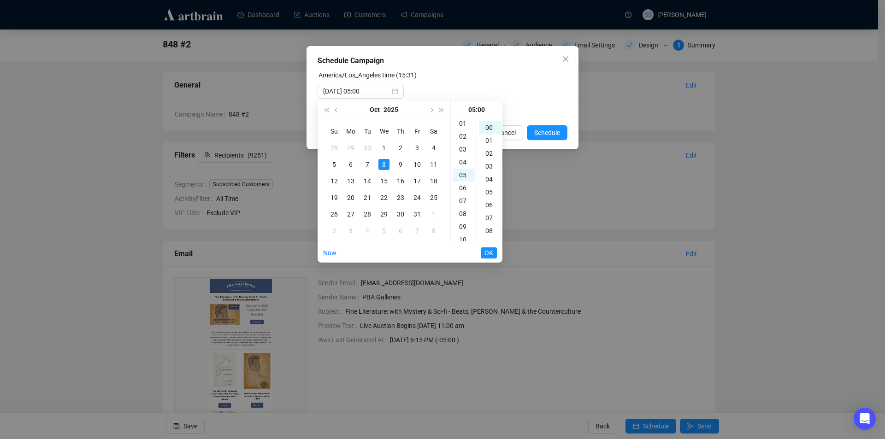
scroll to position [0, 0]
click at [492, 165] on div "03" at bounding box center [490, 166] width 22 height 13
click at [487, 122] on div "00" at bounding box center [490, 127] width 22 height 13
click at [465, 164] on div "03" at bounding box center [464, 166] width 22 height 13
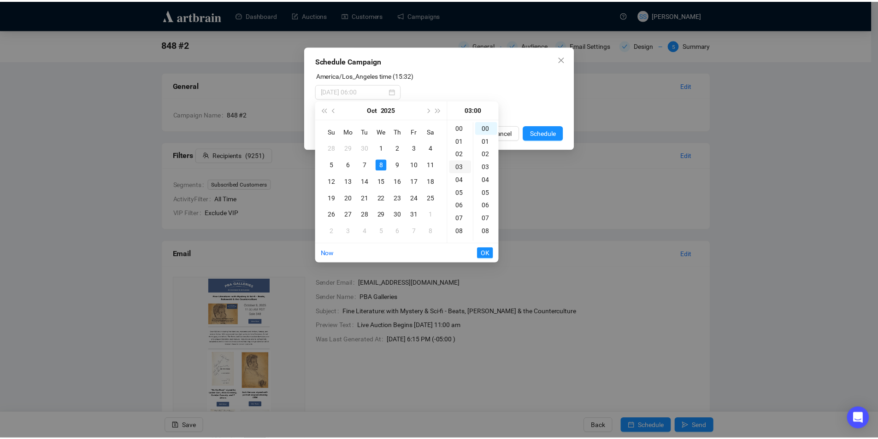
scroll to position [39, 0]
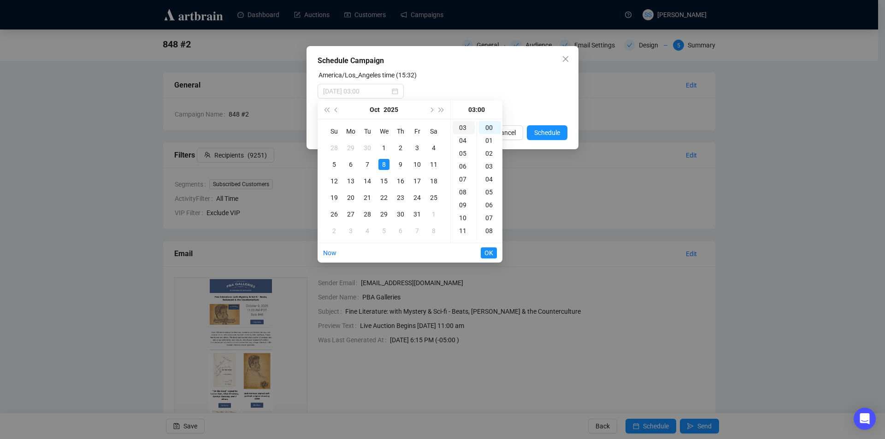
click at [461, 126] on div "03" at bounding box center [464, 127] width 22 height 13
type input "[DATE] 05:00"
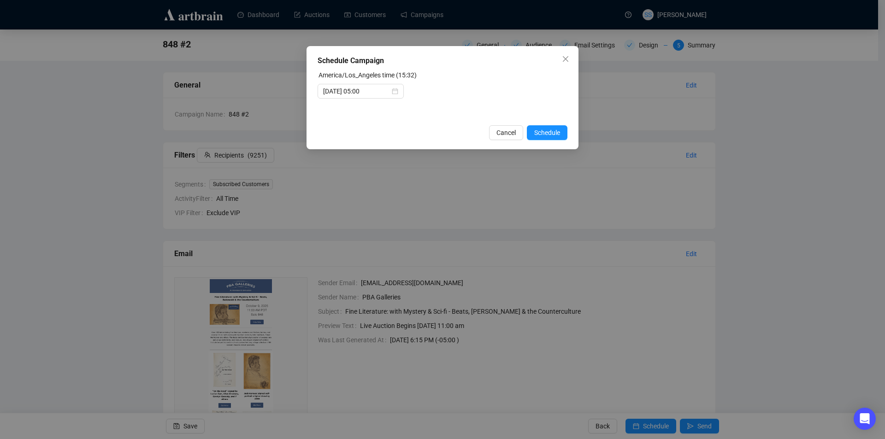
click at [461, 126] on div "Cancel Schedule" at bounding box center [443, 132] width 250 height 15
click at [541, 131] on span "Schedule" at bounding box center [547, 133] width 26 height 10
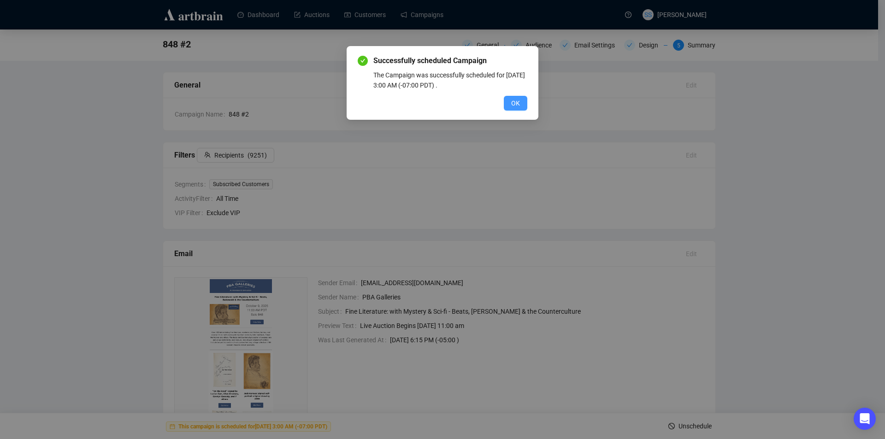
click at [514, 102] on span "OK" at bounding box center [515, 103] width 9 height 10
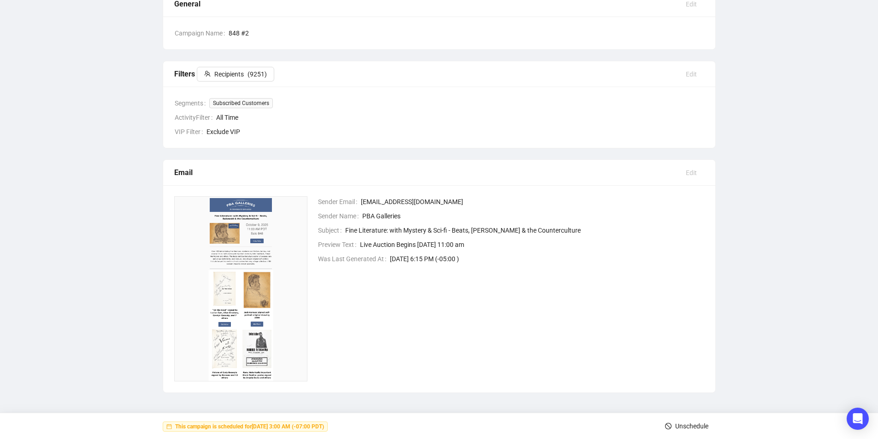
scroll to position [0, 0]
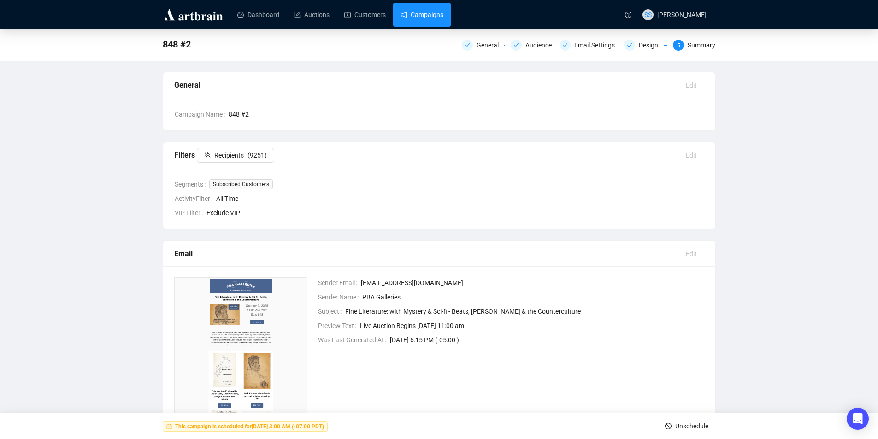
click at [436, 13] on link "Campaigns" at bounding box center [422, 15] width 43 height 24
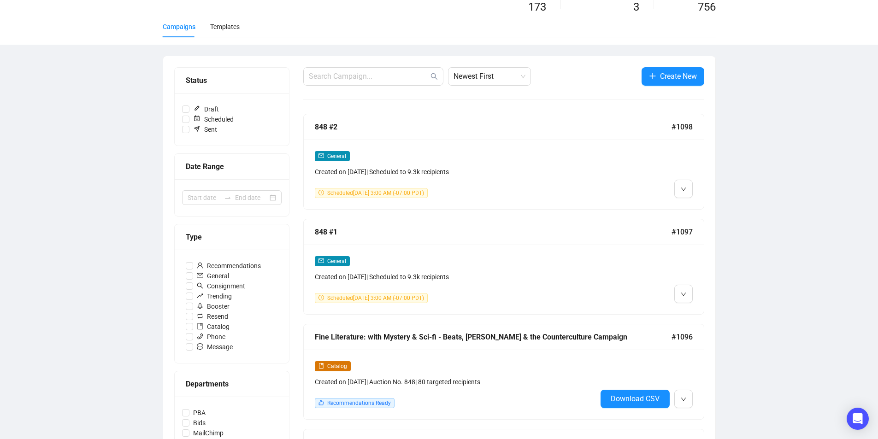
scroll to position [138, 0]
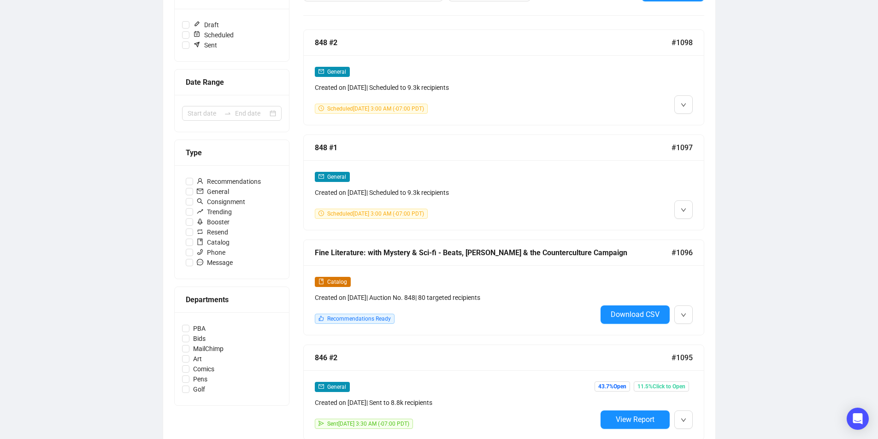
click at [484, 250] on div "Fine Literature: with Mystery & Sci-fi - Beats, [PERSON_NAME] & the Countercult…" at bounding box center [493, 253] width 357 height 12
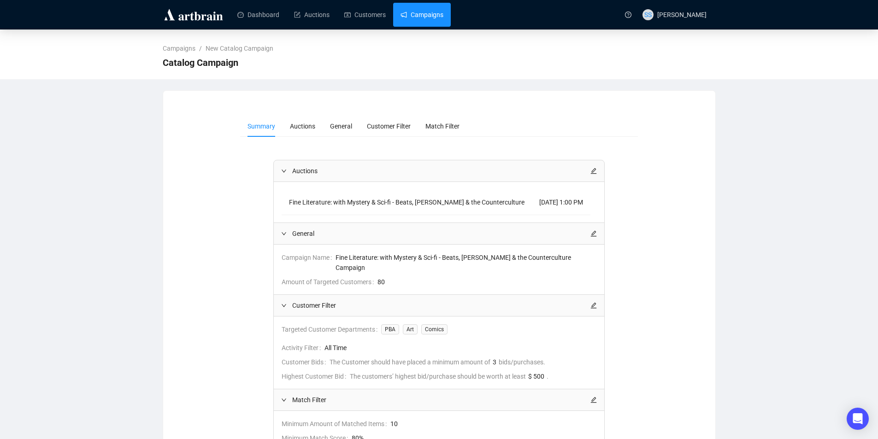
click at [429, 12] on link "Campaigns" at bounding box center [422, 15] width 43 height 24
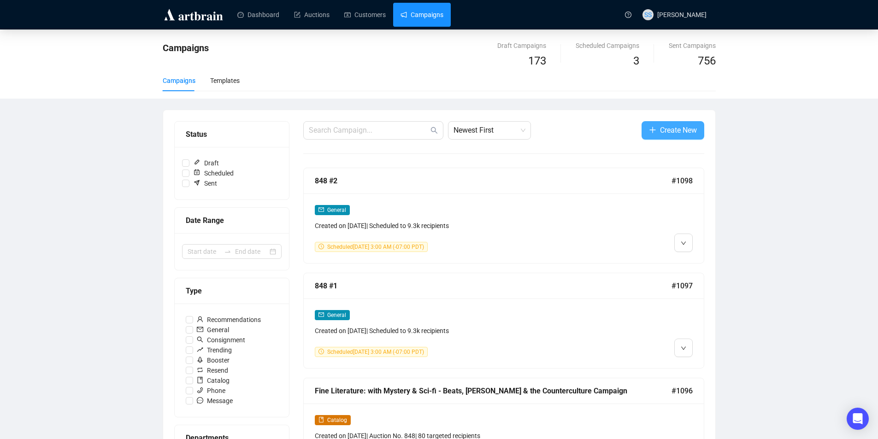
click at [660, 130] on span "Create New" at bounding box center [678, 130] width 37 height 12
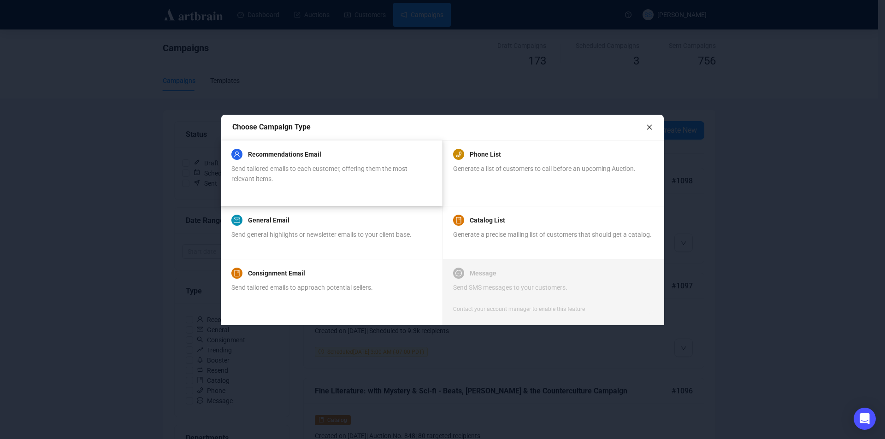
click at [258, 160] on div "Recommendations Email Send tailored emails to each customer, offering them the …" at bounding box center [331, 166] width 200 height 35
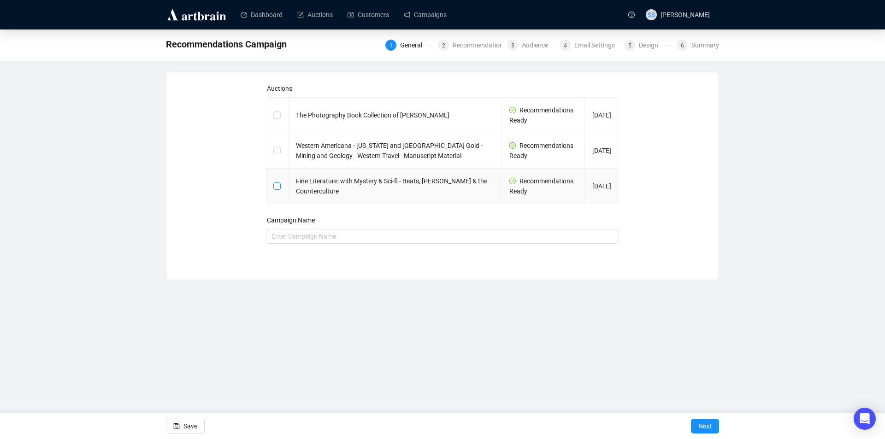
click at [277, 185] on input "checkbox" at bounding box center [276, 186] width 6 height 6
checkbox input "true"
type input "Fine Literature: with Mystery & Sci-fi - Beats, [PERSON_NAME] & the Countercult…"
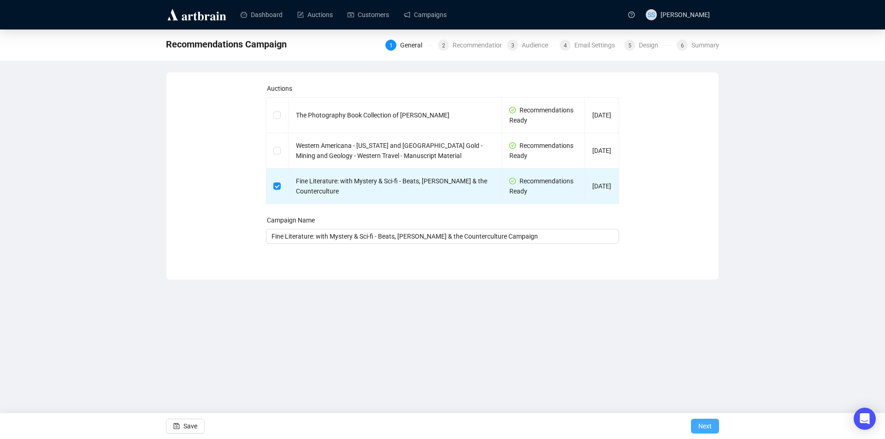
click at [696, 423] on button "Next" at bounding box center [705, 426] width 28 height 15
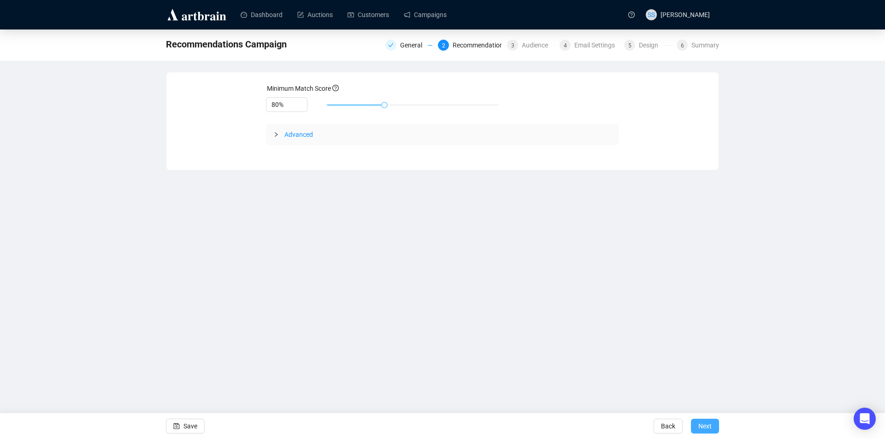
click at [708, 428] on span "Next" at bounding box center [704, 426] width 13 height 26
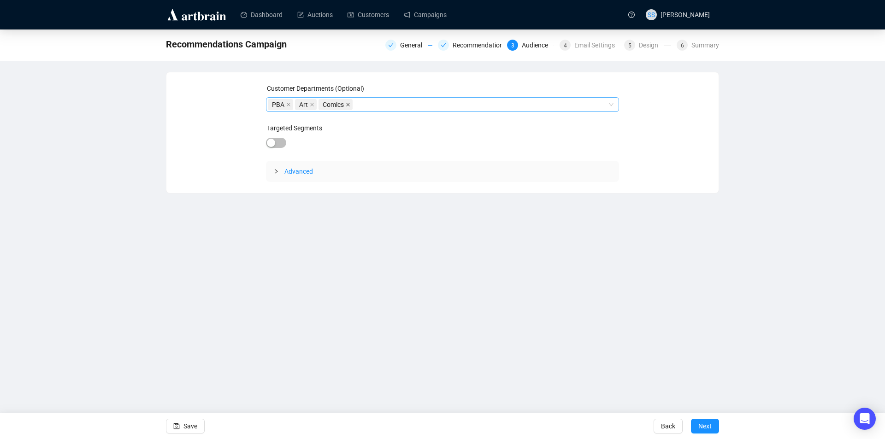
click at [347, 104] on icon "close" at bounding box center [348, 104] width 5 height 5
click at [311, 104] on icon "close" at bounding box center [312, 104] width 5 height 5
click at [281, 140] on span "button" at bounding box center [276, 143] width 20 height 10
click at [314, 140] on div at bounding box center [424, 144] width 240 height 13
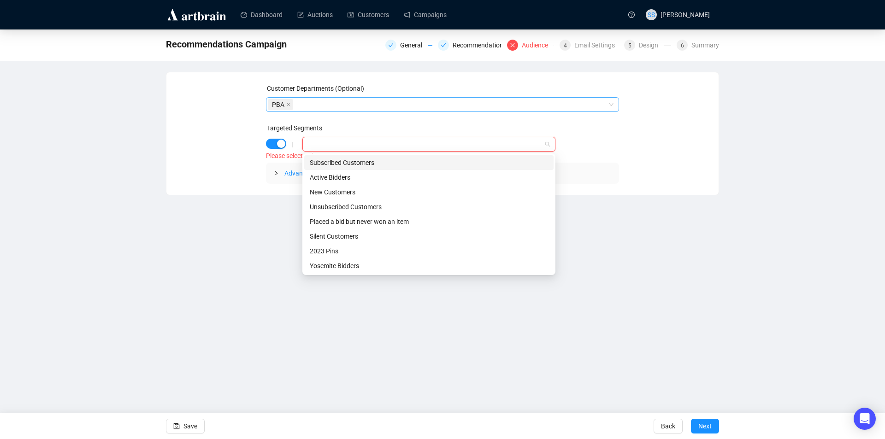
click at [333, 162] on div "Subscribed Customers" at bounding box center [429, 163] width 238 height 10
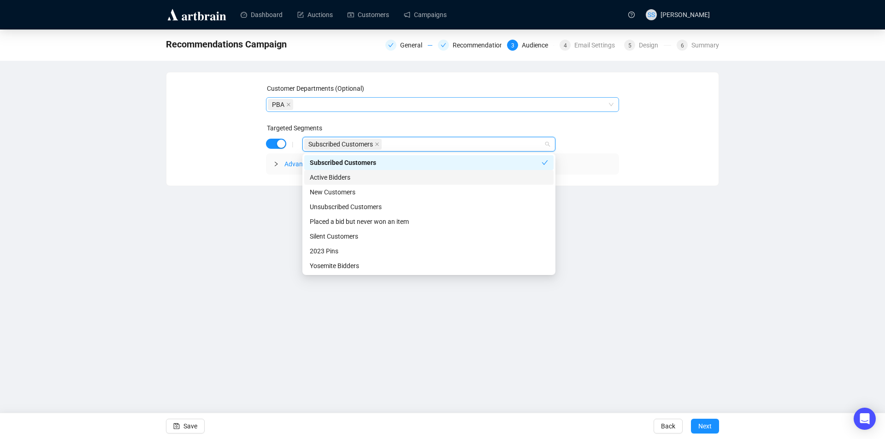
click at [269, 204] on div "Dashboard Auctions Customers Campaigns SS [PERSON_NAME] Recommendations Campaig…" at bounding box center [442, 219] width 885 height 439
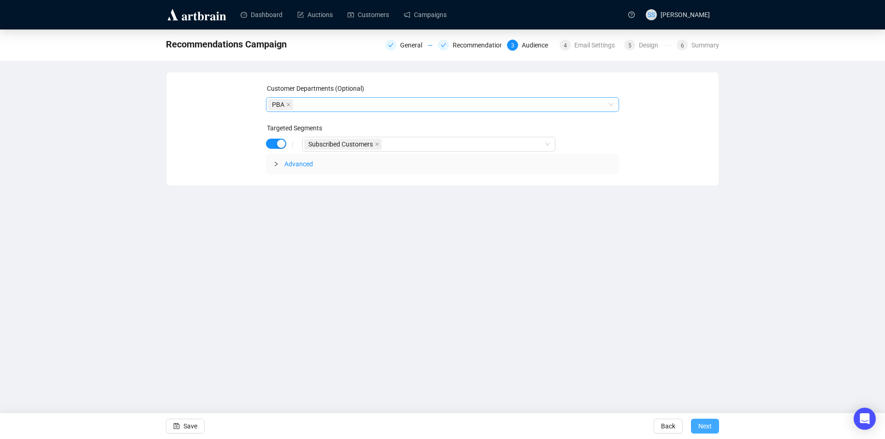
click at [700, 425] on span "Next" at bounding box center [704, 426] width 13 height 26
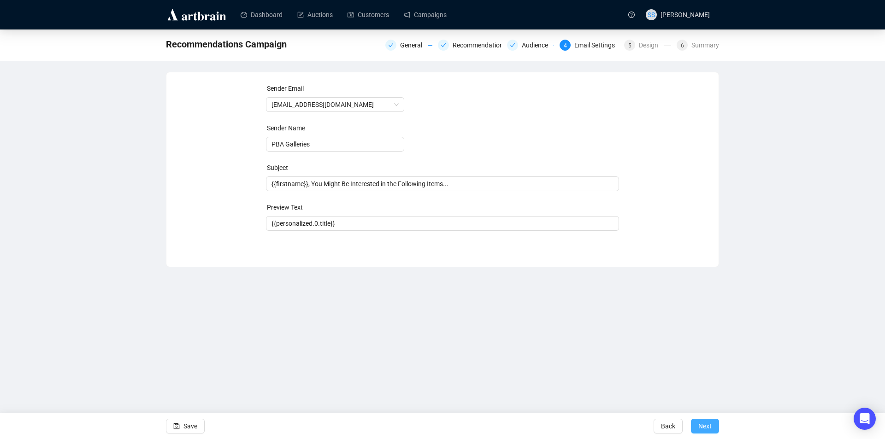
click at [709, 426] on span "Next" at bounding box center [704, 426] width 13 height 26
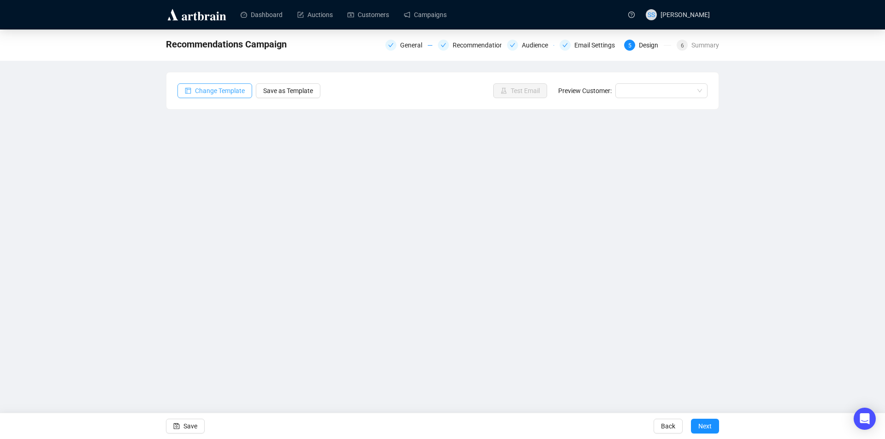
click at [211, 91] on span "Change Template" at bounding box center [220, 91] width 50 height 10
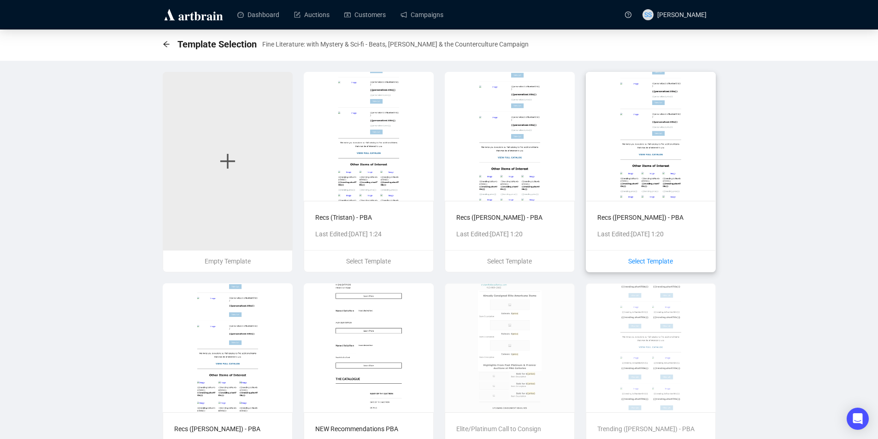
click at [650, 262] on span "Select Template" at bounding box center [650, 261] width 45 height 7
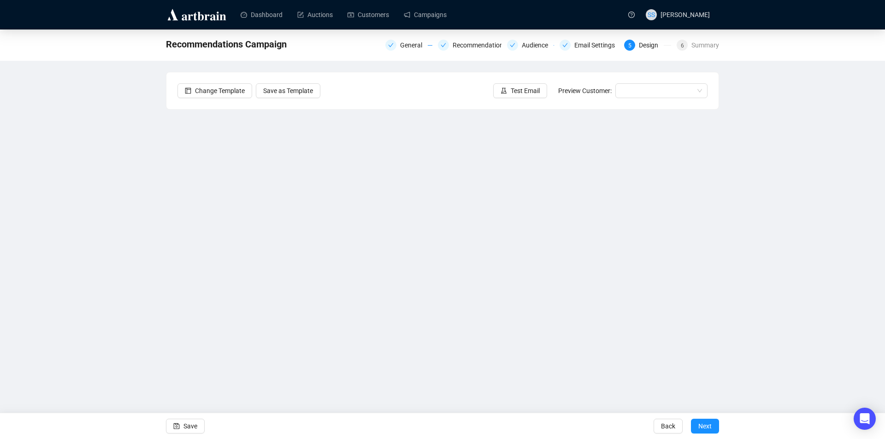
click at [63, 226] on div "Recommendations Campaign General Recommendations Audience Email Settings 5 Desi…" at bounding box center [442, 206] width 885 height 353
click at [526, 90] on span "Test Email" at bounding box center [525, 91] width 29 height 10
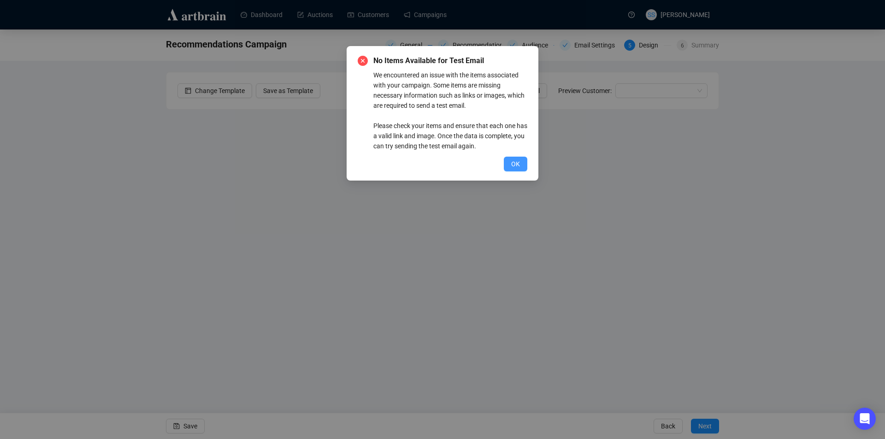
click at [515, 163] on span "OK" at bounding box center [515, 164] width 9 height 10
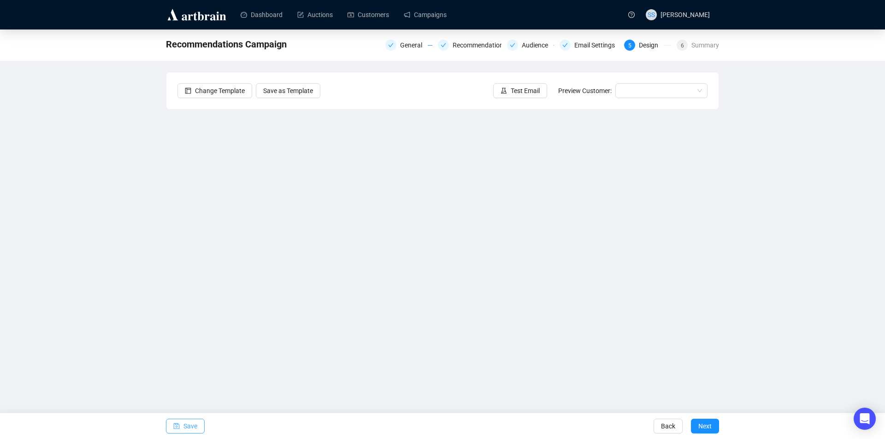
click at [187, 428] on span "Save" at bounding box center [190, 426] width 14 height 26
click at [505, 89] on icon "experiment" at bounding box center [504, 91] width 6 height 6
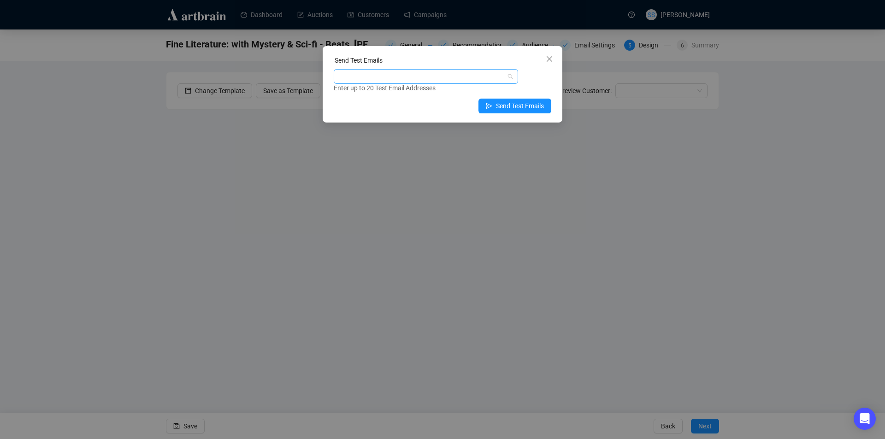
click at [399, 79] on div at bounding box center [421, 76] width 171 height 13
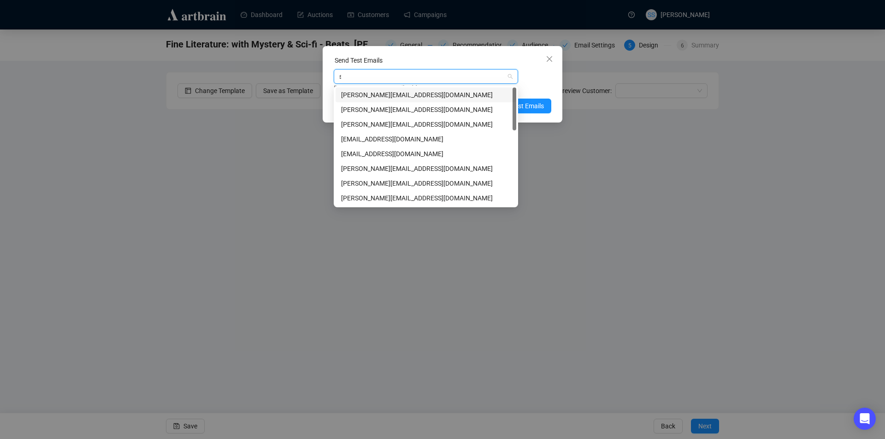
type input "se"
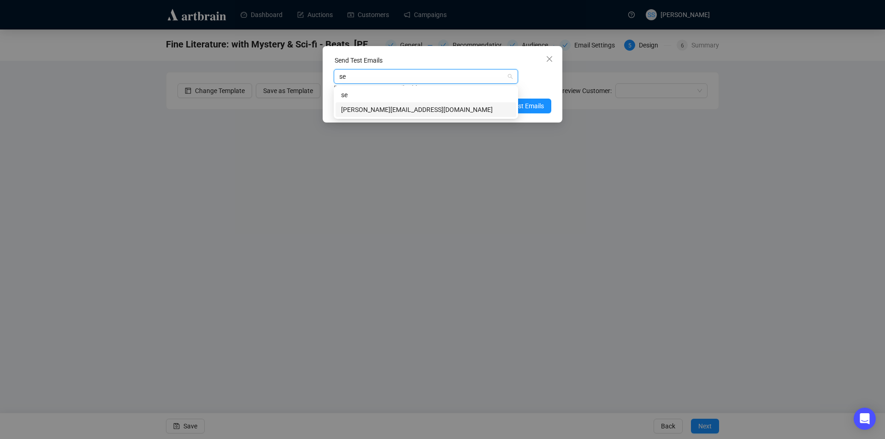
click at [390, 105] on div "[PERSON_NAME][EMAIL_ADDRESS][DOMAIN_NAME]" at bounding box center [426, 110] width 170 height 10
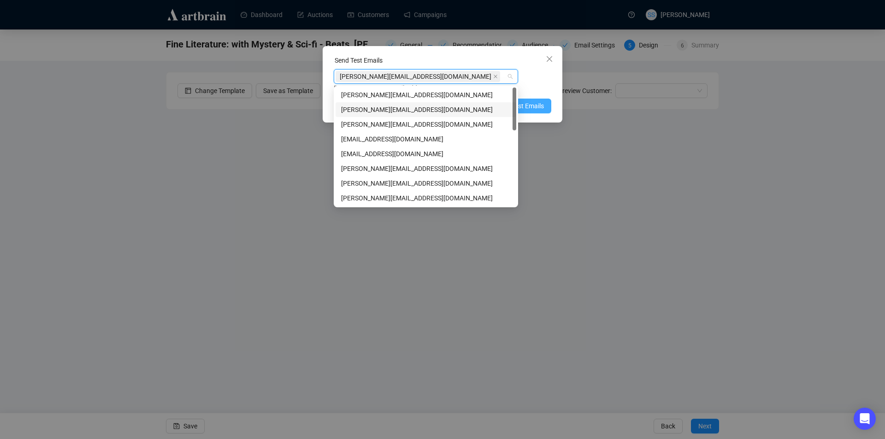
click at [530, 101] on span "Send Test Emails" at bounding box center [520, 106] width 48 height 10
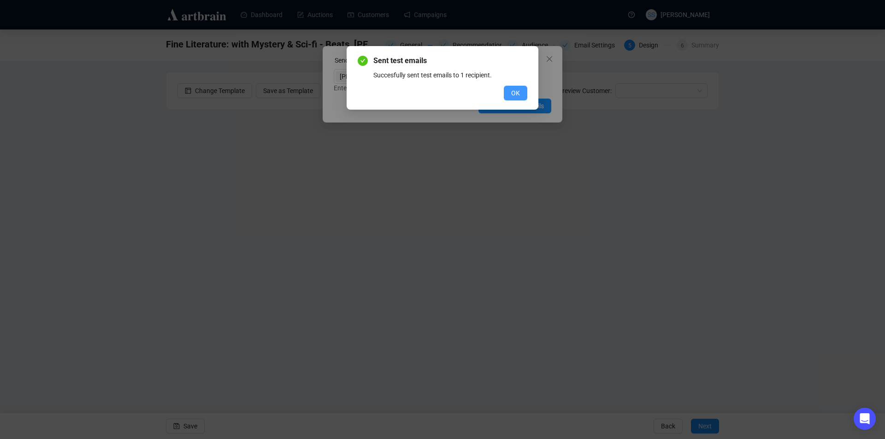
click at [514, 92] on span "OK" at bounding box center [515, 93] width 9 height 10
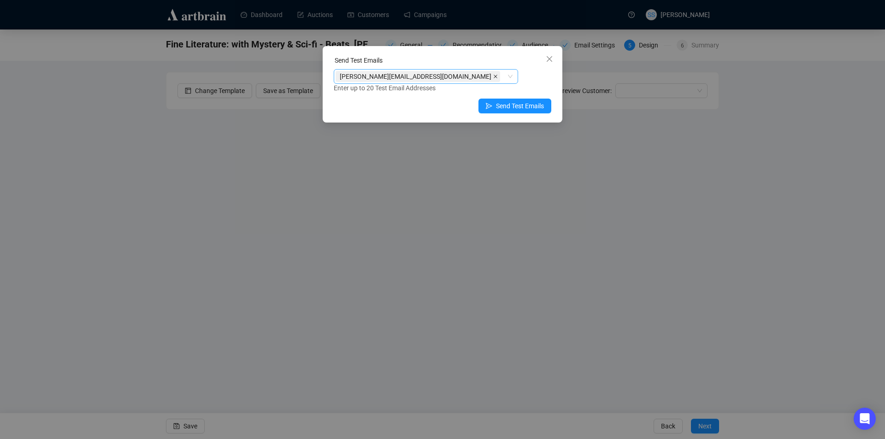
click at [493, 77] on icon "close" at bounding box center [495, 76] width 5 height 5
click at [395, 80] on div at bounding box center [421, 76] width 171 height 13
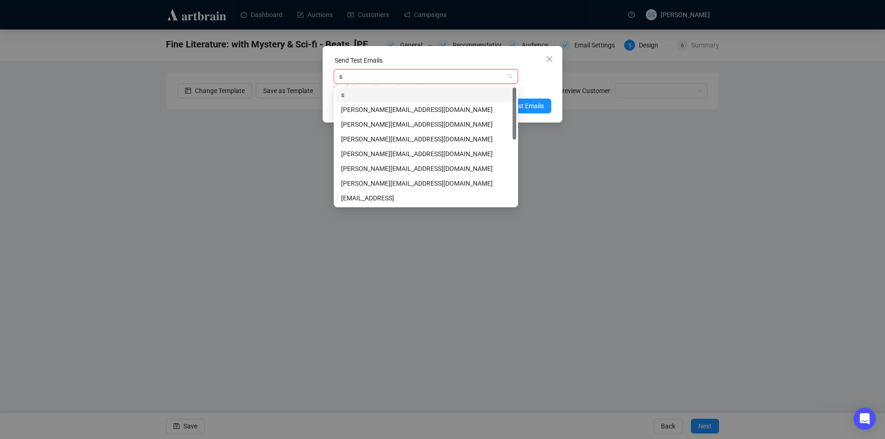
type input "sh"
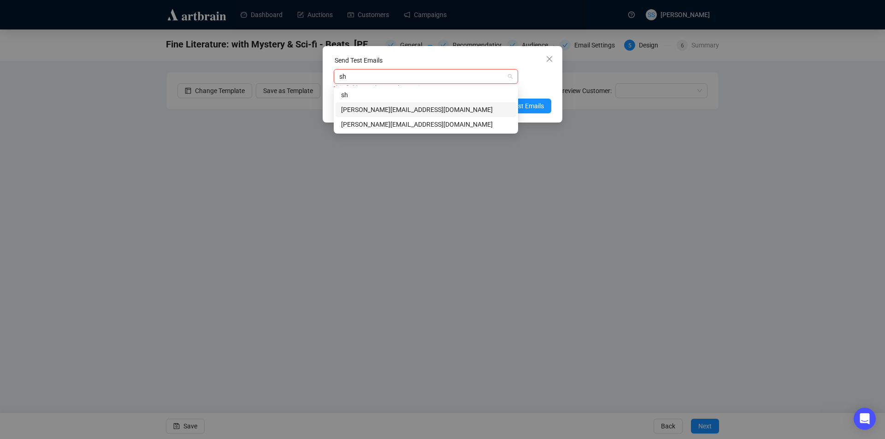
click at [385, 107] on div "[PERSON_NAME][EMAIL_ADDRESS][DOMAIN_NAME]" at bounding box center [426, 110] width 170 height 10
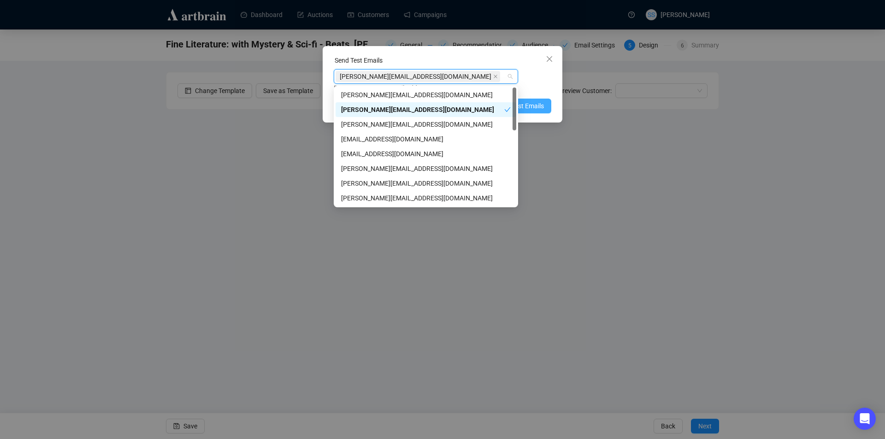
click at [525, 107] on span "Send Test Emails" at bounding box center [520, 106] width 48 height 10
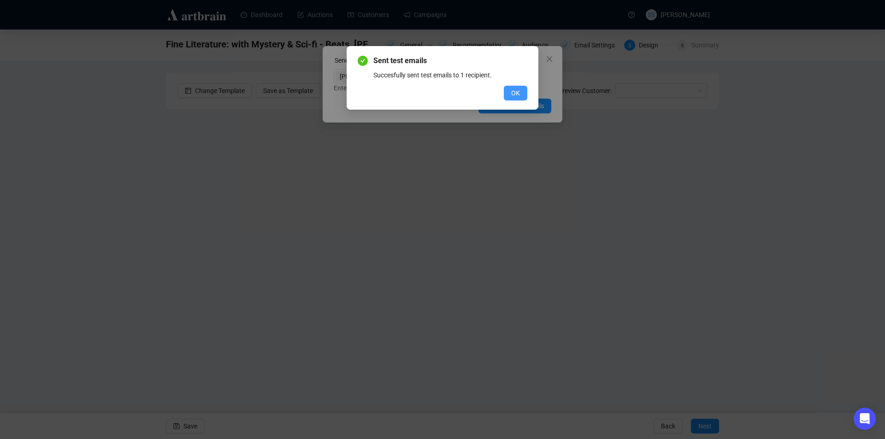
click at [521, 94] on button "OK" at bounding box center [516, 93] width 24 height 15
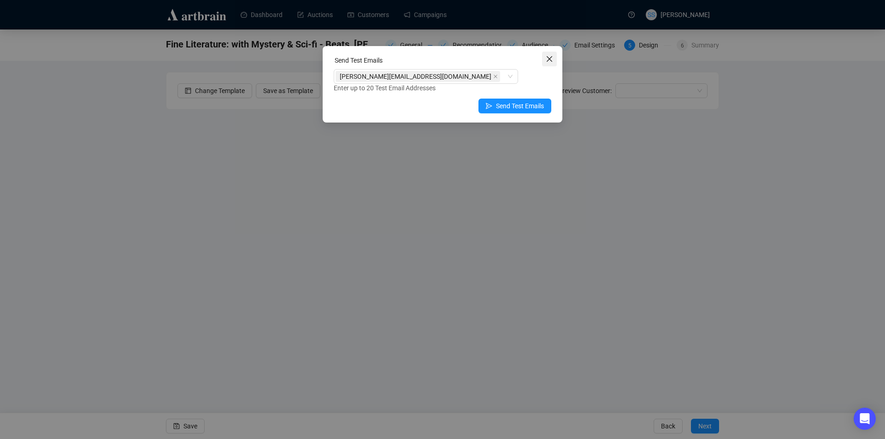
click at [548, 62] on icon "close" at bounding box center [549, 58] width 7 height 7
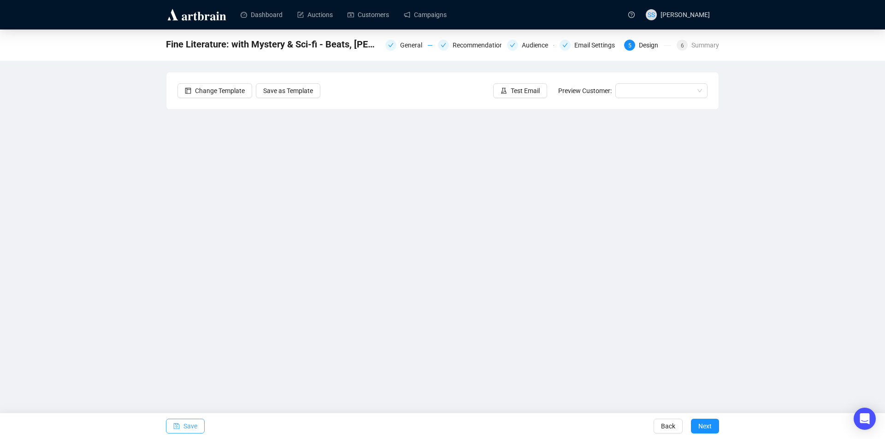
click at [185, 421] on span "Save" at bounding box center [190, 426] width 14 height 26
click at [517, 91] on span "Test Email" at bounding box center [525, 91] width 29 height 10
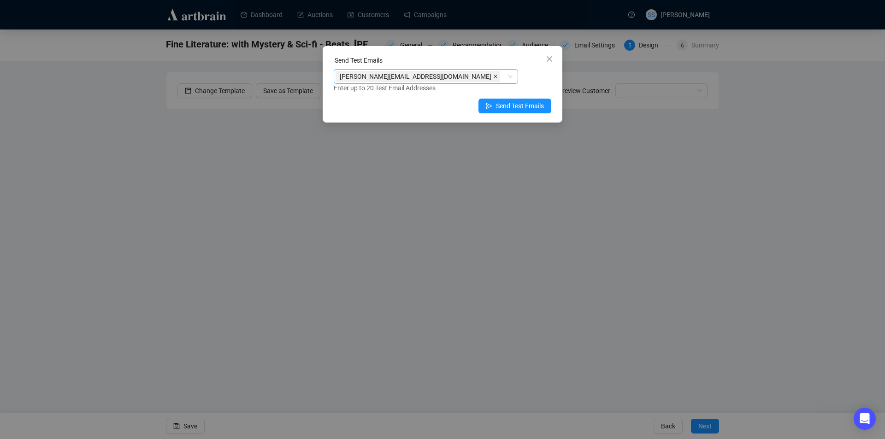
click at [493, 76] on icon "close" at bounding box center [495, 76] width 5 height 5
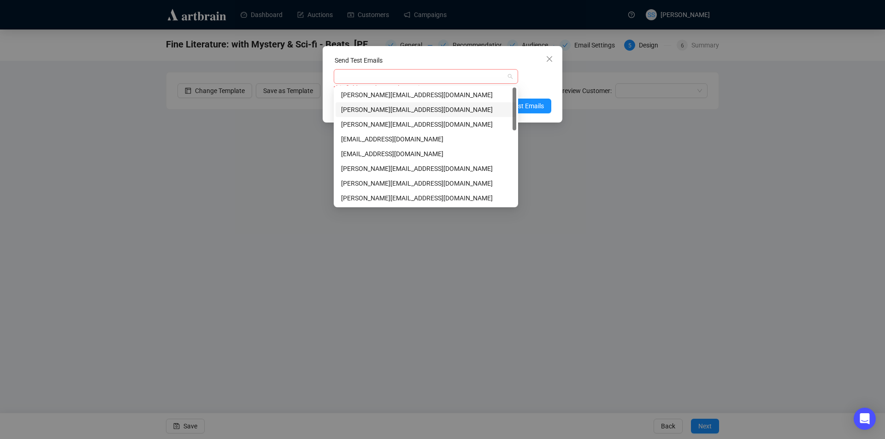
click at [404, 78] on div at bounding box center [421, 76] width 171 height 13
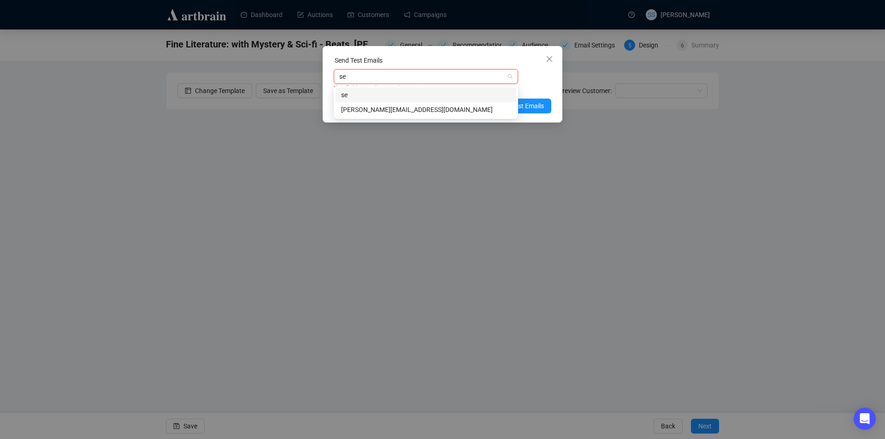
type input "sea"
click at [394, 108] on div "[PERSON_NAME][EMAIL_ADDRESS][DOMAIN_NAME]" at bounding box center [426, 110] width 170 height 10
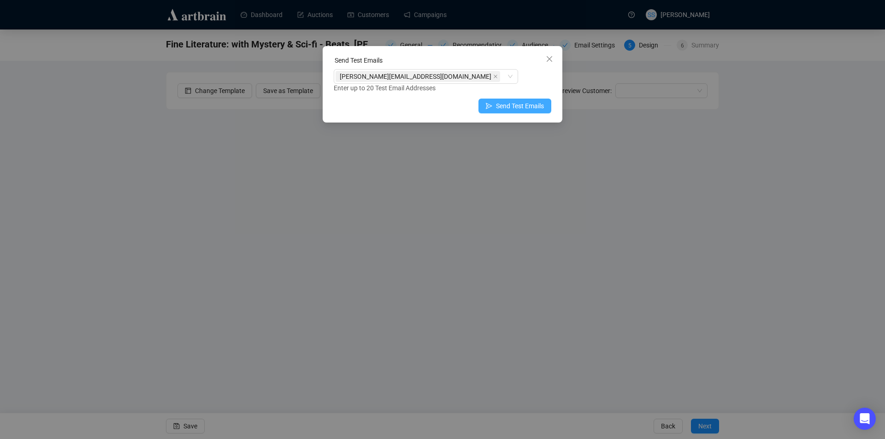
click at [538, 107] on span "Send Test Emails" at bounding box center [520, 106] width 48 height 10
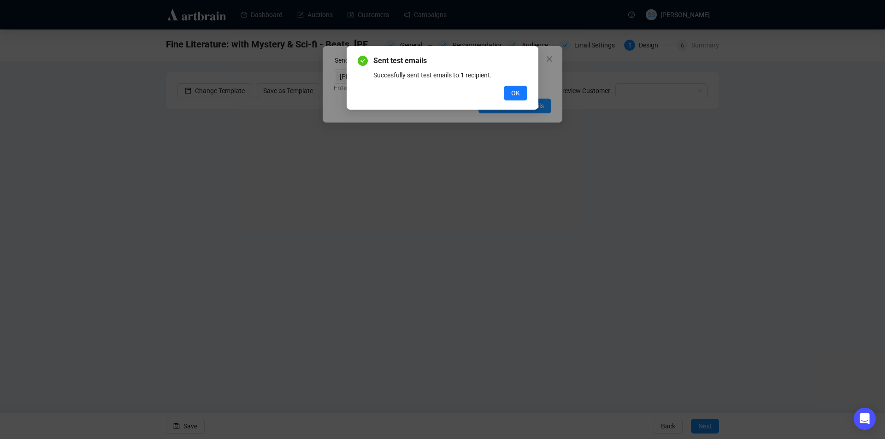
click at [511, 92] on button "OK" at bounding box center [516, 93] width 24 height 15
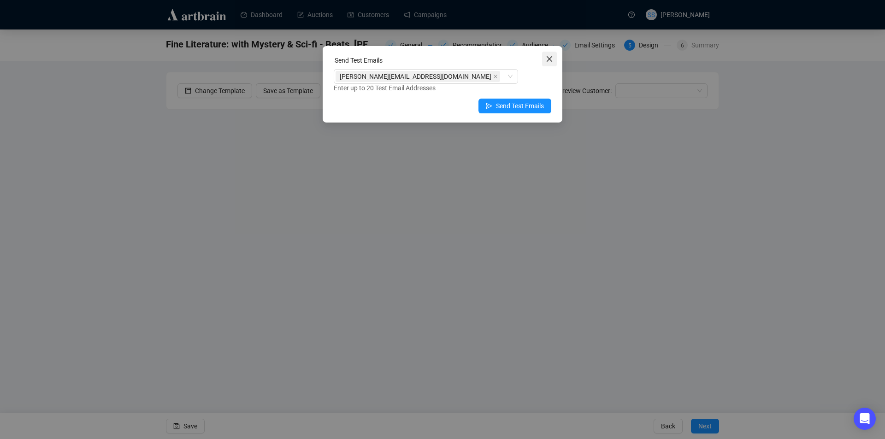
click at [551, 56] on icon "close" at bounding box center [549, 58] width 7 height 7
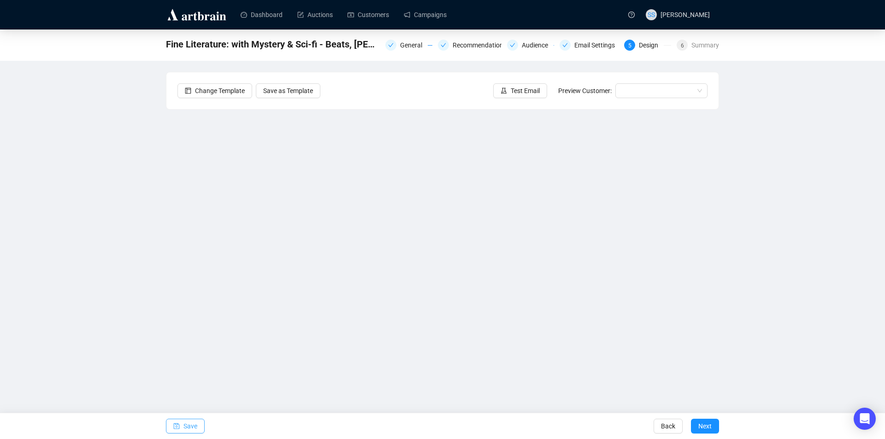
click at [193, 424] on span "Save" at bounding box center [190, 426] width 14 height 26
click at [711, 423] on span "Next" at bounding box center [704, 426] width 13 height 26
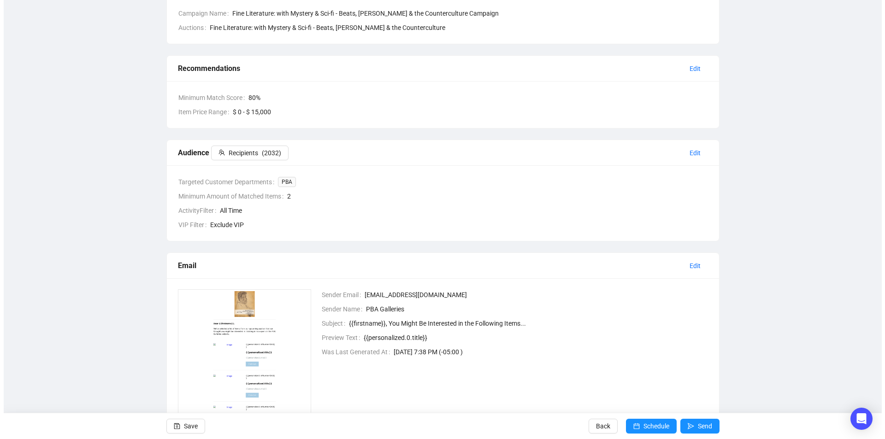
scroll to position [184, 0]
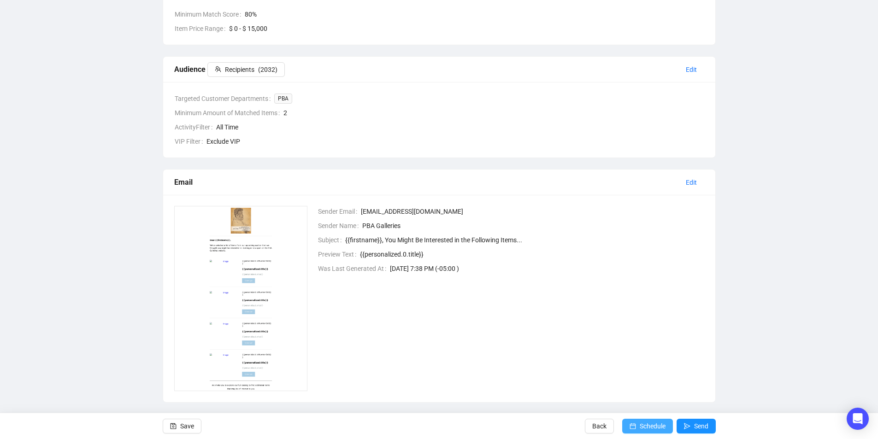
click at [662, 425] on span "Schedule" at bounding box center [653, 426] width 26 height 26
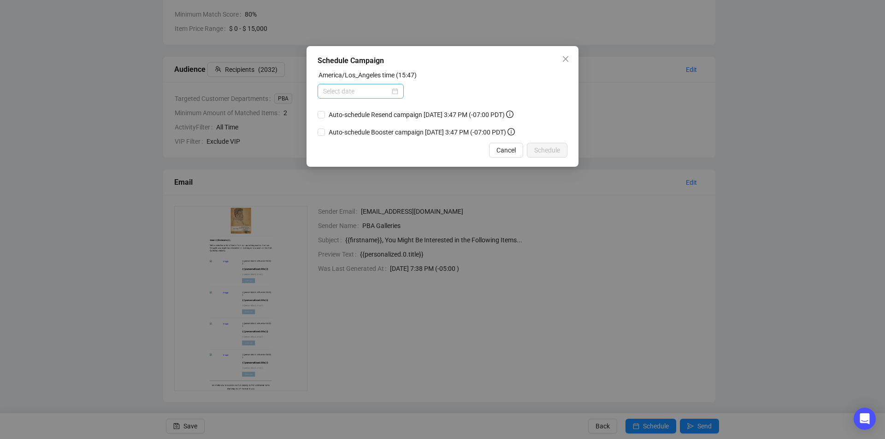
click at [398, 94] on div at bounding box center [360, 91] width 75 height 10
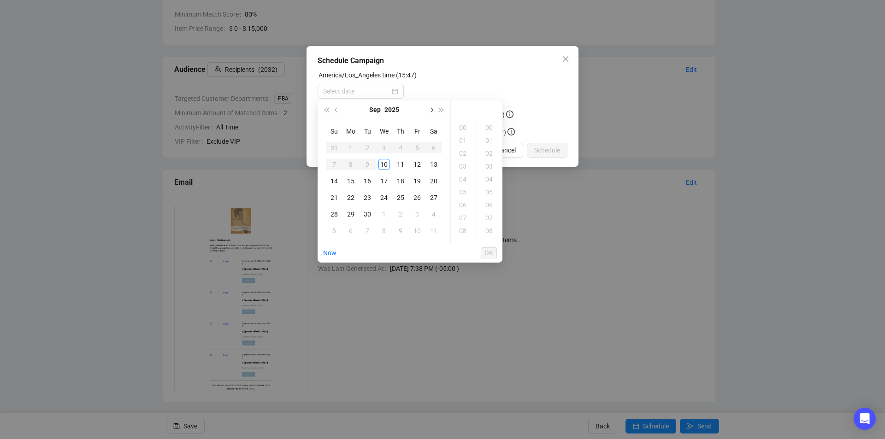
click at [431, 109] on span "Next month (PageDown)" at bounding box center [431, 109] width 5 height 5
click at [333, 165] on div "5" at bounding box center [334, 164] width 11 height 11
click at [459, 165] on div "03" at bounding box center [464, 166] width 22 height 13
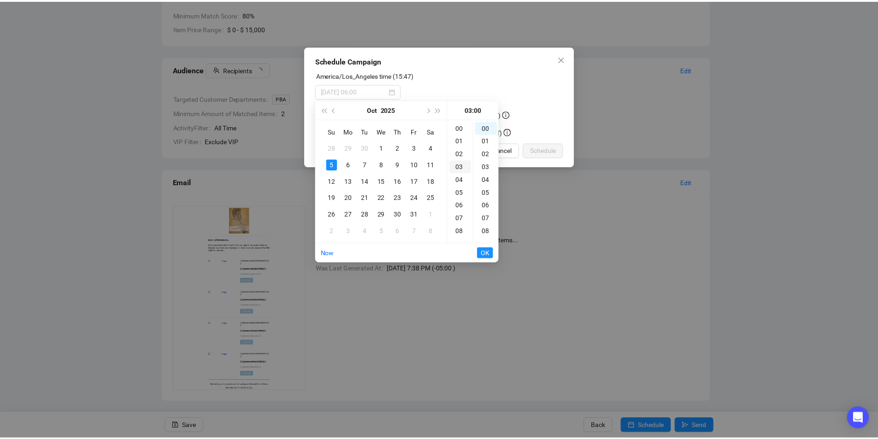
scroll to position [39, 0]
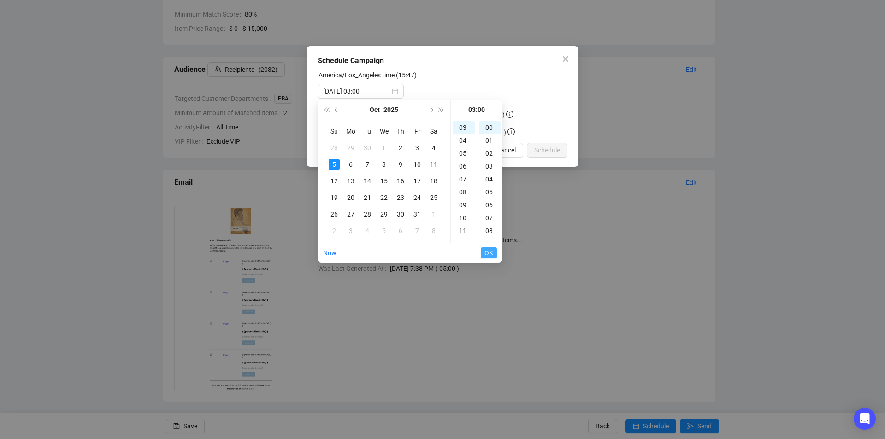
click at [491, 252] on span "OK" at bounding box center [488, 253] width 9 height 18
type input "[DATE] 05:00"
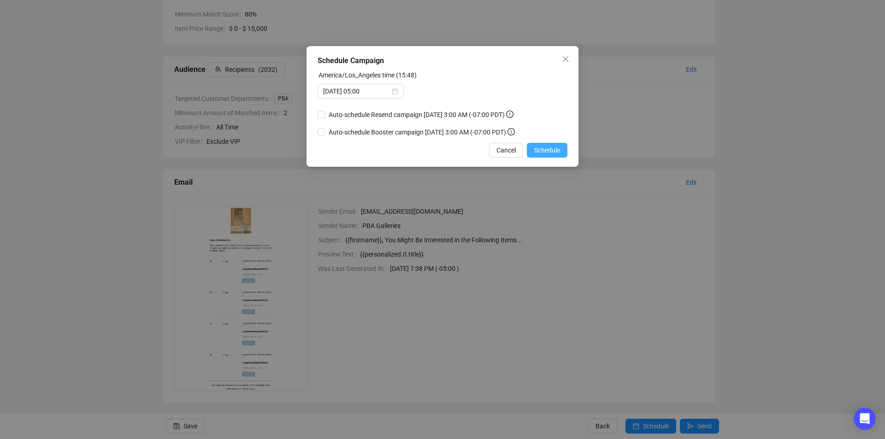
click at [549, 152] on span "Schedule" at bounding box center [547, 150] width 26 height 10
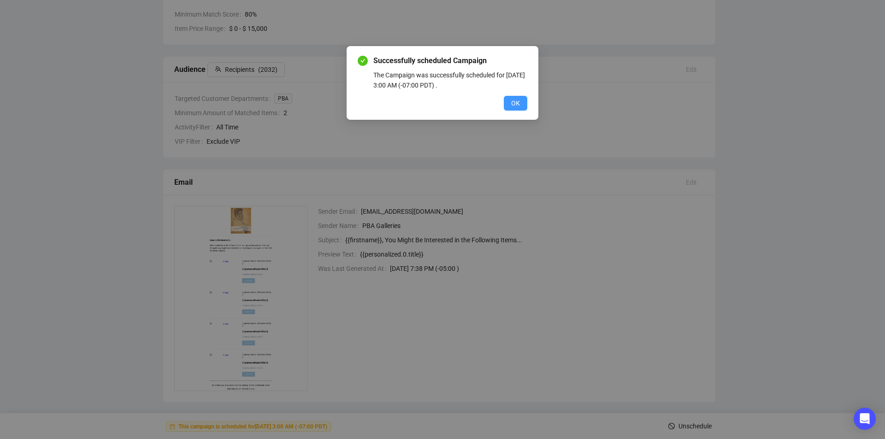
click at [517, 101] on span "OK" at bounding box center [515, 103] width 9 height 10
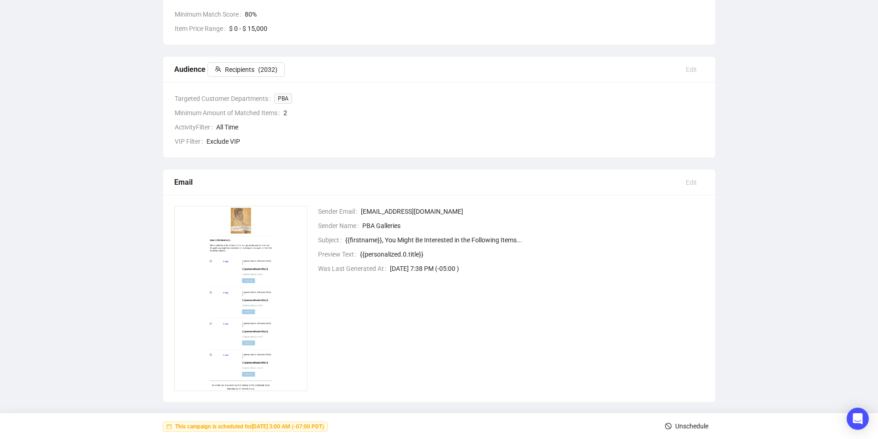
scroll to position [0, 0]
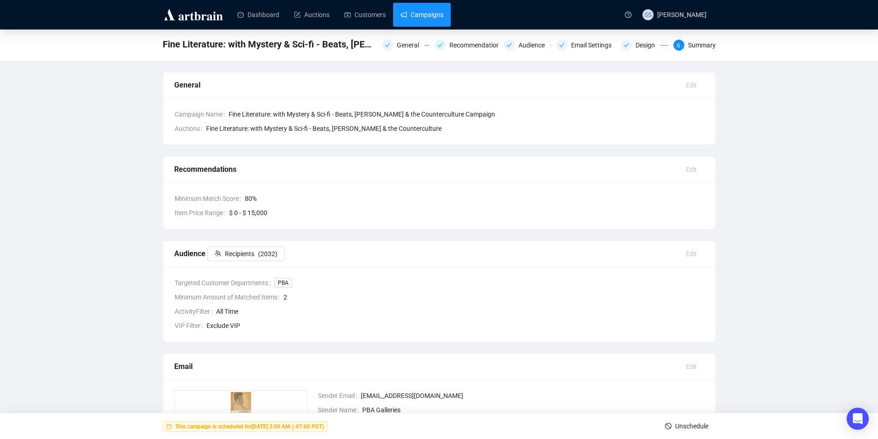
click at [437, 16] on link "Campaigns" at bounding box center [422, 15] width 43 height 24
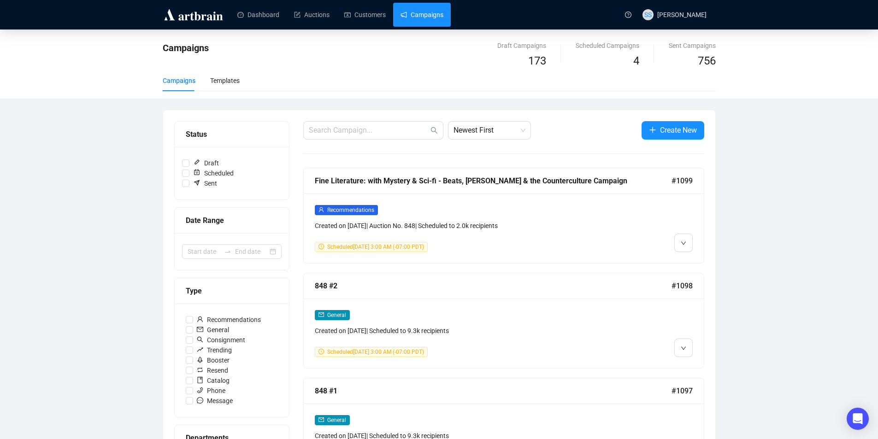
click at [435, 179] on div "Fine Literature: with Mystery & Sci-fi - Beats, [PERSON_NAME] & the Countercult…" at bounding box center [493, 181] width 357 height 12
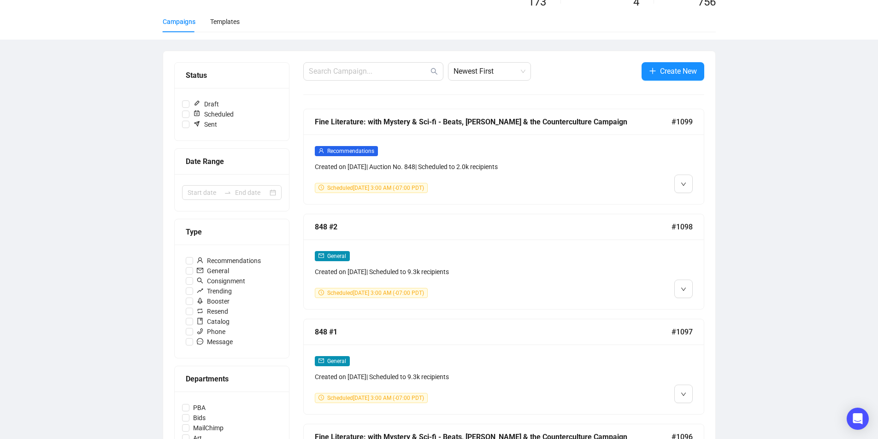
scroll to position [138, 0]
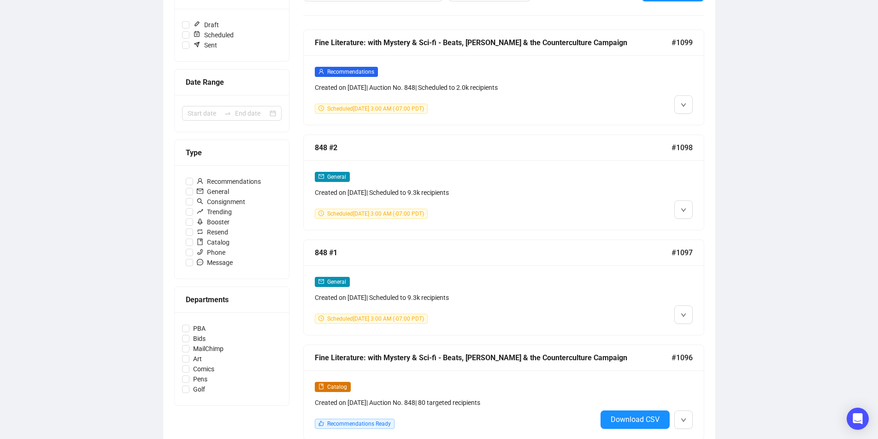
click at [428, 355] on div "Fine Literature: with Mystery & Sci-fi - Beats, [PERSON_NAME] & the Countercult…" at bounding box center [493, 358] width 357 height 12
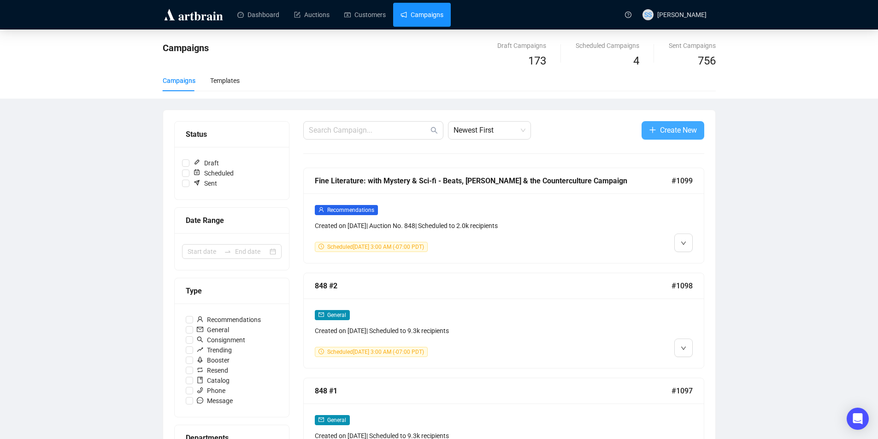
click at [663, 128] on span "Create New" at bounding box center [678, 130] width 37 height 12
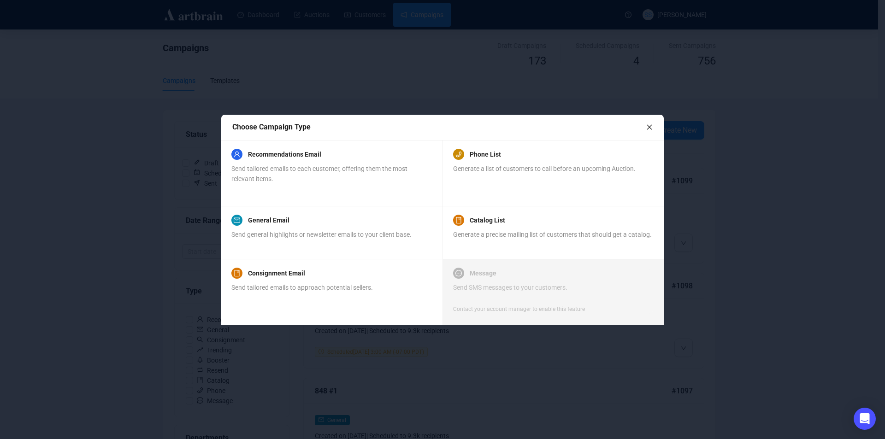
click at [271, 151] on link "Recommendations Email" at bounding box center [284, 154] width 73 height 11
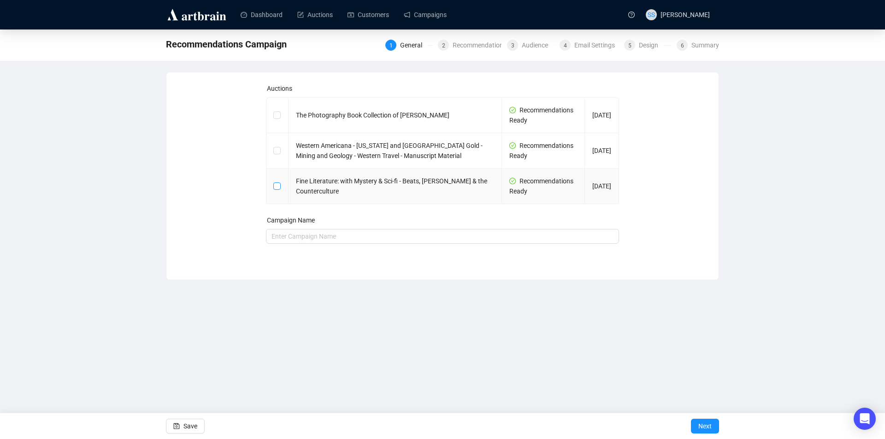
click at [275, 184] on input "checkbox" at bounding box center [276, 186] width 6 height 6
checkbox input "true"
type input "Fine Literature: with Mystery & Sci-fi - Beats, [PERSON_NAME] & the Countercult…"
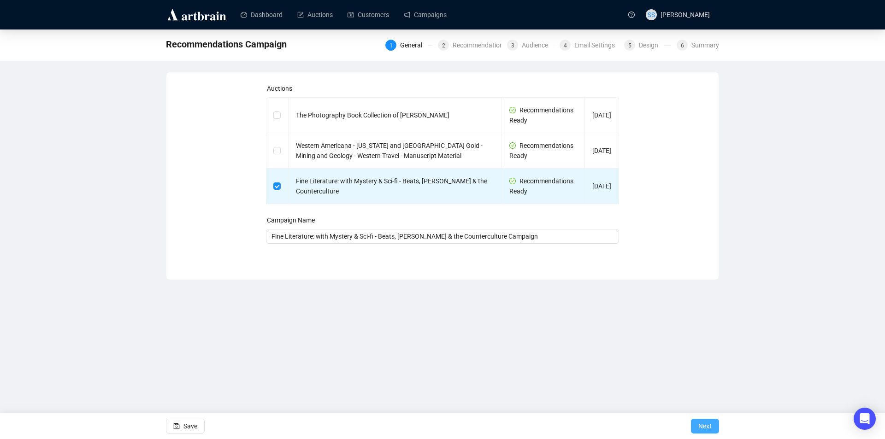
click at [703, 423] on span "Next" at bounding box center [704, 426] width 13 height 26
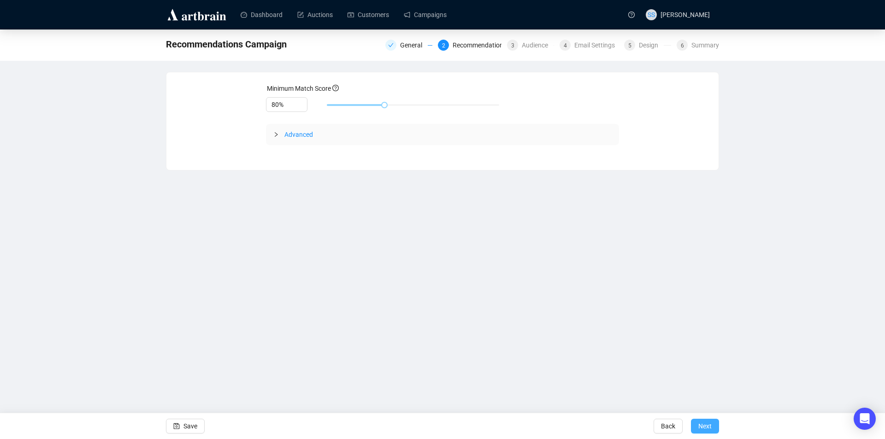
click at [707, 430] on span "Next" at bounding box center [704, 426] width 13 height 26
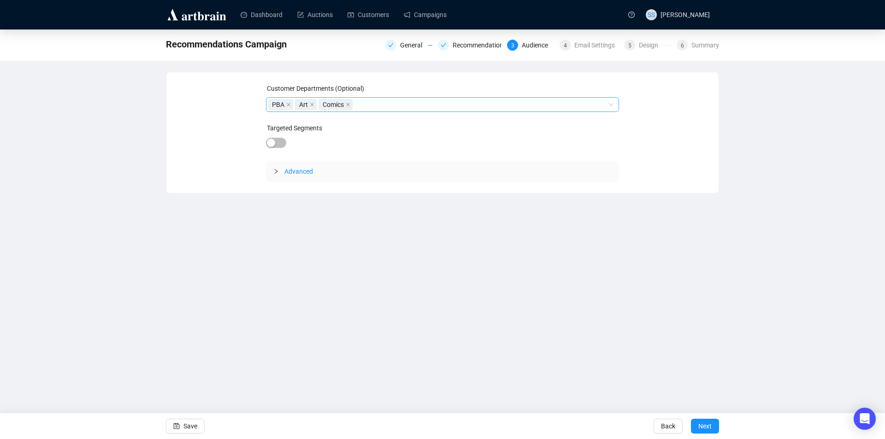
click at [346, 105] on icon "close" at bounding box center [348, 104] width 5 height 5
click at [310, 103] on icon "close" at bounding box center [312, 104] width 5 height 5
click at [295, 173] on span "Advanced" at bounding box center [298, 171] width 29 height 7
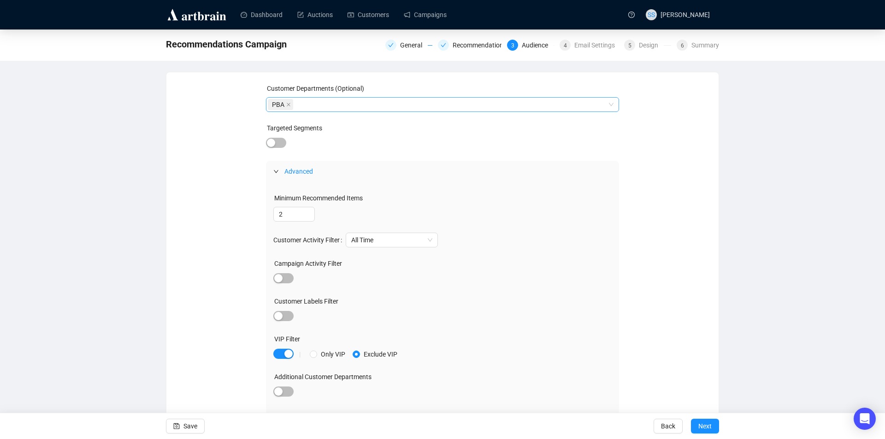
click at [357, 355] on input "Exclude VIP" at bounding box center [356, 354] width 7 height 7
click at [709, 425] on span "Next" at bounding box center [704, 426] width 13 height 26
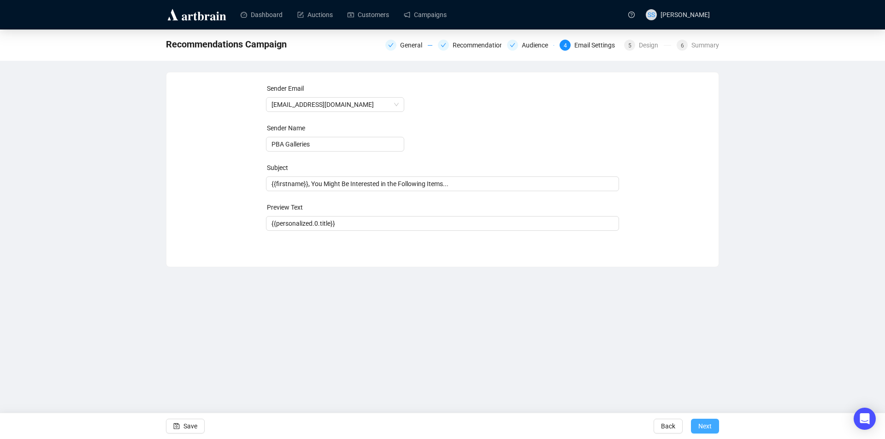
click at [707, 426] on span "Next" at bounding box center [704, 426] width 13 height 26
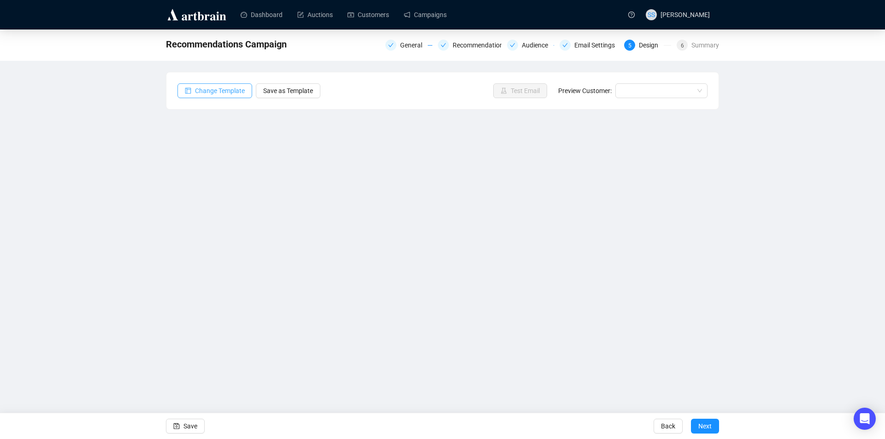
click at [219, 90] on span "Change Template" at bounding box center [220, 91] width 50 height 10
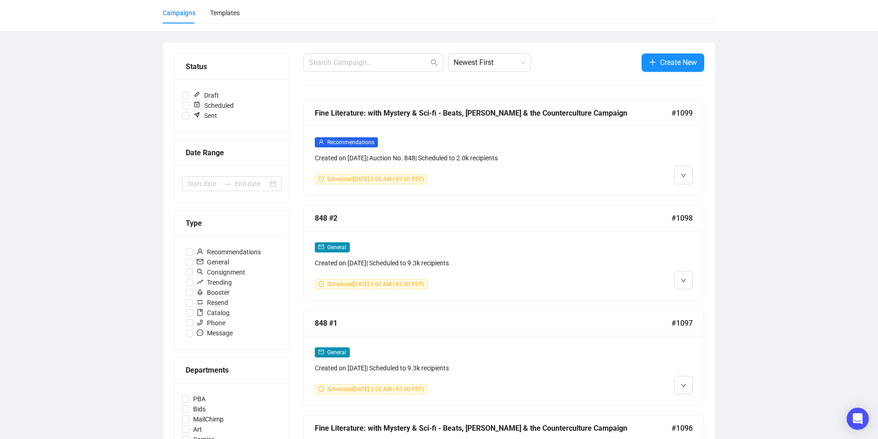
scroll to position [138, 0]
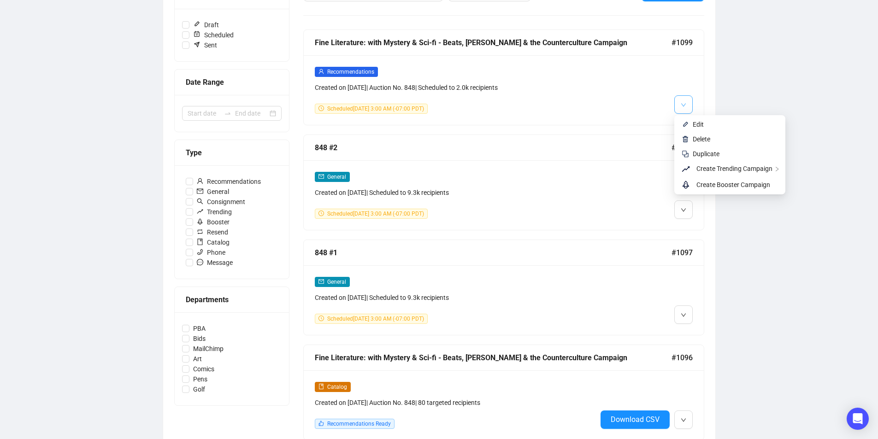
click at [684, 102] on icon "down" at bounding box center [684, 105] width 6 height 6
click at [643, 186] on span "Replicate This Recommendation's Design" at bounding box center [610, 185] width 116 height 7
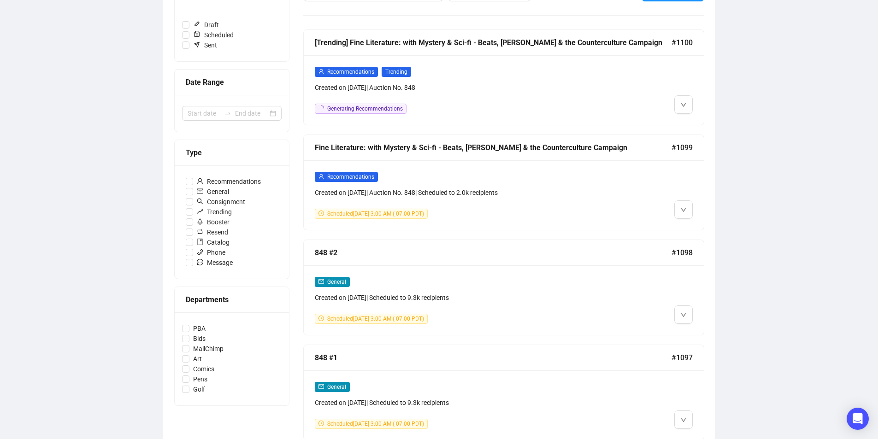
click at [489, 42] on div "[Trending] Fine Literature: with Mystery & Sci-fi - Beats, [PERSON_NAME] & the …" at bounding box center [493, 43] width 357 height 12
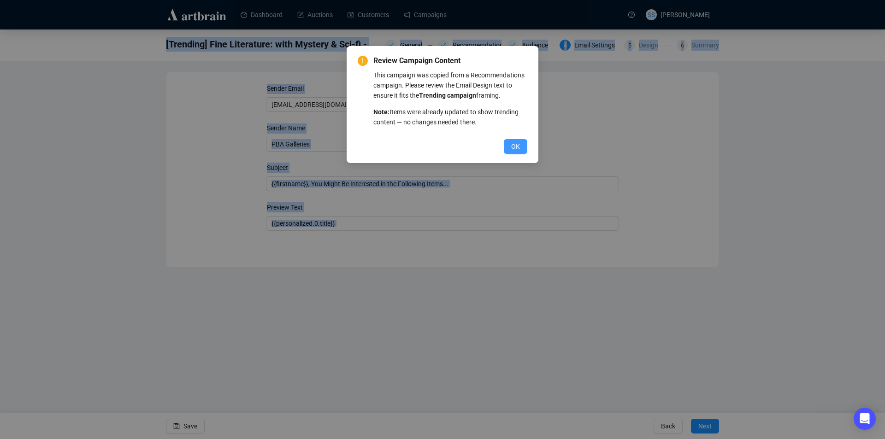
click at [513, 146] on span "OK" at bounding box center [515, 147] width 9 height 10
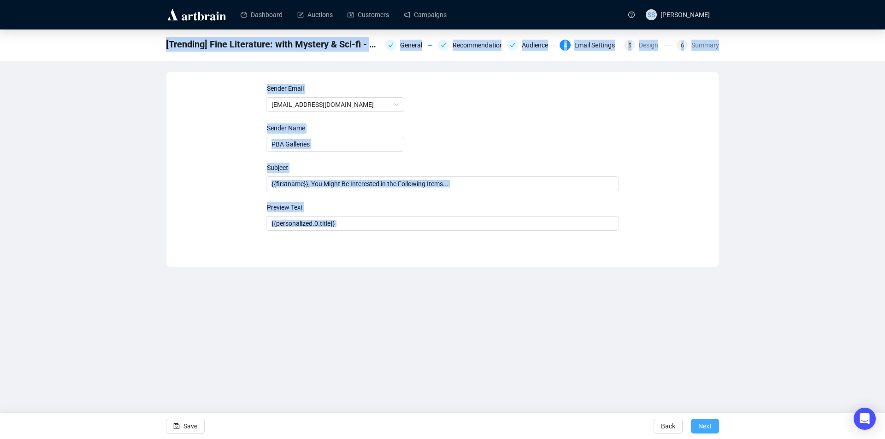
click at [713, 428] on button "Next" at bounding box center [705, 426] width 28 height 15
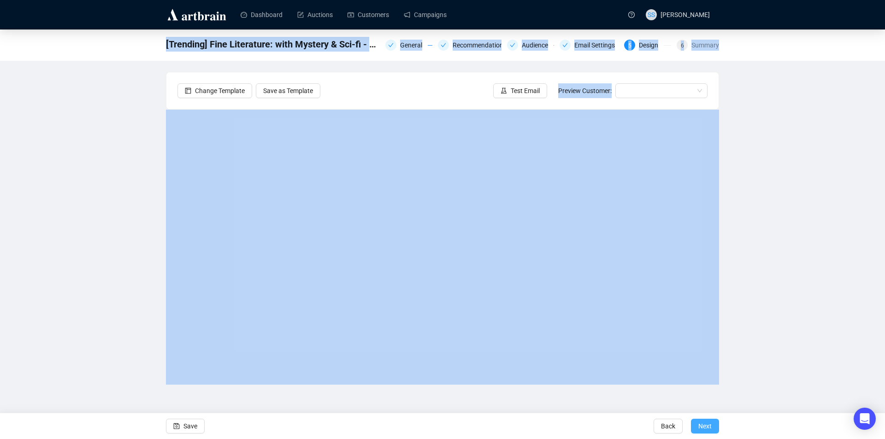
click at [705, 428] on span "Next" at bounding box center [704, 426] width 13 height 26
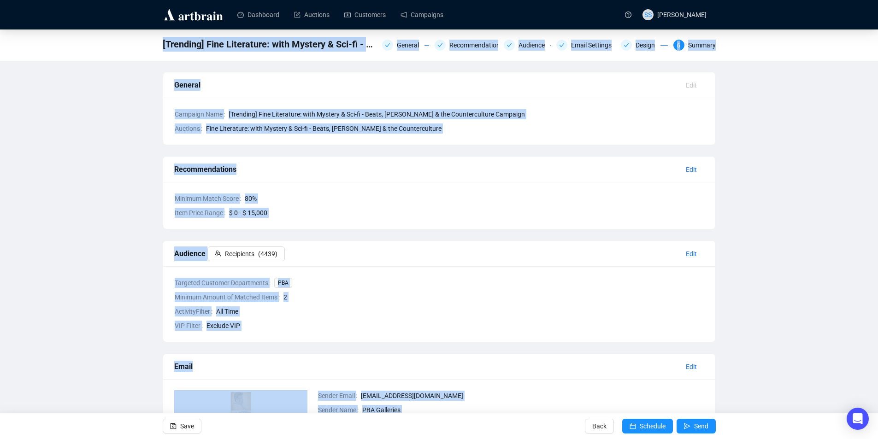
click at [636, 292] on span "2" at bounding box center [493, 297] width 421 height 10
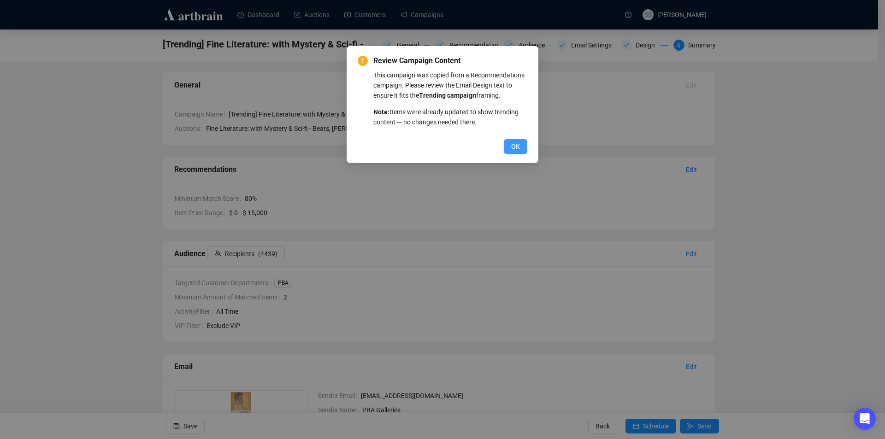
click at [514, 144] on span "OK" at bounding box center [515, 147] width 9 height 10
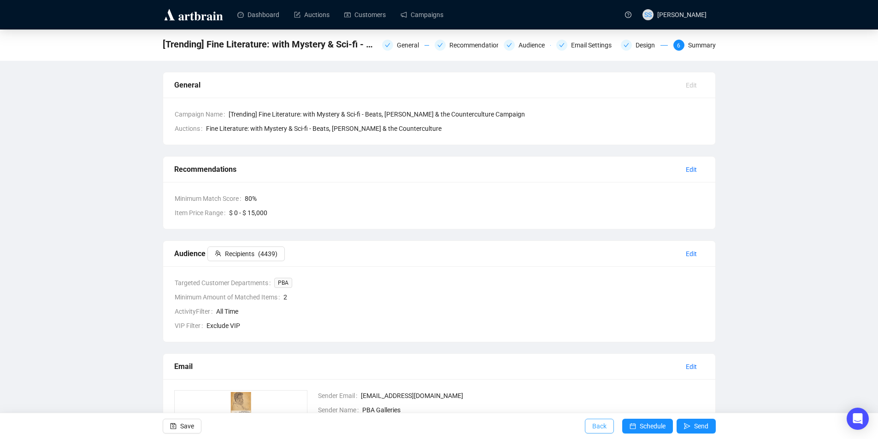
click at [588, 425] on button "Back" at bounding box center [599, 426] width 29 height 15
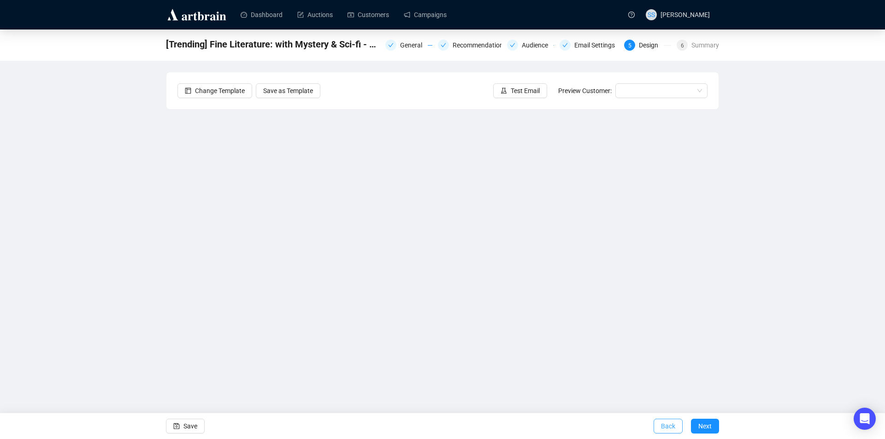
click at [663, 427] on span "Back" at bounding box center [668, 426] width 14 height 26
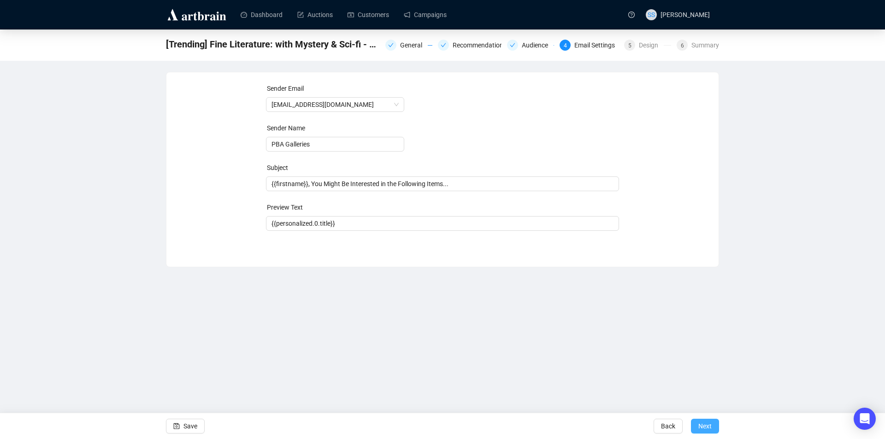
click at [697, 423] on button "Next" at bounding box center [705, 426] width 28 height 15
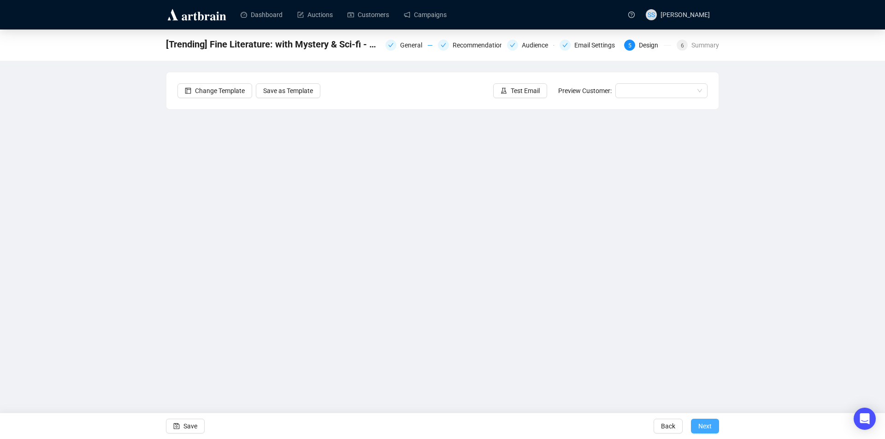
click at [697, 420] on button "Next" at bounding box center [705, 426] width 28 height 15
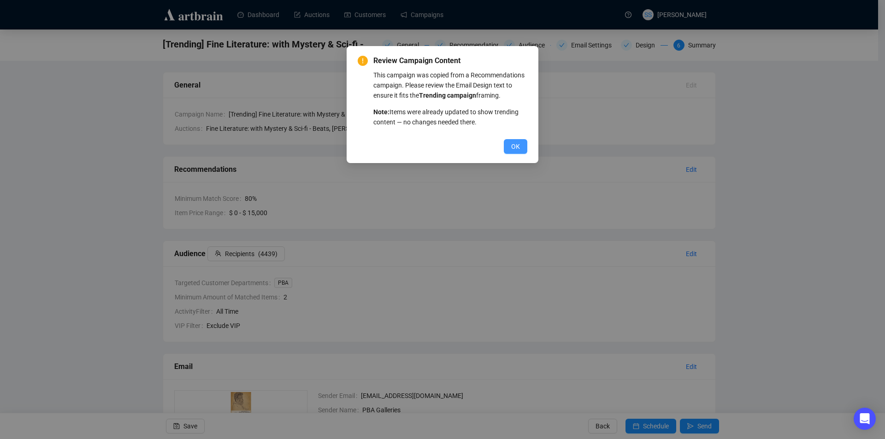
click at [512, 145] on span "OK" at bounding box center [515, 147] width 9 height 10
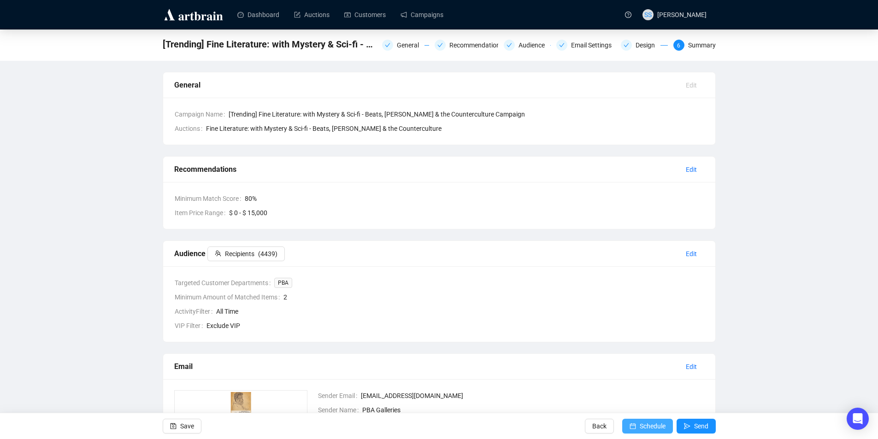
click at [643, 424] on span "Schedule" at bounding box center [653, 426] width 26 height 26
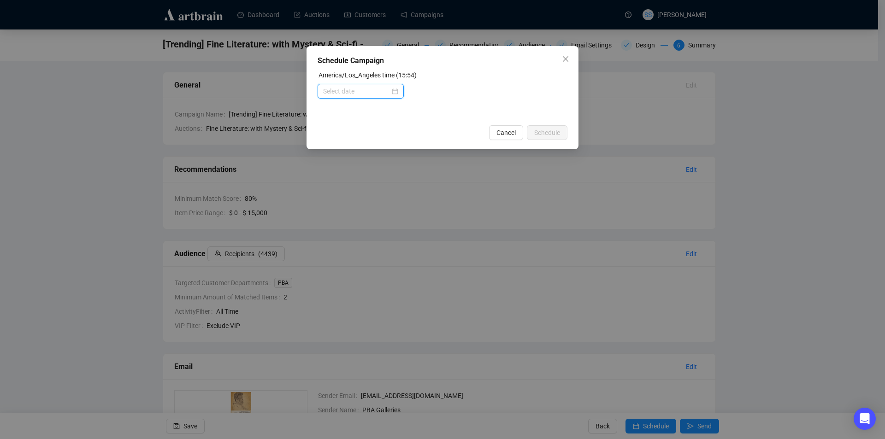
click at [383, 90] on input at bounding box center [356, 91] width 67 height 10
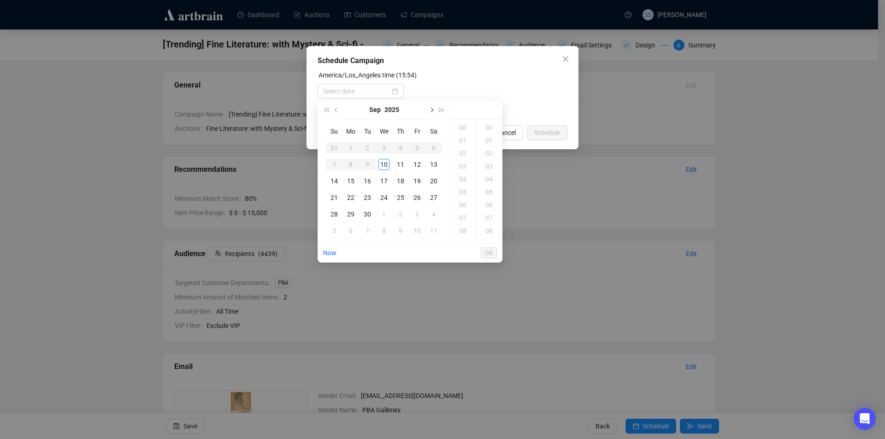
click at [432, 111] on span "Next month (PageDown)" at bounding box center [431, 109] width 5 height 5
click at [331, 165] on div "5" at bounding box center [334, 164] width 11 height 11
click at [461, 166] on div "03" at bounding box center [464, 166] width 22 height 13
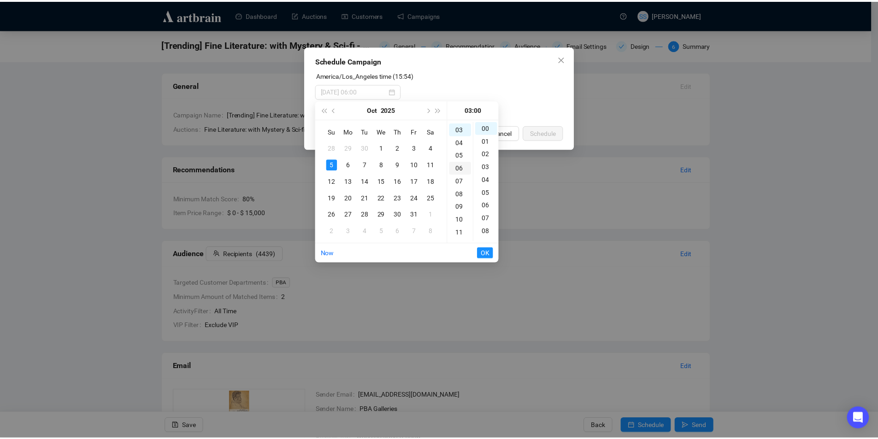
scroll to position [39, 0]
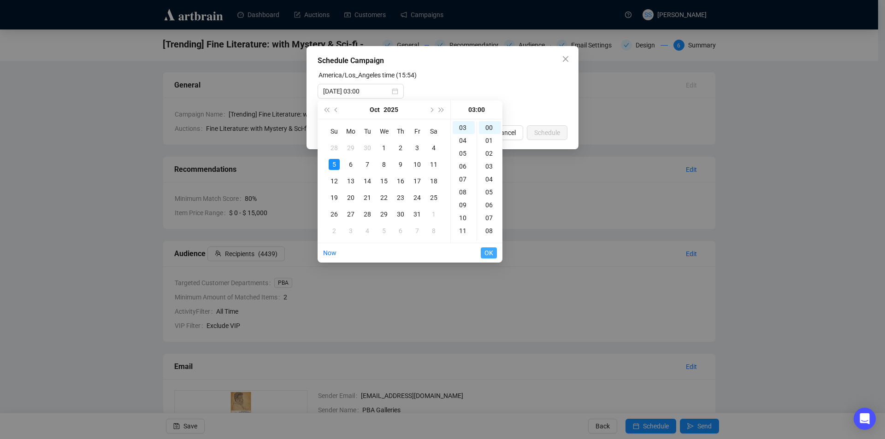
click at [489, 250] on span "OK" at bounding box center [488, 253] width 9 height 18
type input "[DATE] 05:00"
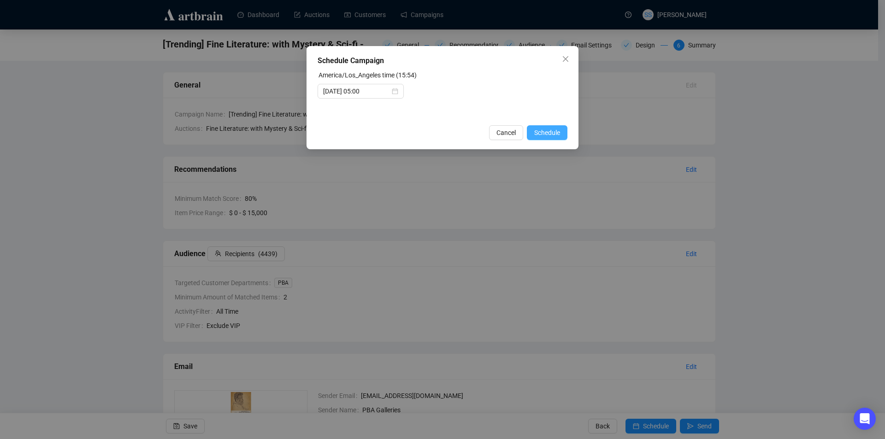
click at [538, 131] on span "Schedule" at bounding box center [547, 133] width 26 height 10
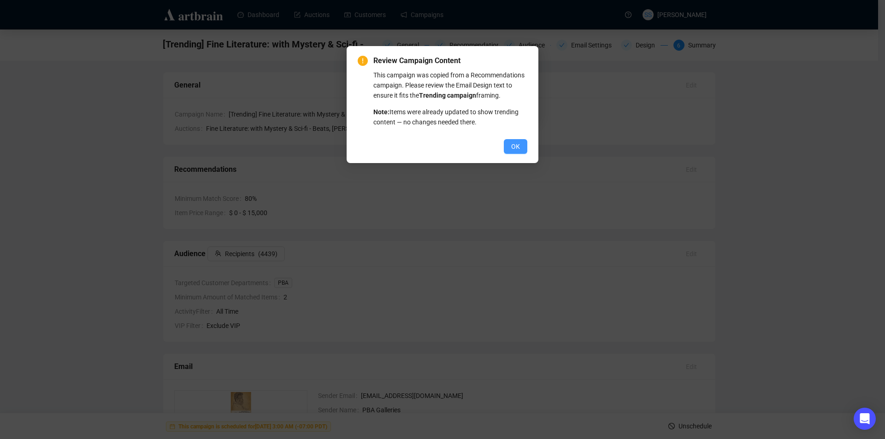
click at [519, 143] on span "OK" at bounding box center [515, 147] width 9 height 10
click at [518, 143] on span "OK" at bounding box center [515, 147] width 9 height 10
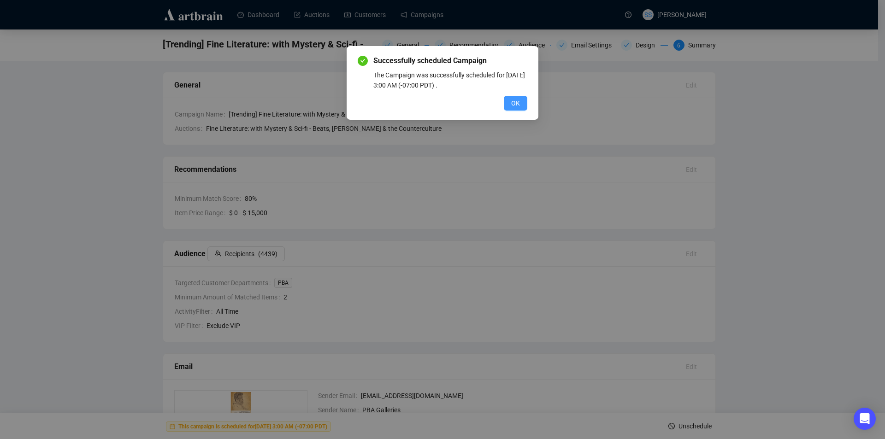
click at [512, 102] on span "OK" at bounding box center [515, 103] width 9 height 10
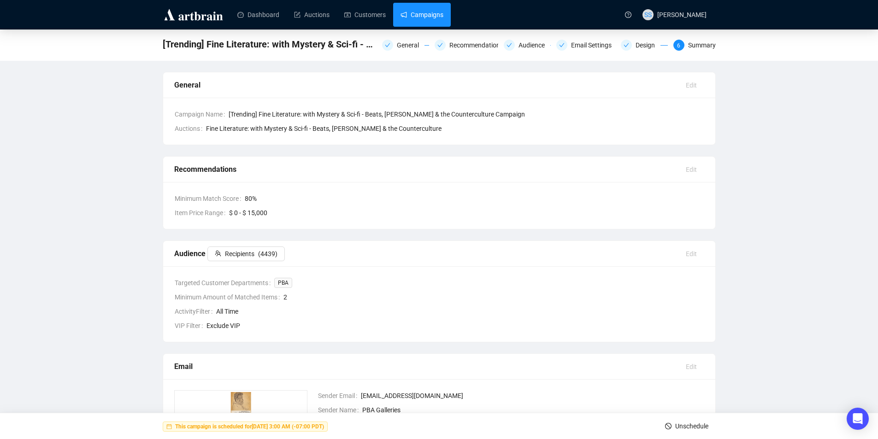
drag, startPoint x: 411, startPoint y: 18, endPoint x: 409, endPoint y: 25, distance: 8.1
click at [412, 18] on link "Campaigns" at bounding box center [422, 15] width 43 height 24
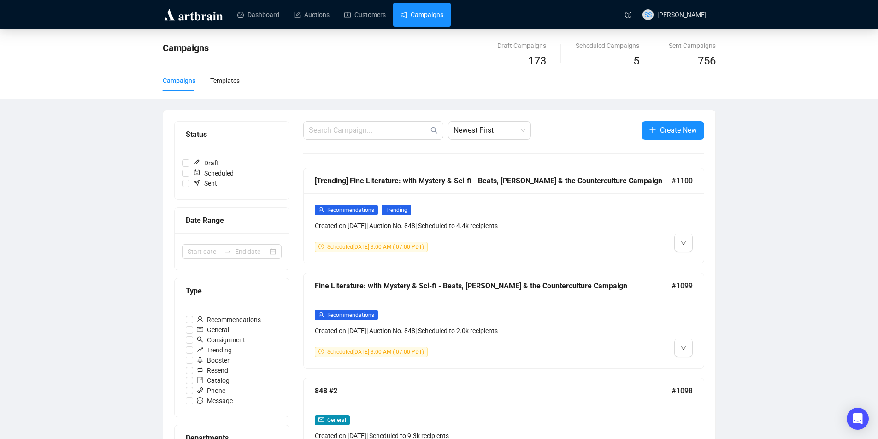
click at [544, 179] on div "[Trending] Fine Literature: with Mystery & Sci-fi - Beats, [PERSON_NAME] & the …" at bounding box center [493, 181] width 357 height 12
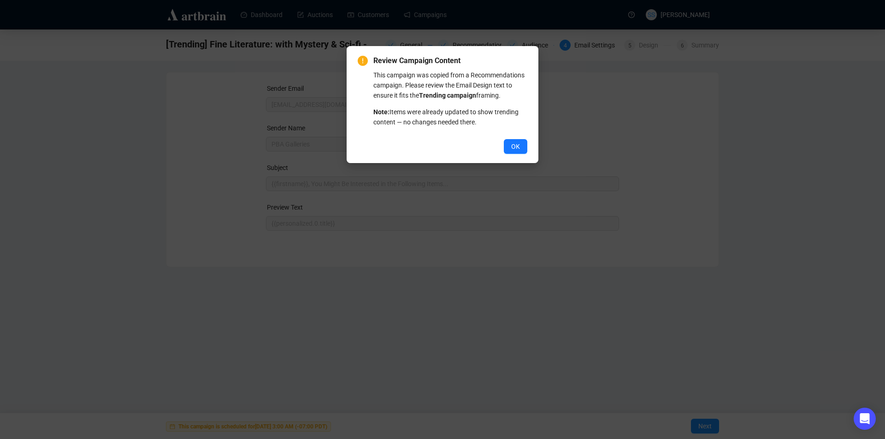
click at [509, 140] on button "OK" at bounding box center [516, 146] width 24 height 15
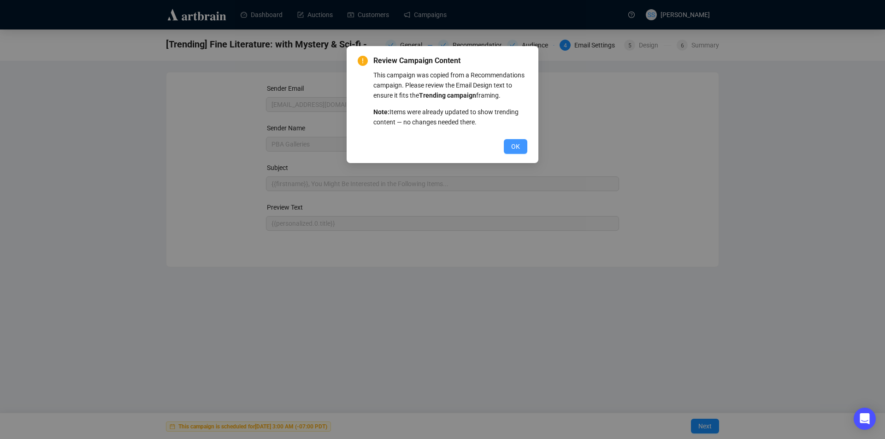
click at [512, 145] on span "OK" at bounding box center [515, 147] width 9 height 10
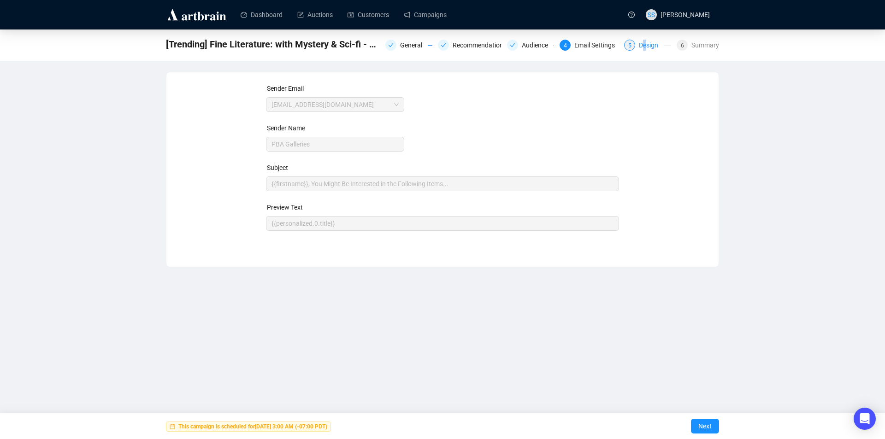
click at [646, 41] on div "Design" at bounding box center [651, 45] width 25 height 11
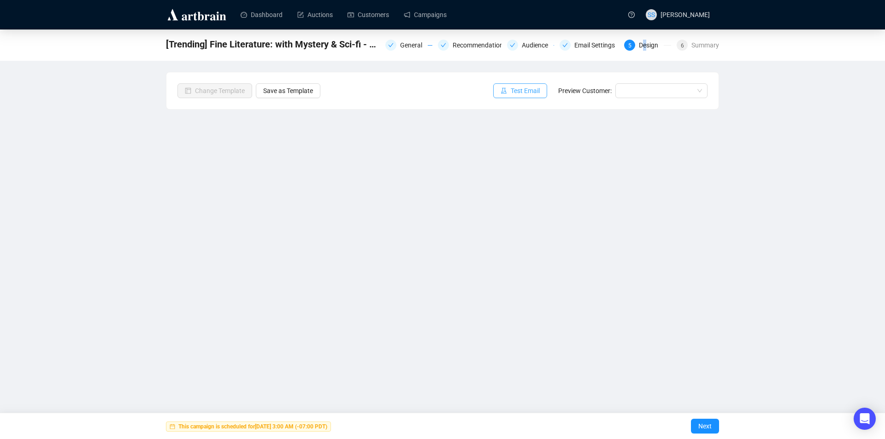
click at [514, 89] on span "Test Email" at bounding box center [525, 91] width 29 height 10
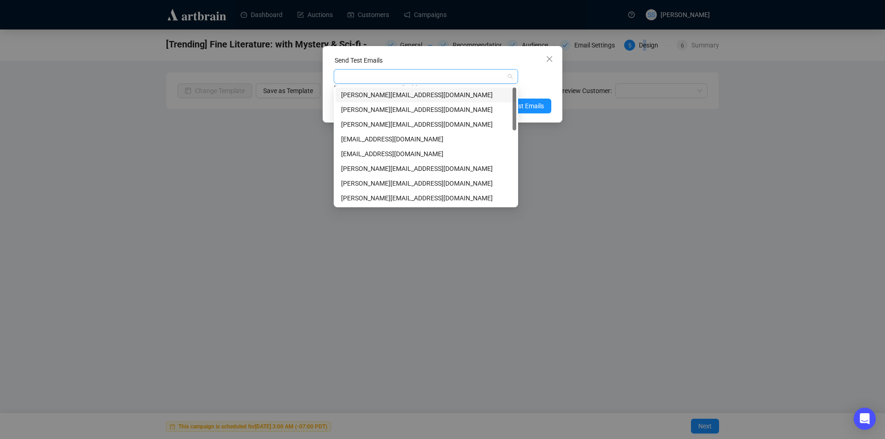
click at [460, 76] on div at bounding box center [421, 76] width 171 height 13
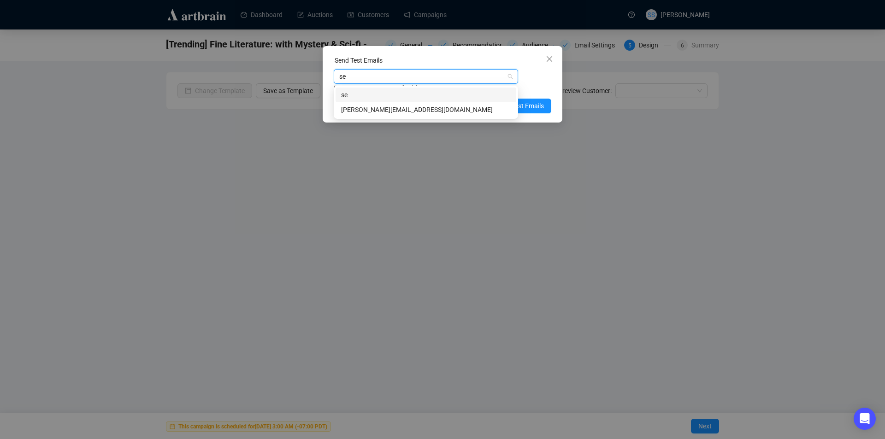
type input "sea"
click at [436, 108] on div "[PERSON_NAME][EMAIL_ADDRESS][DOMAIN_NAME]" at bounding box center [426, 110] width 170 height 10
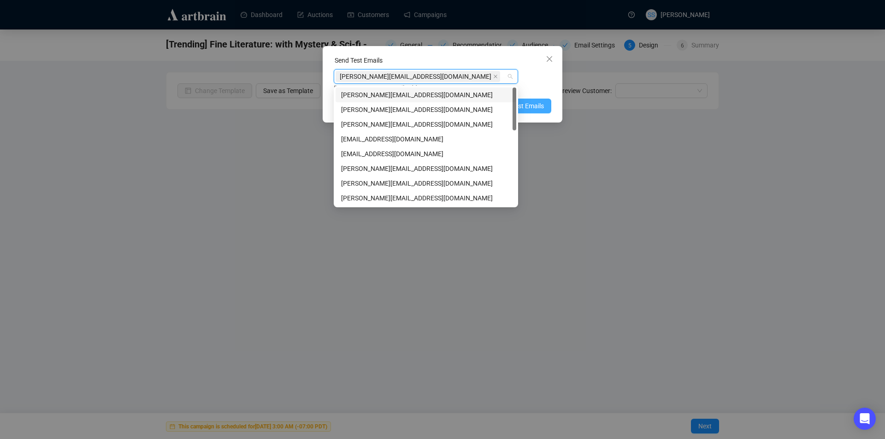
click at [523, 103] on span "Send Test Emails" at bounding box center [520, 106] width 48 height 10
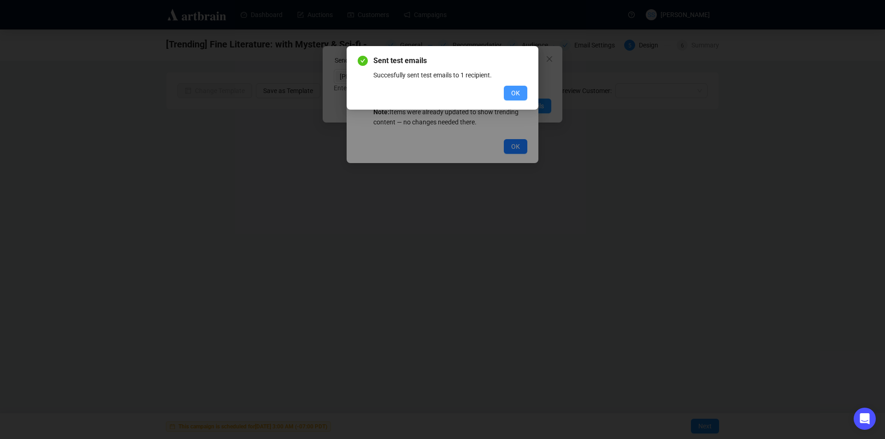
click at [511, 92] on span "OK" at bounding box center [515, 93] width 9 height 10
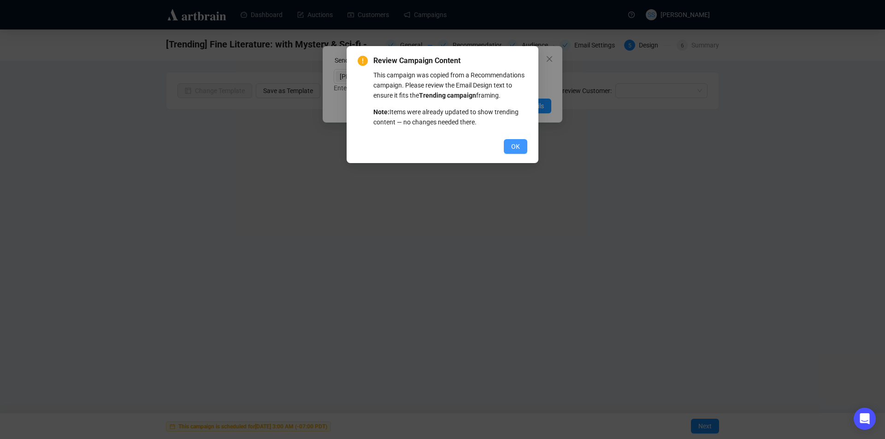
click at [517, 149] on span "OK" at bounding box center [515, 147] width 9 height 10
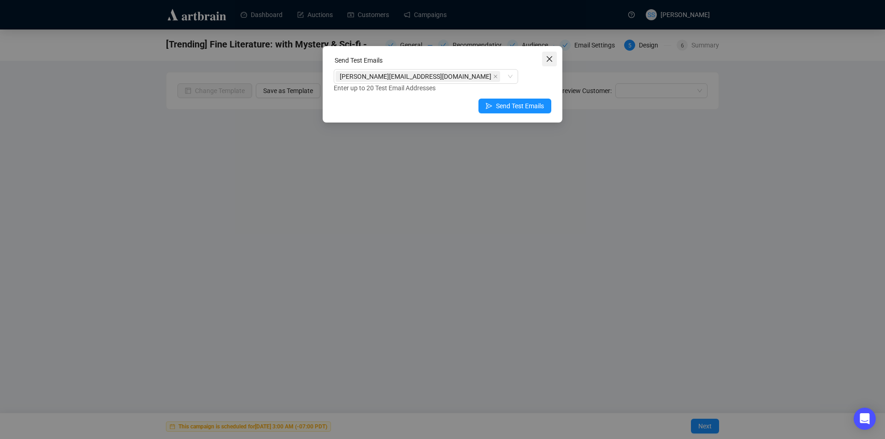
click at [545, 57] on span "Close" at bounding box center [549, 58] width 15 height 7
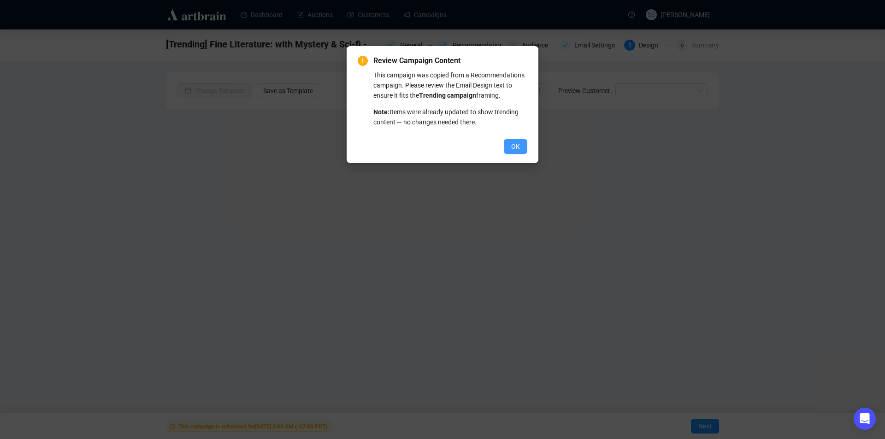
click at [516, 151] on span "OK" at bounding box center [515, 147] width 9 height 10
click at [516, 150] on span "OK" at bounding box center [515, 147] width 9 height 10
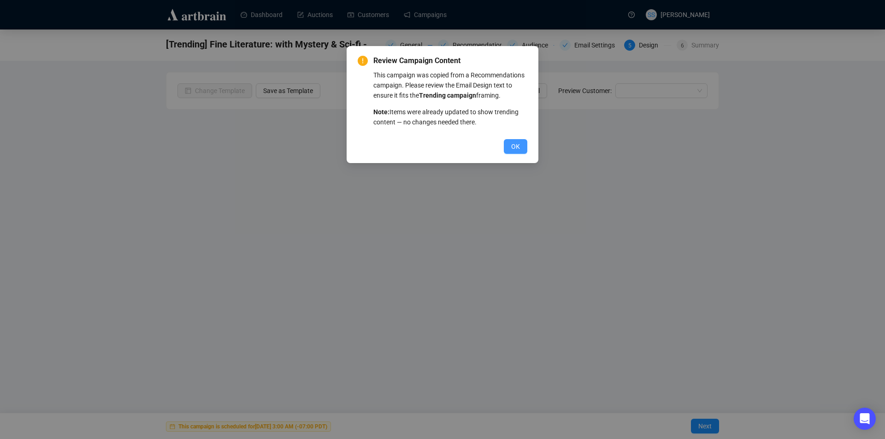
click at [515, 150] on span "OK" at bounding box center [515, 147] width 9 height 10
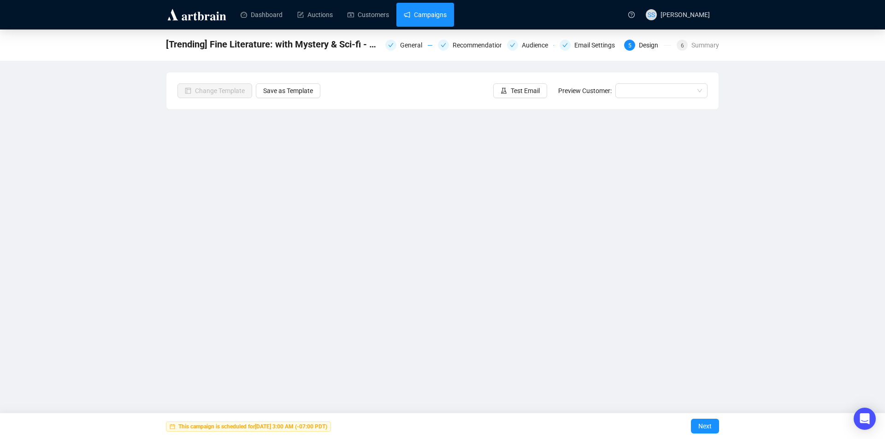
click at [435, 11] on link "Campaigns" at bounding box center [425, 15] width 43 height 24
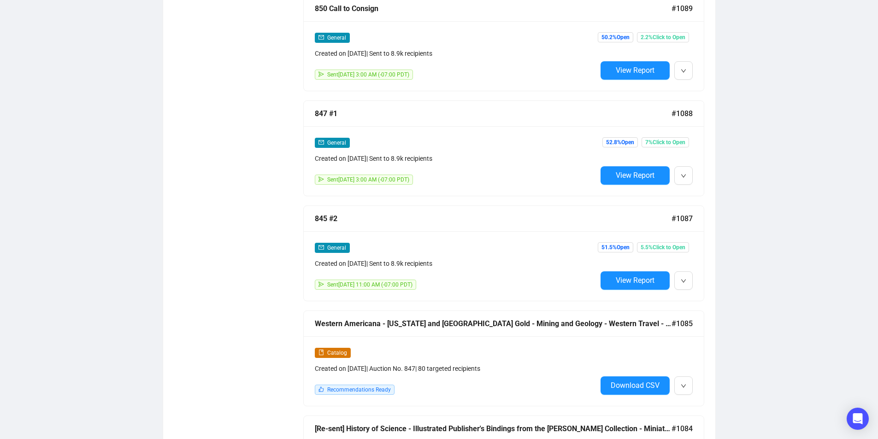
scroll to position [1291, 0]
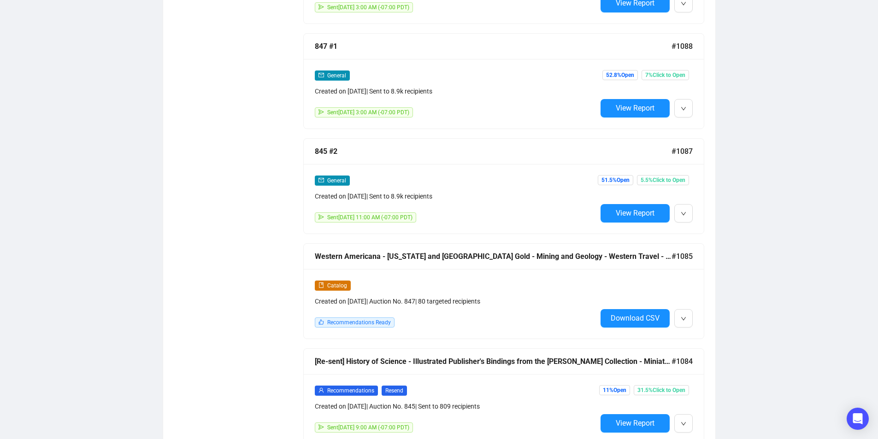
click at [323, 41] on div "847 #1" at bounding box center [493, 47] width 357 height 12
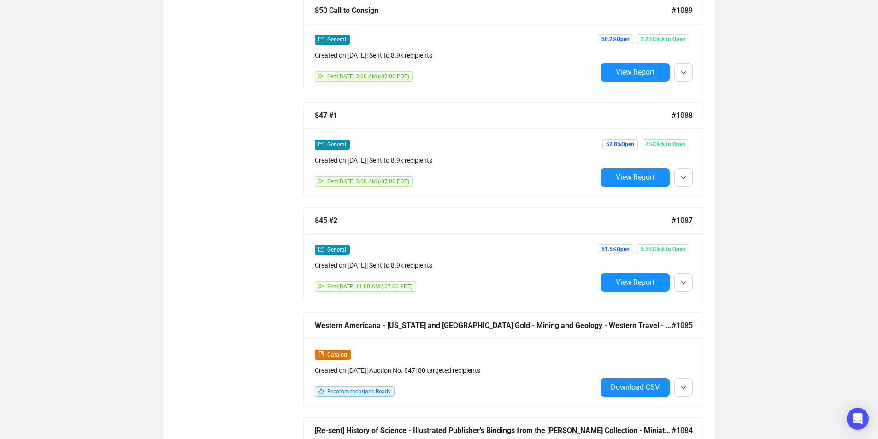
scroll to position [1293, 0]
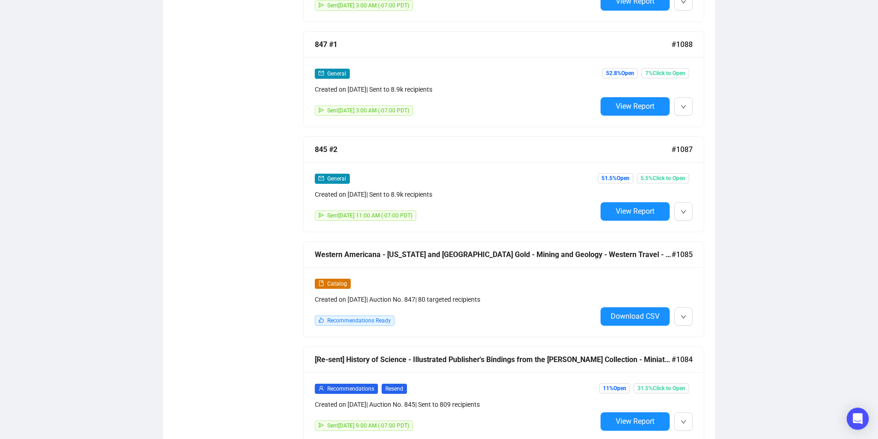
click at [411, 249] on div "Western Americana - [US_STATE] and [GEOGRAPHIC_DATA] Gold - Mining and Geology …" at bounding box center [493, 255] width 357 height 12
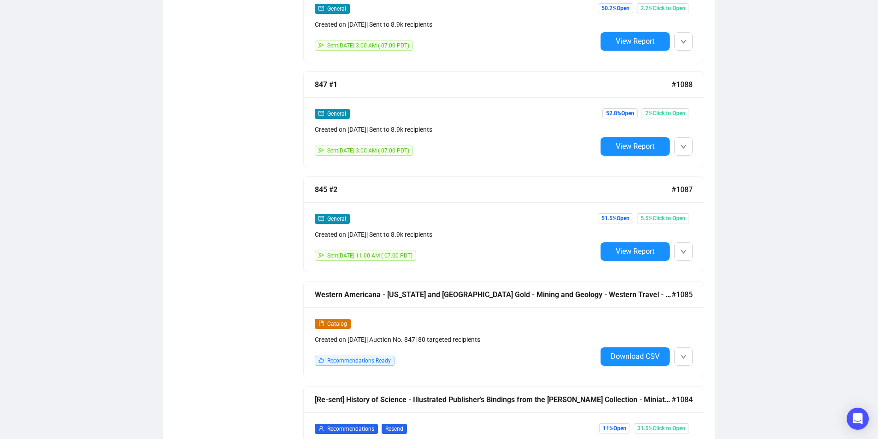
scroll to position [1291, 0]
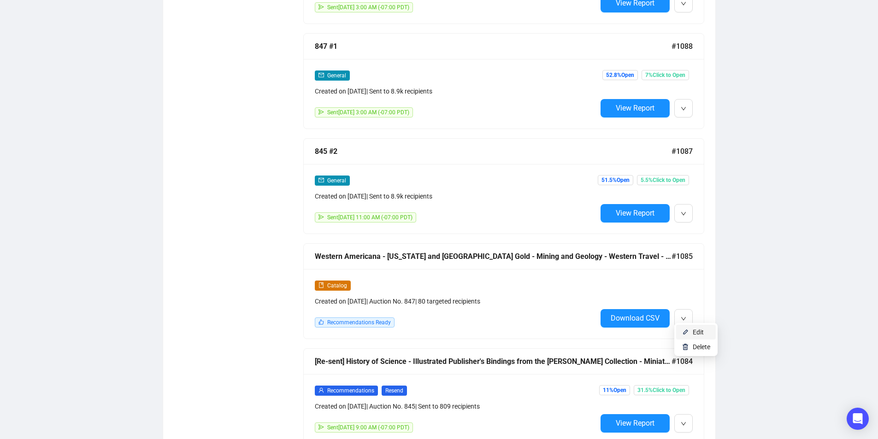
click at [691, 332] on li "Edit" at bounding box center [696, 332] width 40 height 15
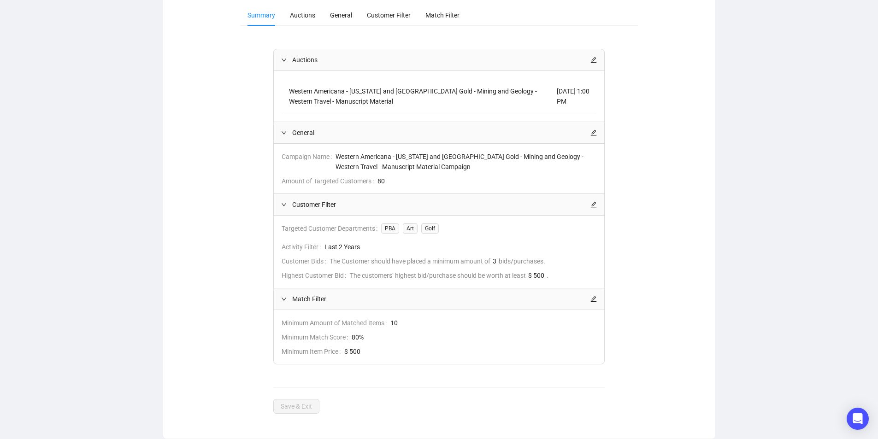
scroll to position [111, 0]
click at [595, 60] on icon "edit" at bounding box center [594, 60] width 6 height 6
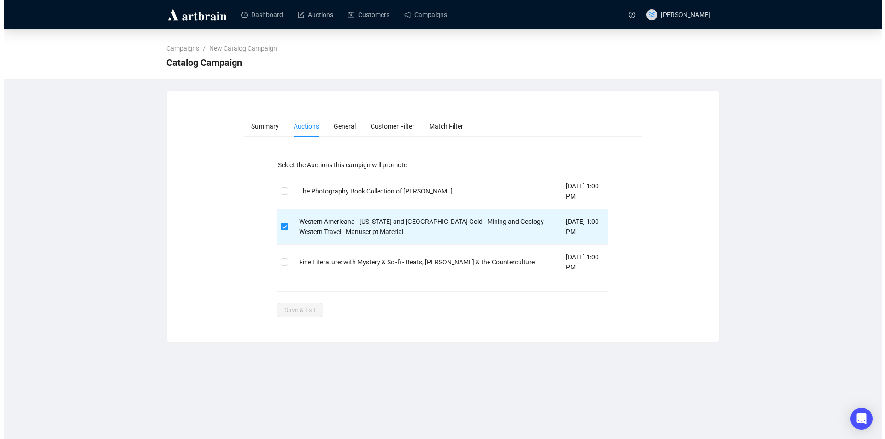
scroll to position [0, 0]
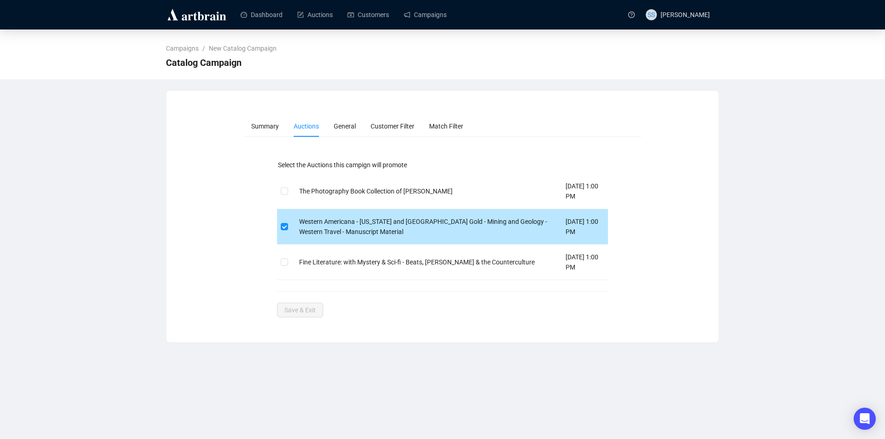
click at [388, 236] on td "Western Americana - [US_STATE] and [GEOGRAPHIC_DATA] Gold - Mining and Geology …" at bounding box center [425, 226] width 267 height 35
click at [385, 229] on td "Western Americana - [US_STATE] and [GEOGRAPHIC_DATA] Gold - Mining and Geology …" at bounding box center [425, 226] width 267 height 35
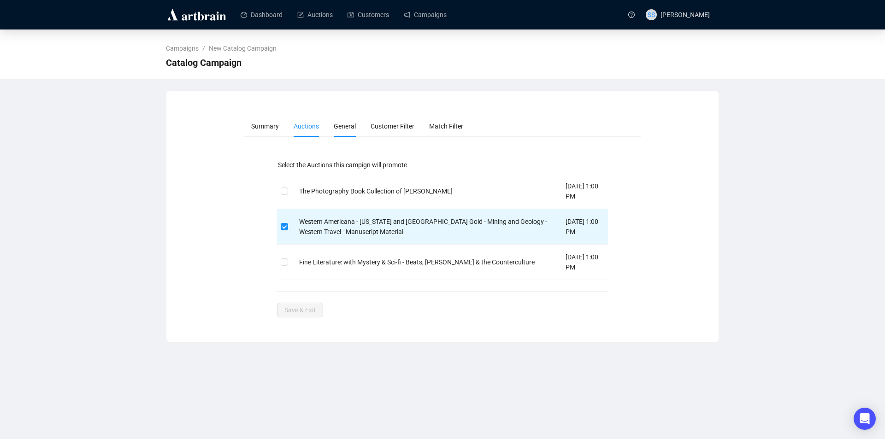
click at [337, 126] on span "General" at bounding box center [345, 126] width 22 height 7
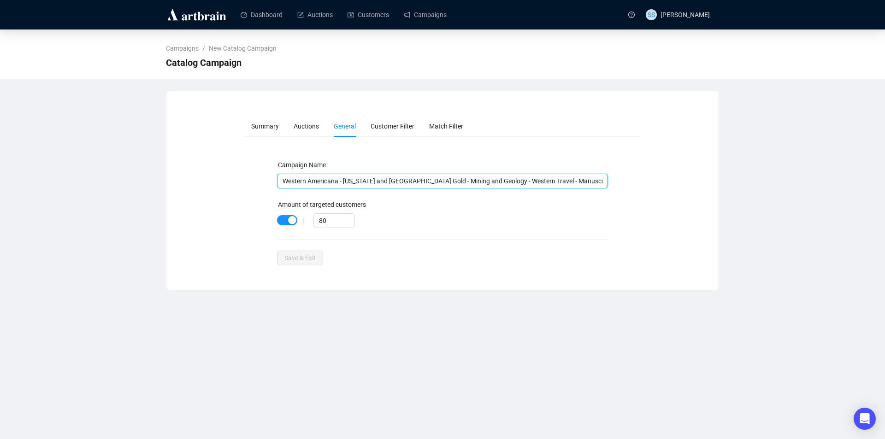
scroll to position [0, 21]
drag, startPoint x: 280, startPoint y: 180, endPoint x: 678, endPoint y: 197, distance: 397.7
click at [678, 197] on div "Summary Auctions General Customer Filter Match Filter Campaign Name Western Ame…" at bounding box center [442, 191] width 530 height 150
paste input ", with Gold Rushers, God-Fearers, Gunslingers, and Anglers"
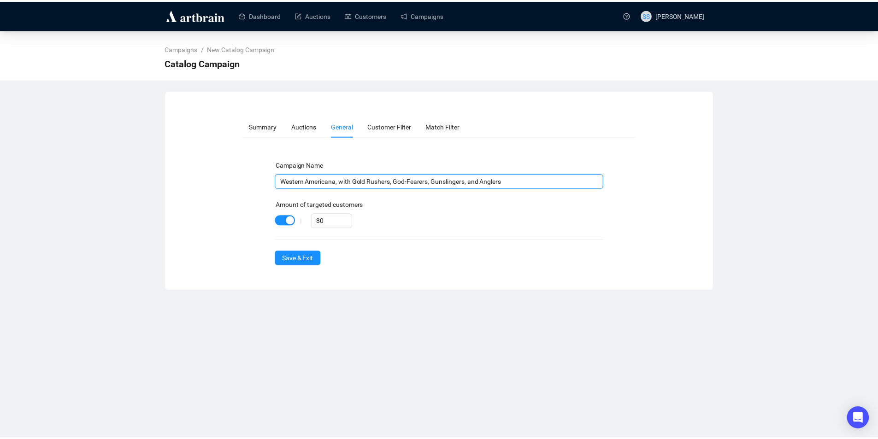
scroll to position [0, 0]
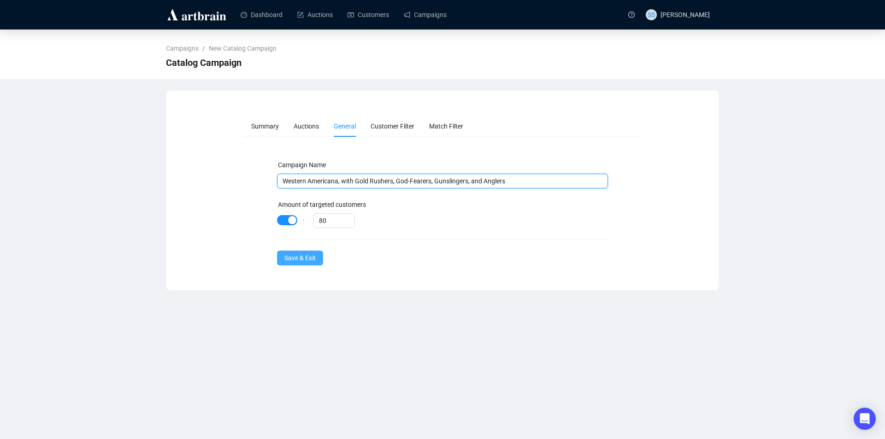
type input "Western Americana, with Gold Rushers, God-Fearers, Gunslingers, and Anglers"
click at [286, 256] on span "Save & Exit" at bounding box center [299, 258] width 31 height 10
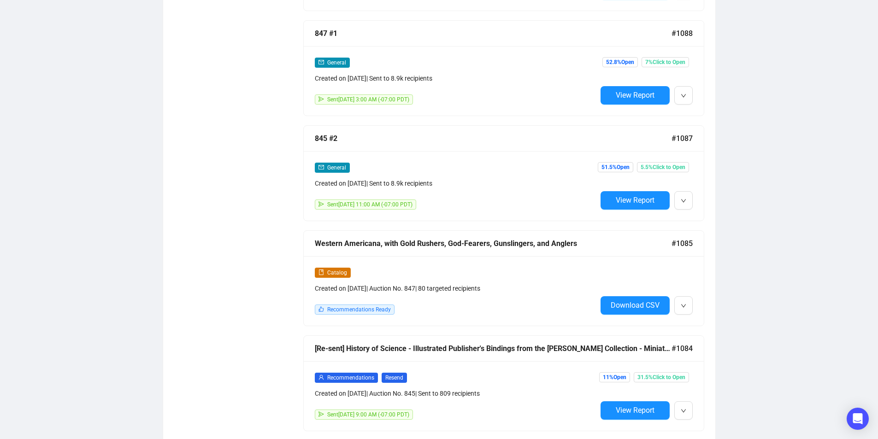
scroll to position [1246, 0]
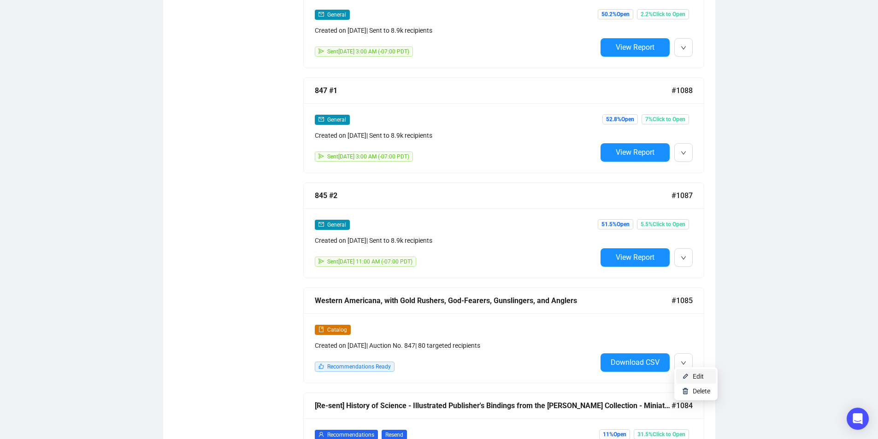
click at [693, 375] on li "Edit" at bounding box center [696, 376] width 40 height 15
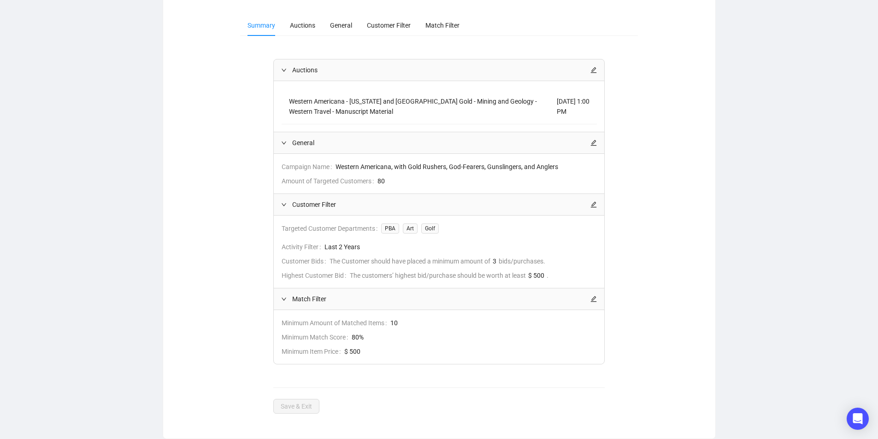
click at [592, 71] on icon "edit" at bounding box center [594, 70] width 6 height 6
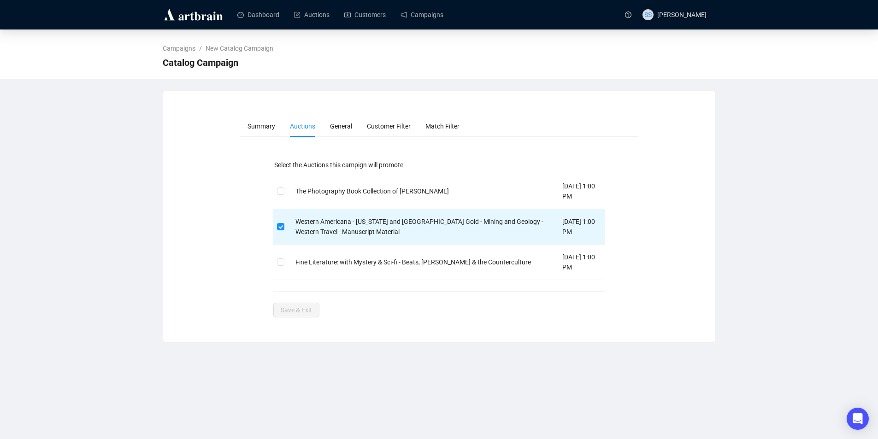
scroll to position [0, 0]
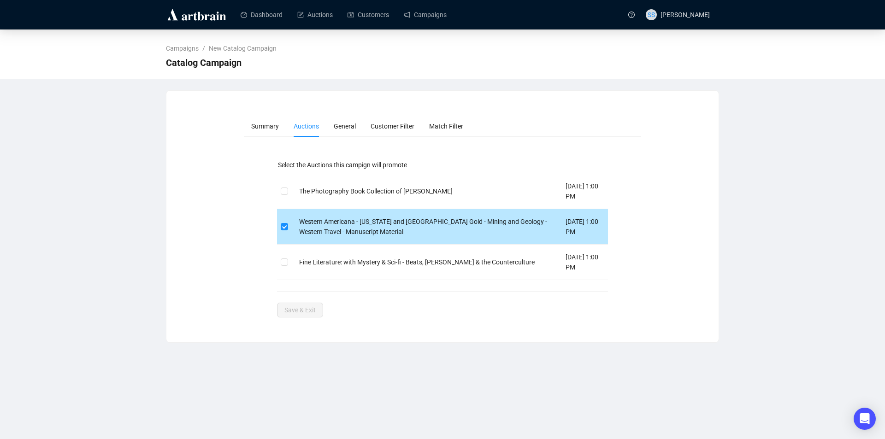
click at [390, 227] on td "Western Americana - [US_STATE] and [GEOGRAPHIC_DATA] Gold - Mining and Geology …" at bounding box center [425, 226] width 267 height 35
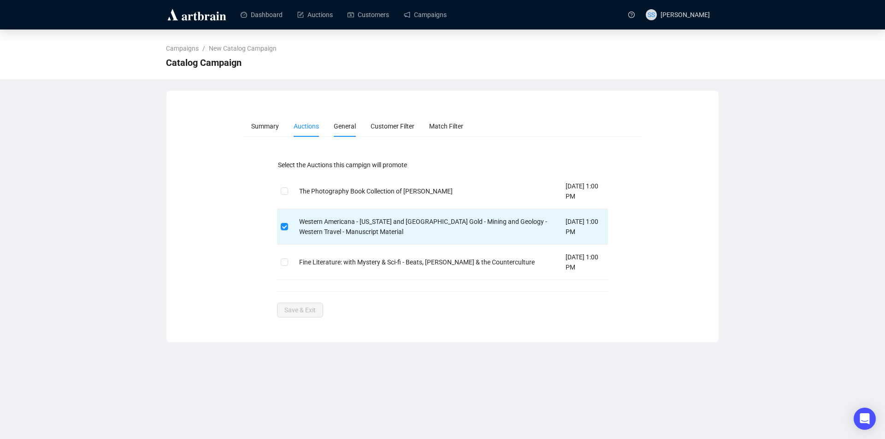
click at [344, 126] on span "General" at bounding box center [345, 126] width 22 height 7
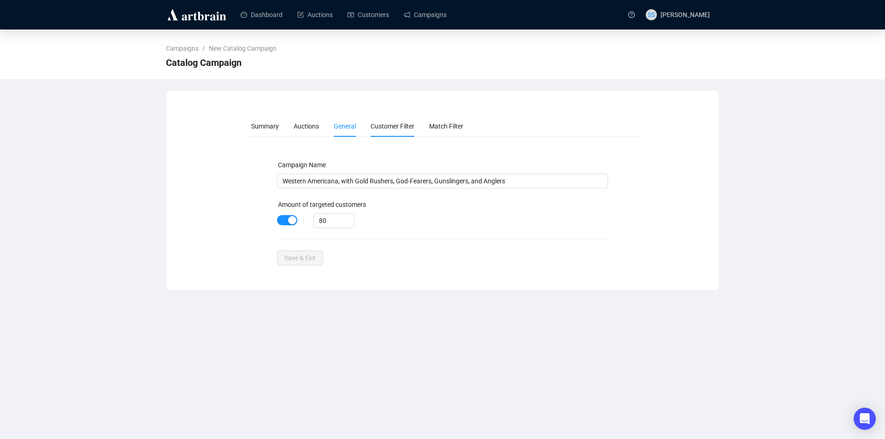
click at [393, 127] on span "Customer Filter" at bounding box center [393, 126] width 44 height 7
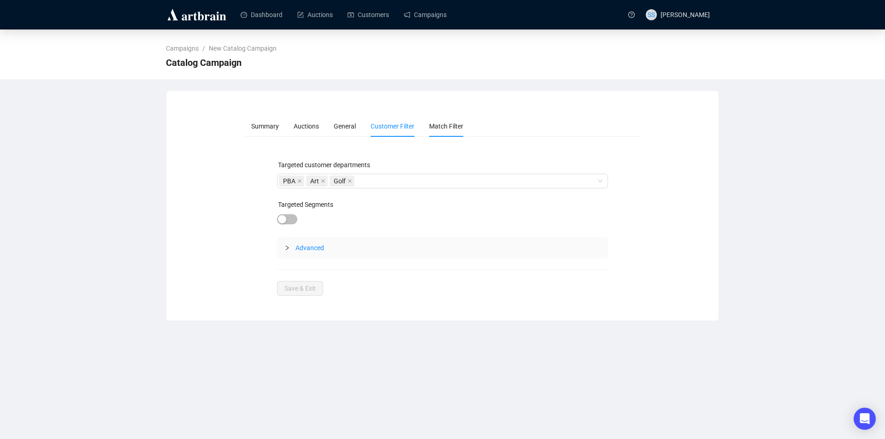
click at [439, 127] on span "Match Filter" at bounding box center [446, 126] width 34 height 7
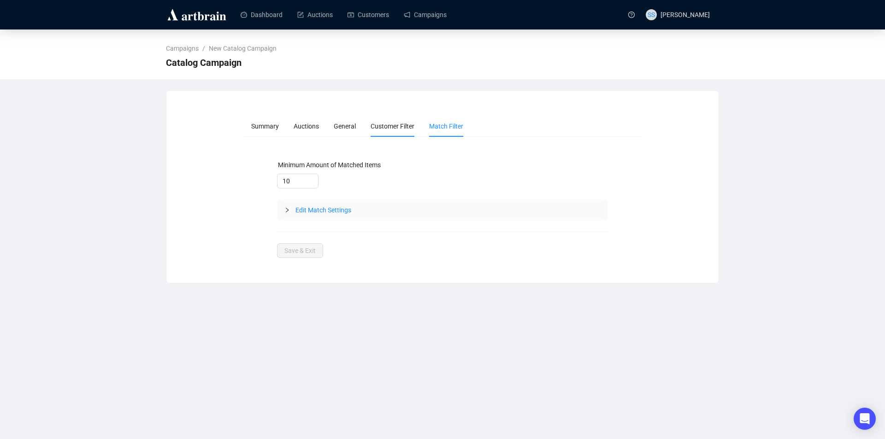
click at [380, 129] on span "Customer Filter" at bounding box center [393, 126] width 44 height 7
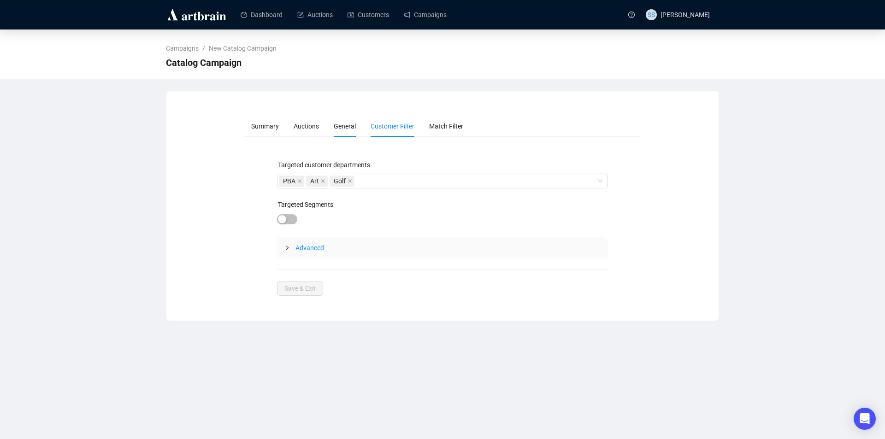
click at [351, 130] on span "General" at bounding box center [345, 126] width 22 height 7
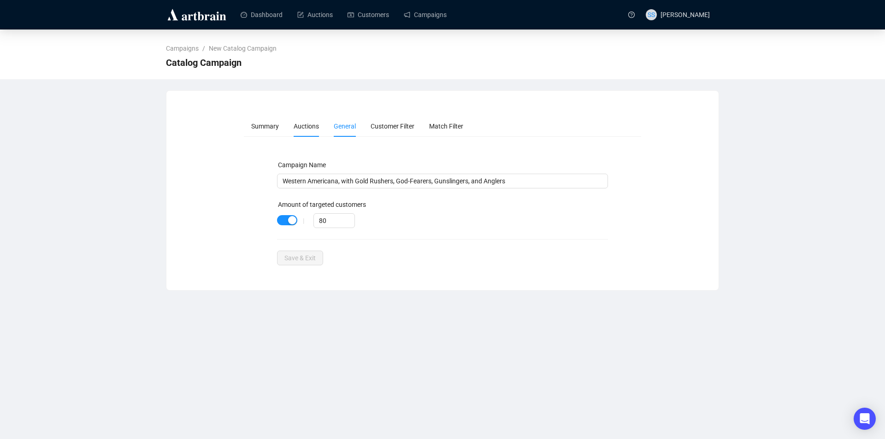
click at [301, 130] on span "Auctions" at bounding box center [306, 126] width 25 height 7
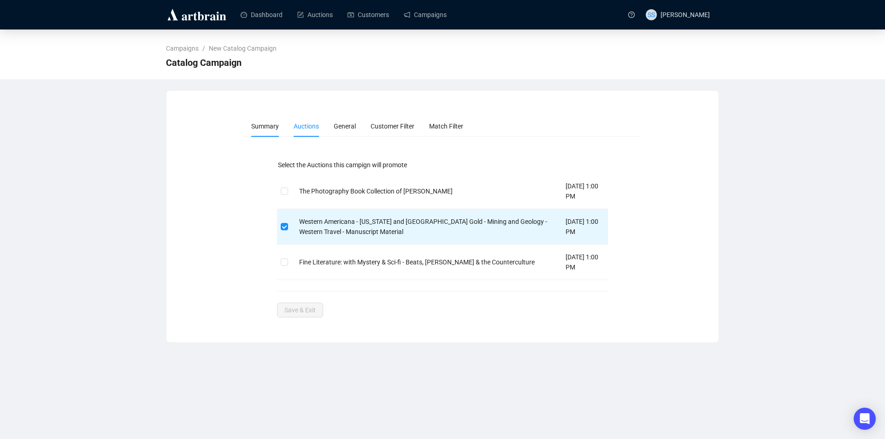
click at [272, 130] on span "Summary" at bounding box center [265, 126] width 28 height 7
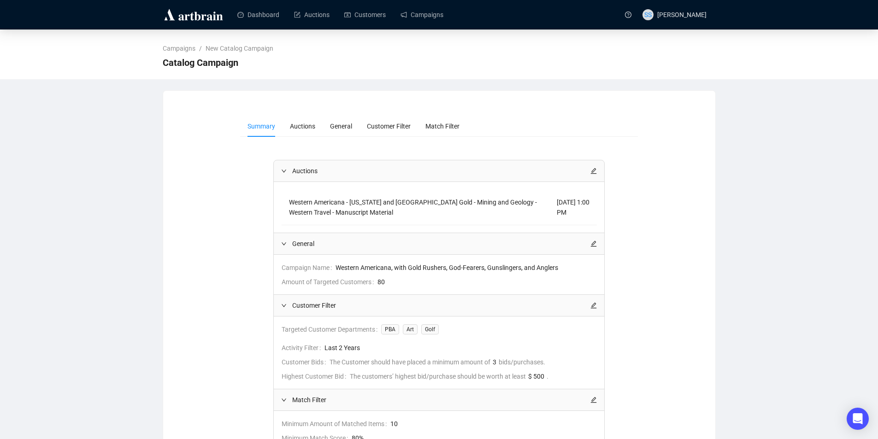
click at [593, 242] on icon "edit" at bounding box center [594, 244] width 6 height 6
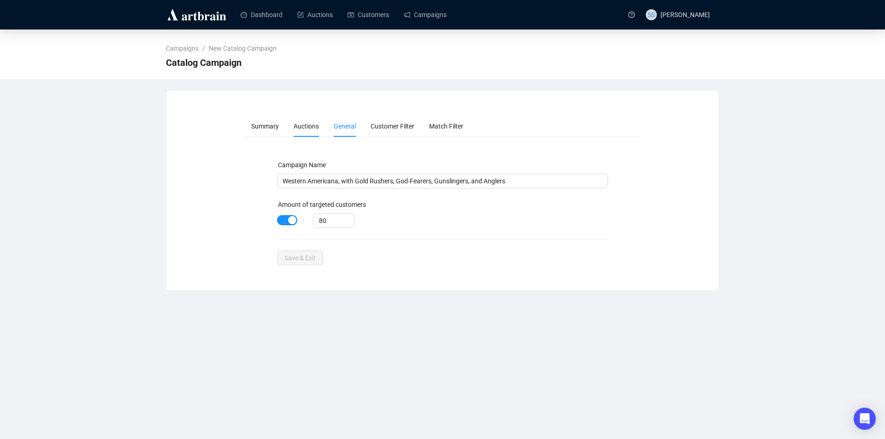
click at [304, 126] on span "Auctions" at bounding box center [306, 126] width 25 height 7
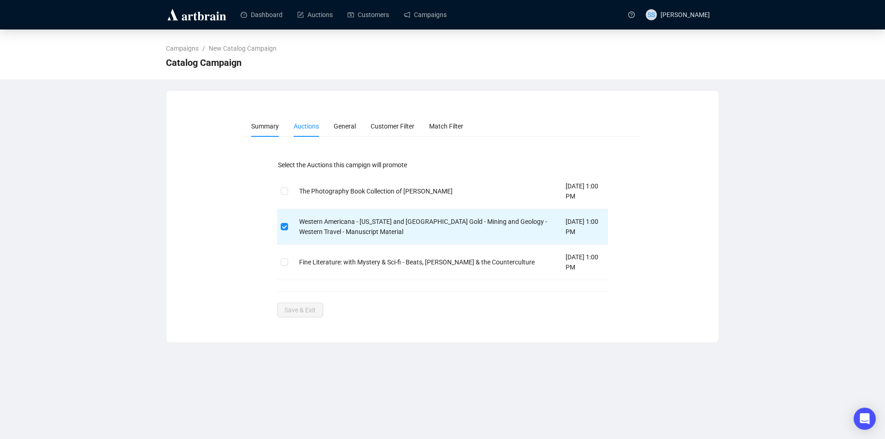
click at [263, 127] on span "Summary" at bounding box center [265, 126] width 28 height 7
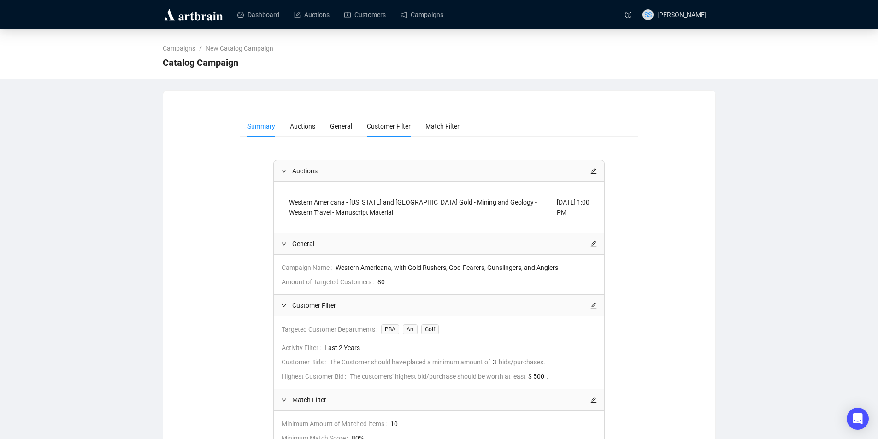
click at [402, 124] on span "Customer Filter" at bounding box center [389, 126] width 44 height 7
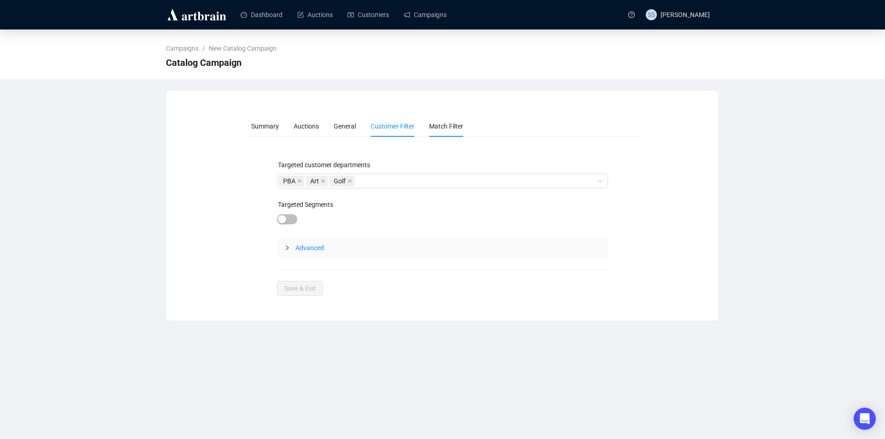
click at [455, 127] on span "Match Filter" at bounding box center [446, 126] width 34 height 7
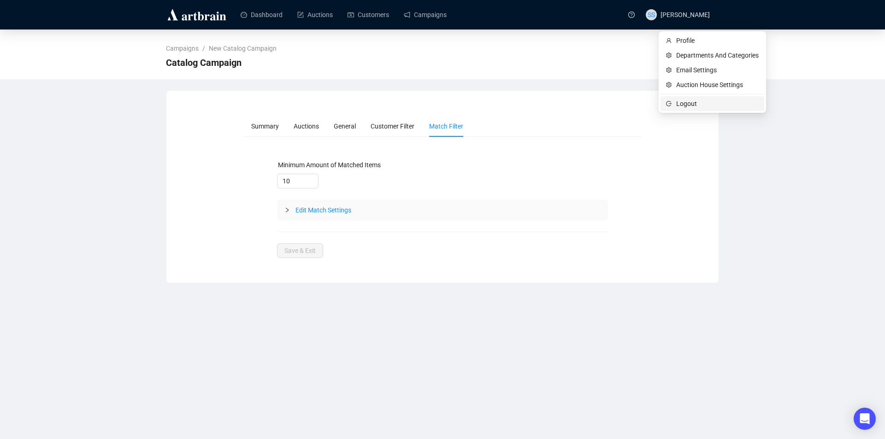
click at [683, 105] on span "Logout" at bounding box center [717, 104] width 83 height 10
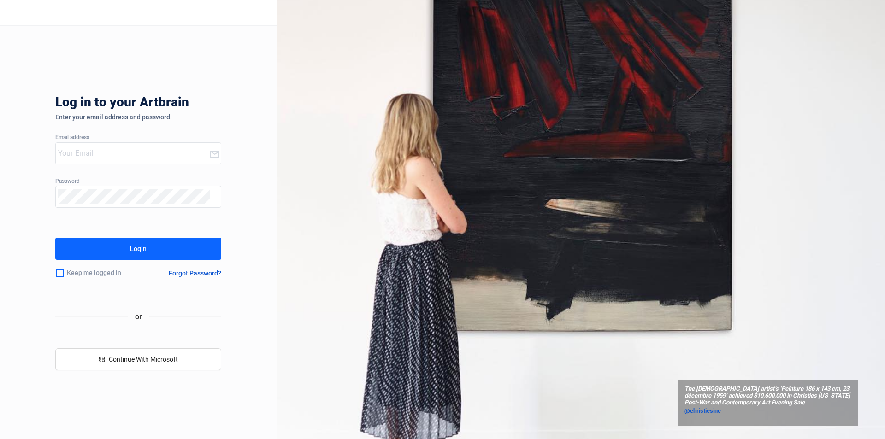
type input "[PERSON_NAME][EMAIL_ADDRESS][DOMAIN_NAME]"
